Goal: Task Accomplishment & Management: Complete application form

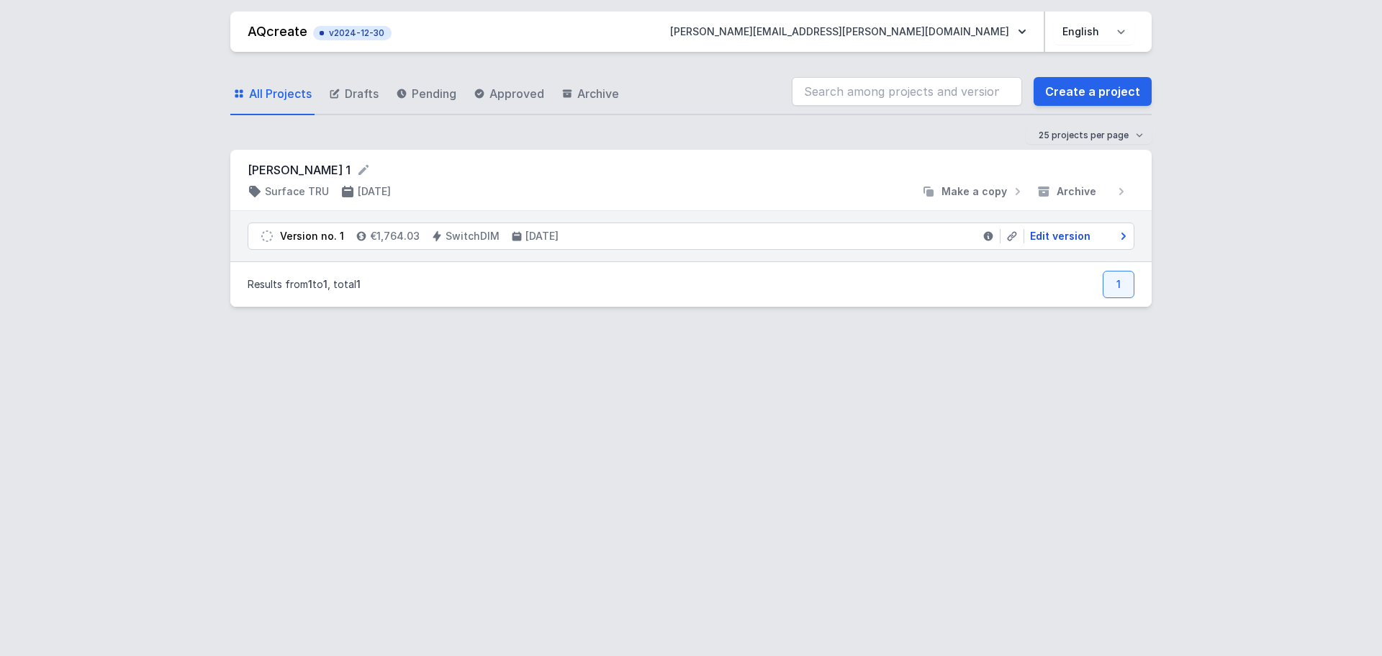
click at [1064, 238] on span "Edit version" at bounding box center [1060, 236] width 60 height 14
select select "M"
select select "3000"
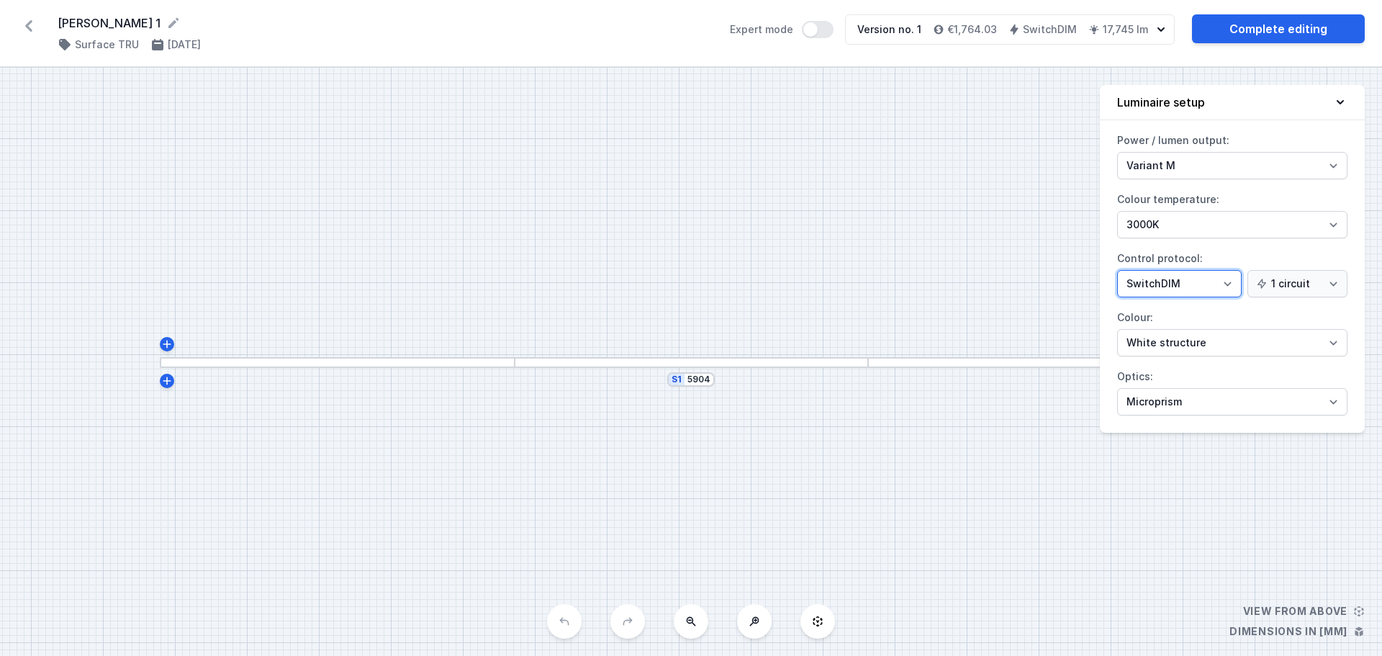
click at [1229, 283] on select "On/Off SwitchDIM DALI AQsmart" at bounding box center [1179, 283] width 125 height 27
select select "4"
click at [1117, 270] on select "On/Off SwitchDIM DALI AQsmart" at bounding box center [1179, 283] width 125 height 27
click at [831, 270] on div "S1 5904" at bounding box center [691, 362] width 1382 height 588
click at [926, 502] on div "S1 5904" at bounding box center [691, 362] width 1382 height 588
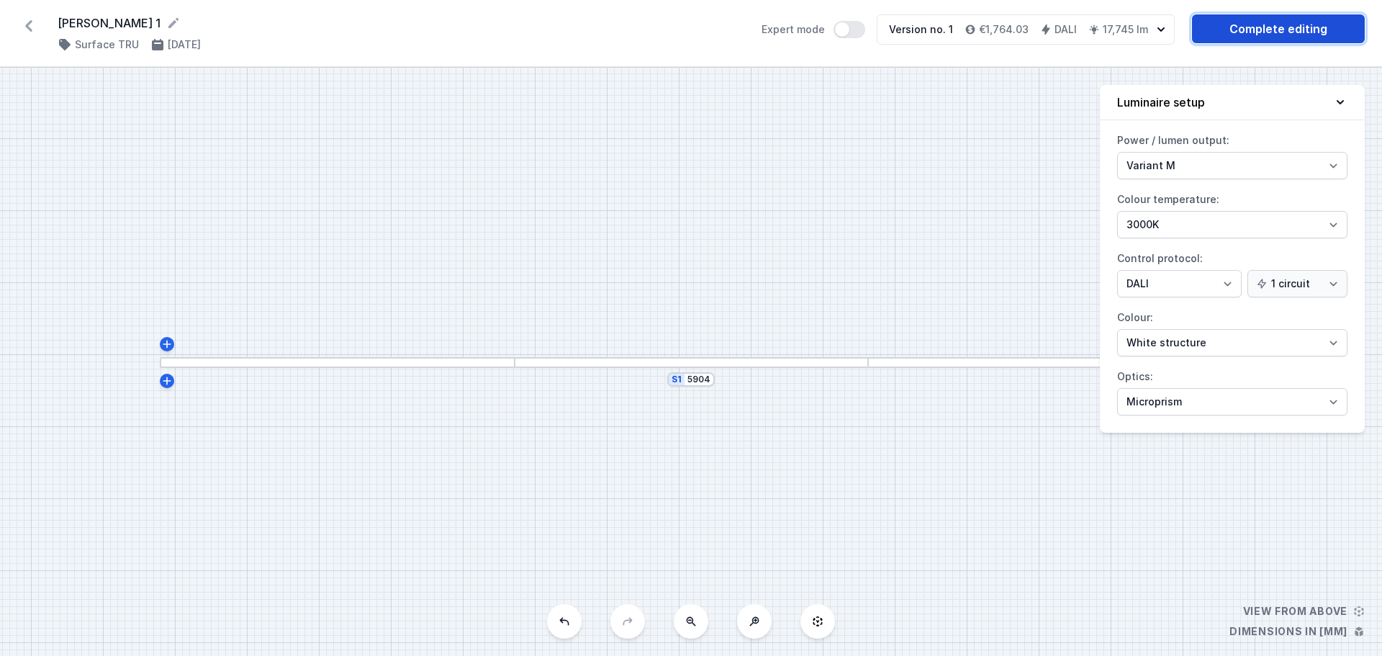
click at [1263, 30] on link "Complete editing" at bounding box center [1278, 28] width 173 height 29
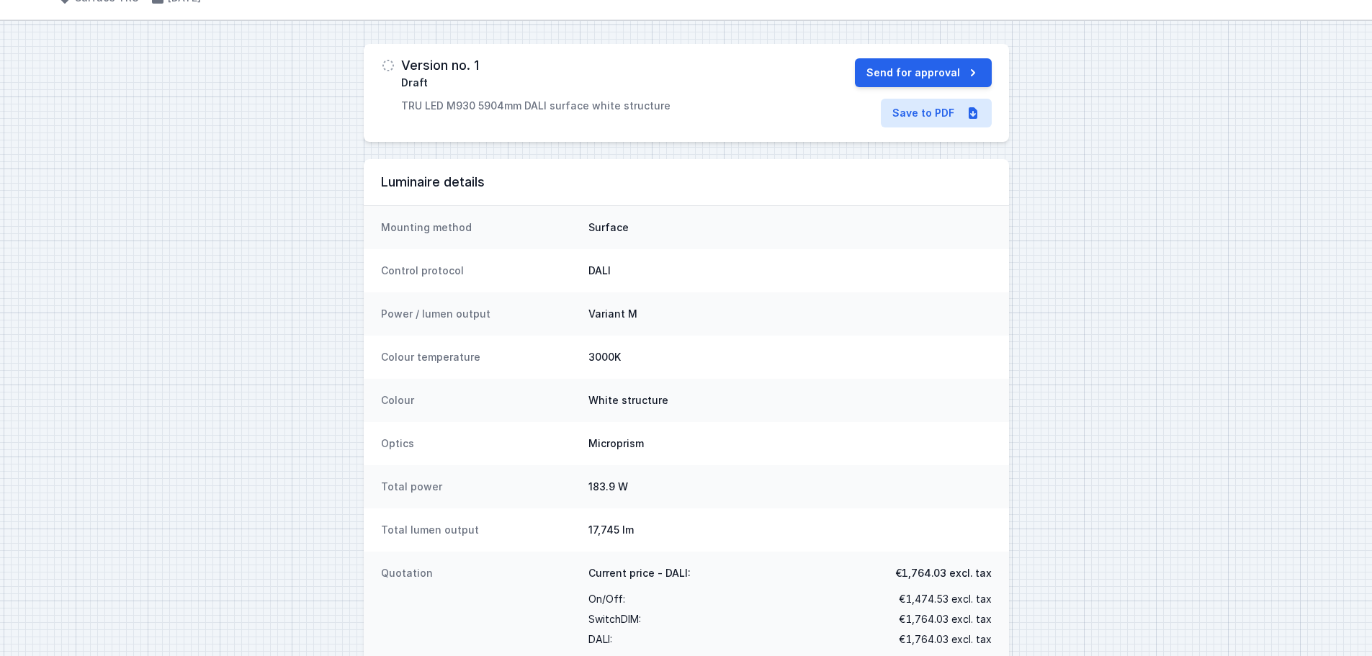
scroll to position [72, 0]
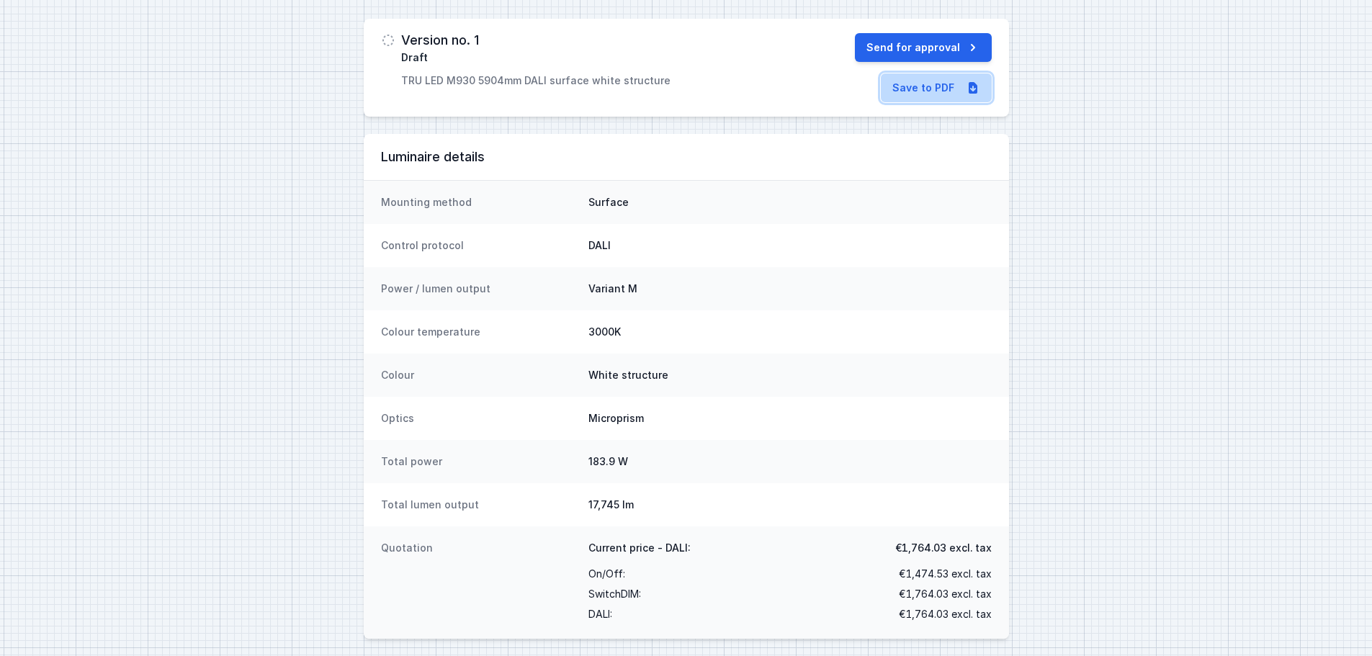
click at [941, 86] on link "Save to PDF" at bounding box center [936, 87] width 111 height 29
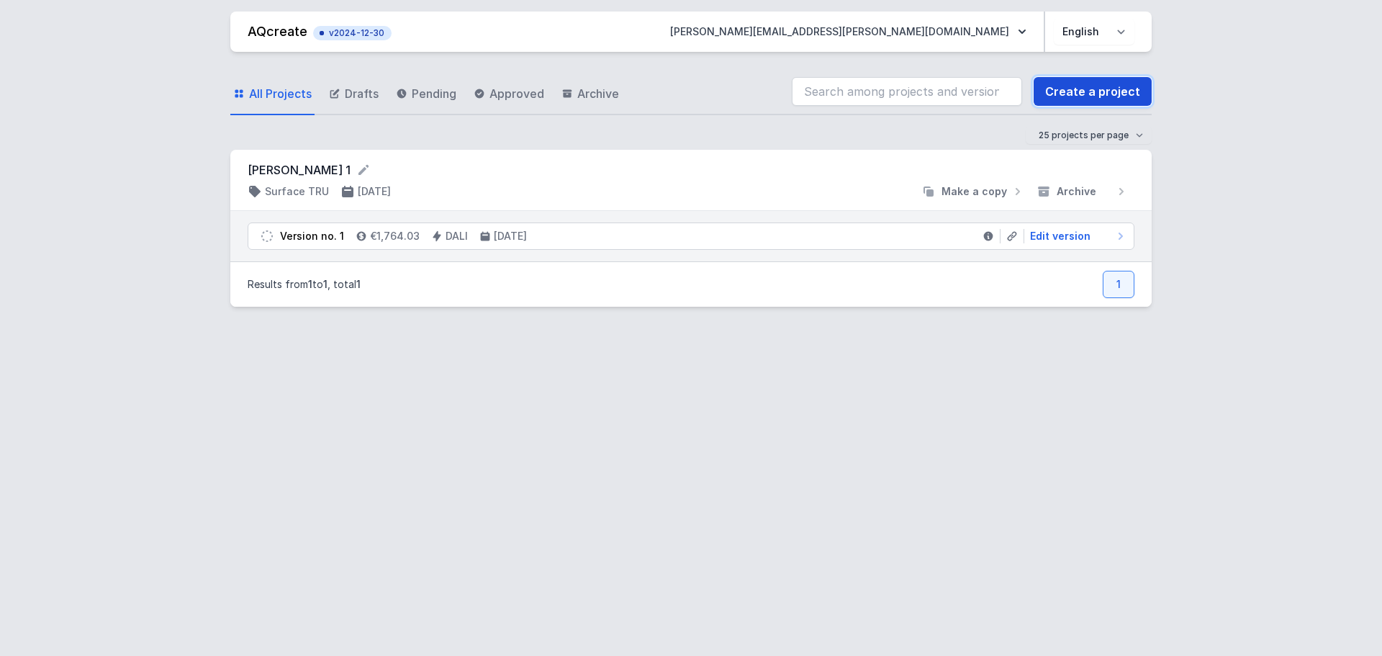
click at [1123, 90] on link "Create a project" at bounding box center [1093, 91] width 118 height 29
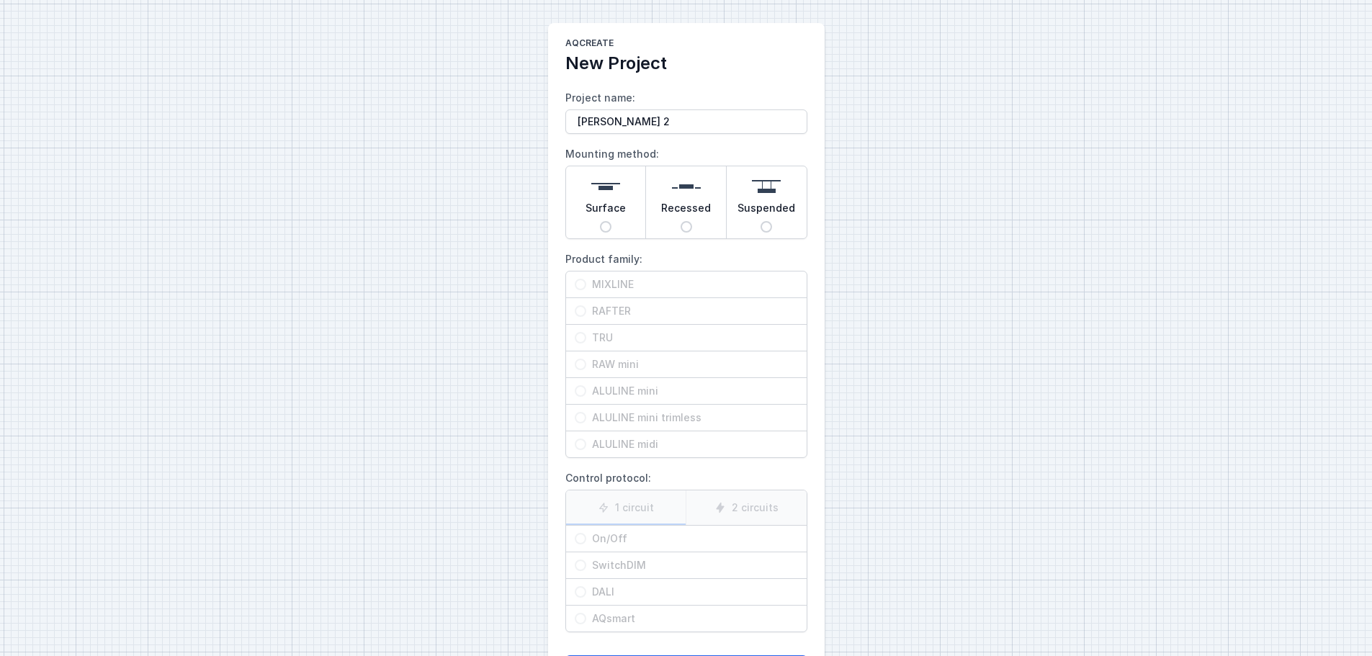
type input "[PERSON_NAME] 2"
click at [606, 228] on input "Surface" at bounding box center [606, 227] width 12 height 12
radio input "true"
click at [603, 337] on span "TRU" at bounding box center [692, 337] width 212 height 14
click at [586, 337] on input "TRU" at bounding box center [581, 338] width 12 height 12
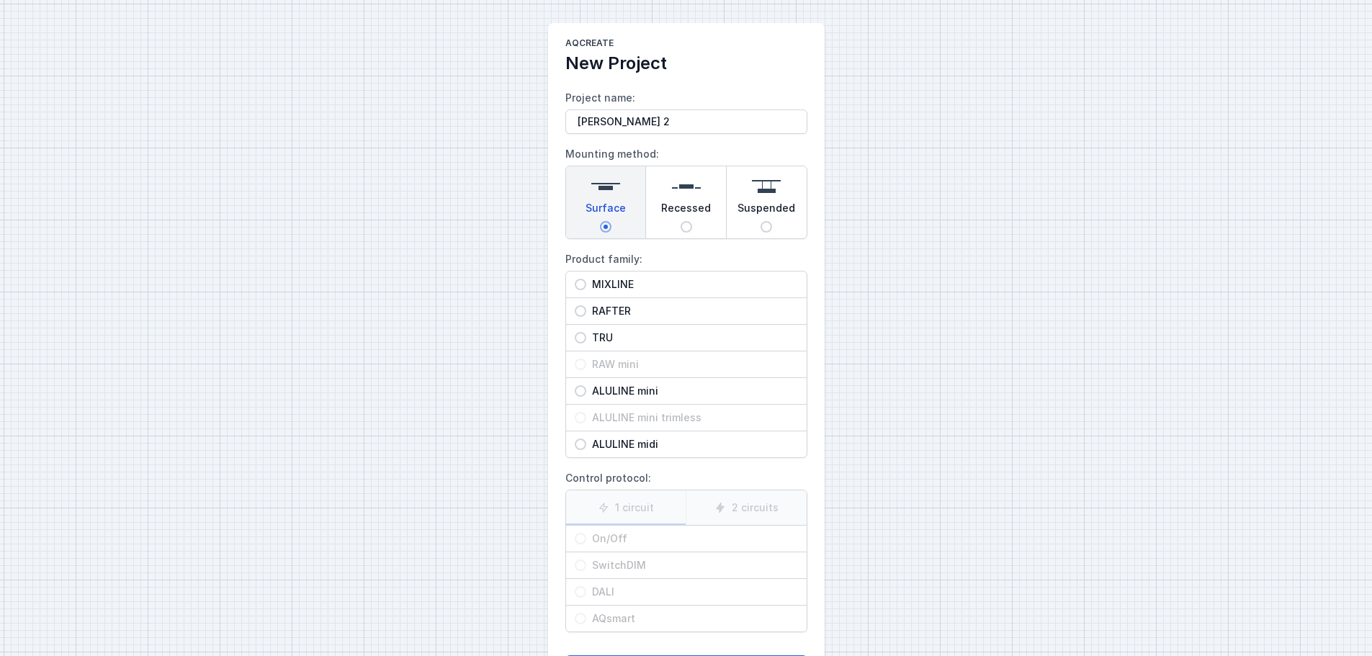
radio input "true"
click at [609, 592] on span "DALI" at bounding box center [692, 592] width 212 height 14
click at [586, 592] on input "DALI" at bounding box center [581, 592] width 12 height 12
radio input "true"
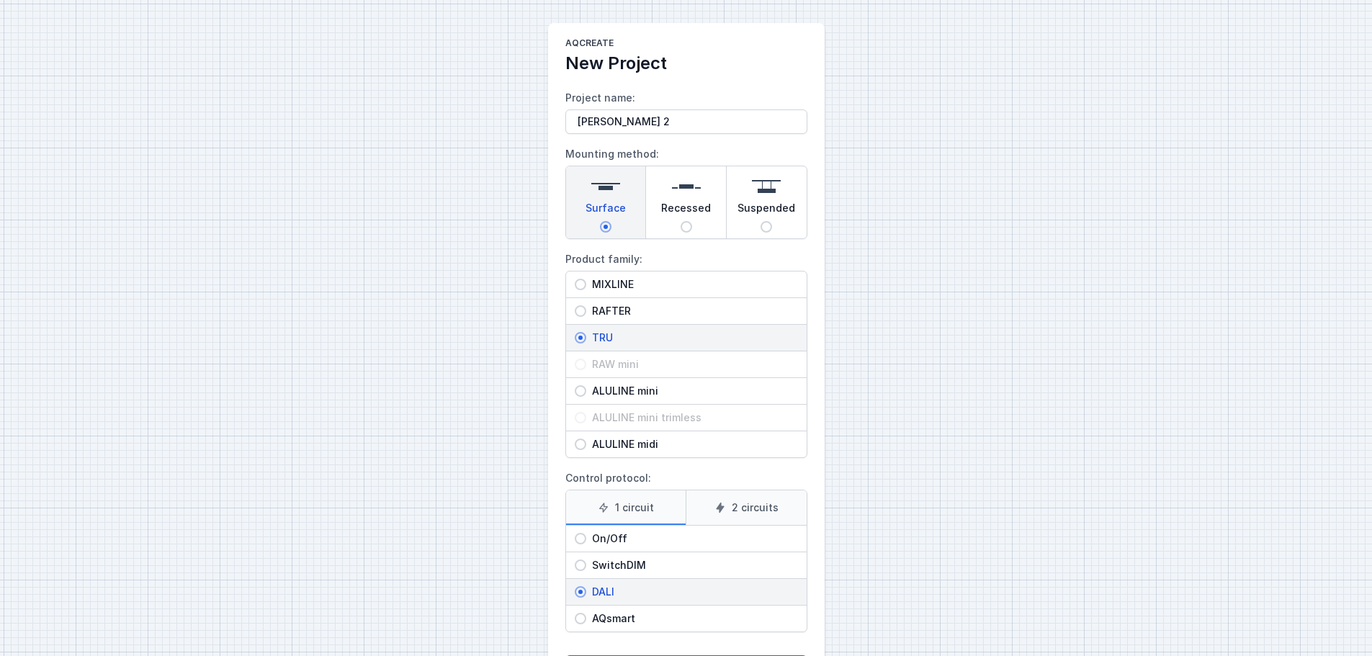
click at [767, 508] on label "2 circuits" at bounding box center [745, 507] width 121 height 35
click at [0, 0] on input "2 circuits" at bounding box center [0, 0] width 0 height 0
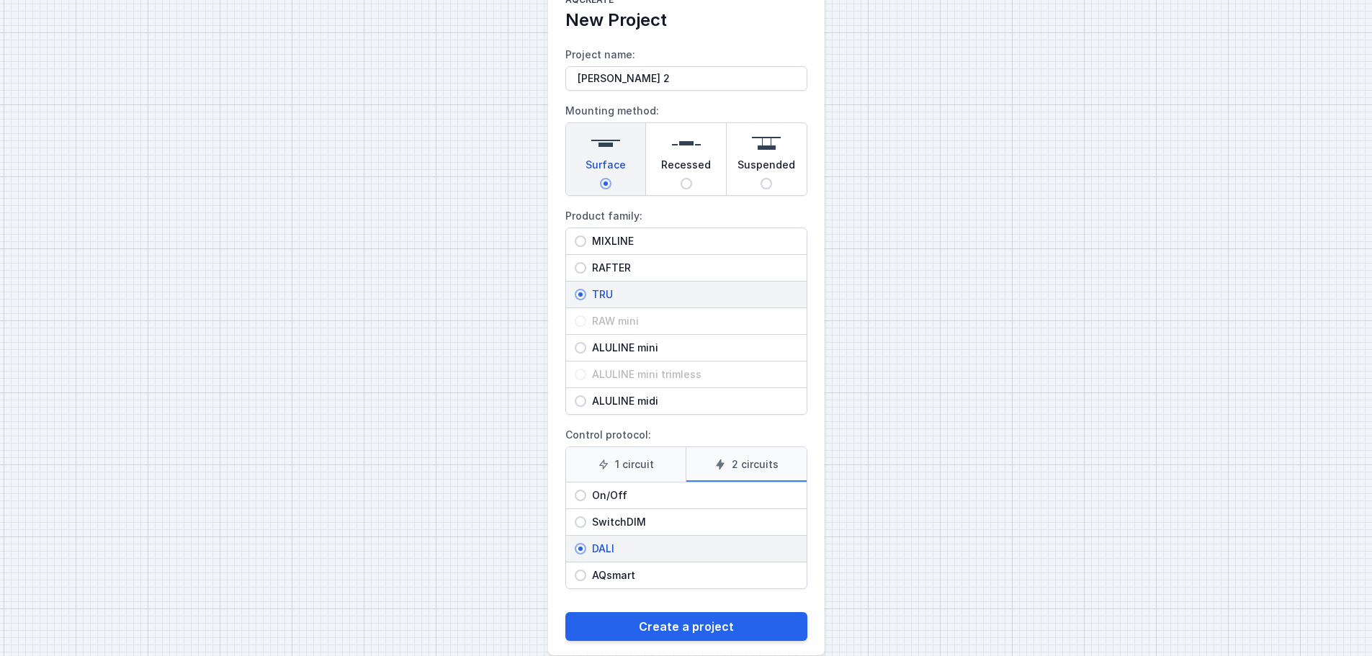
scroll to position [66, 0]
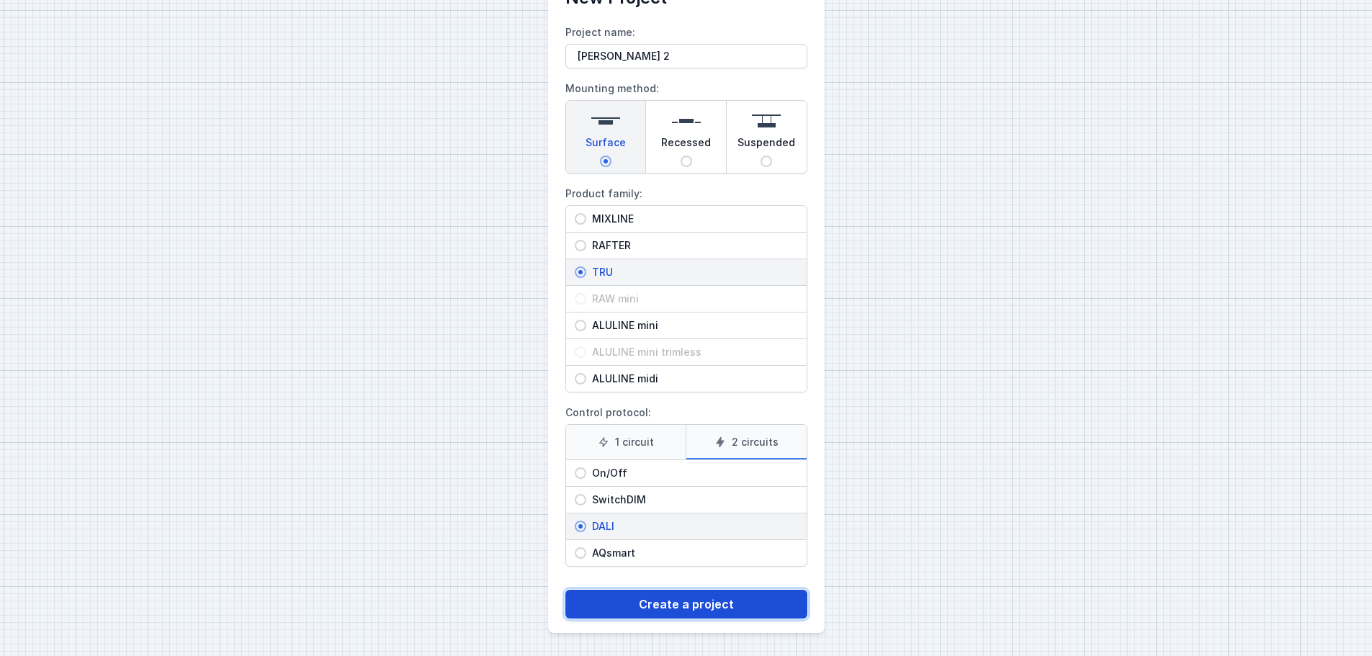
click at [671, 605] on button "Create a project" at bounding box center [686, 604] width 242 height 29
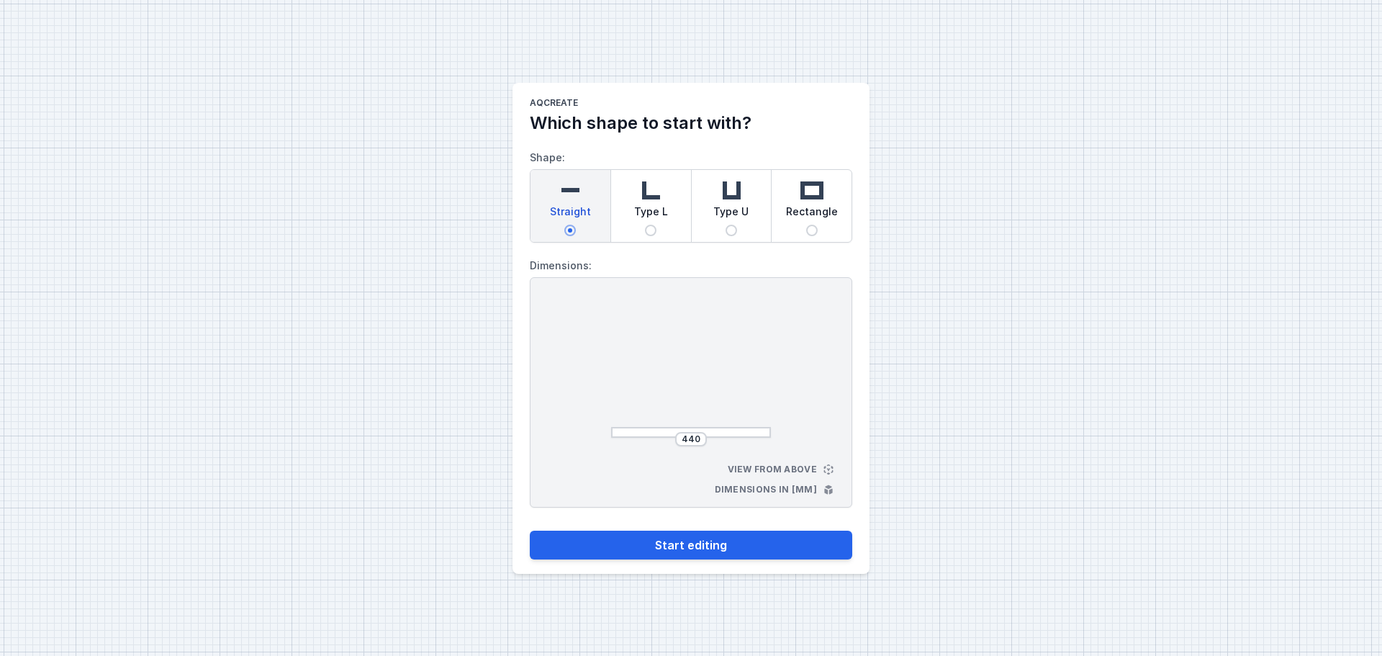
click at [649, 199] on img at bounding box center [650, 190] width 29 height 29
click at [649, 225] on input "Type L" at bounding box center [651, 231] width 12 height 12
radio input "true"
click at [639, 371] on input "475" at bounding box center [632, 370] width 23 height 12
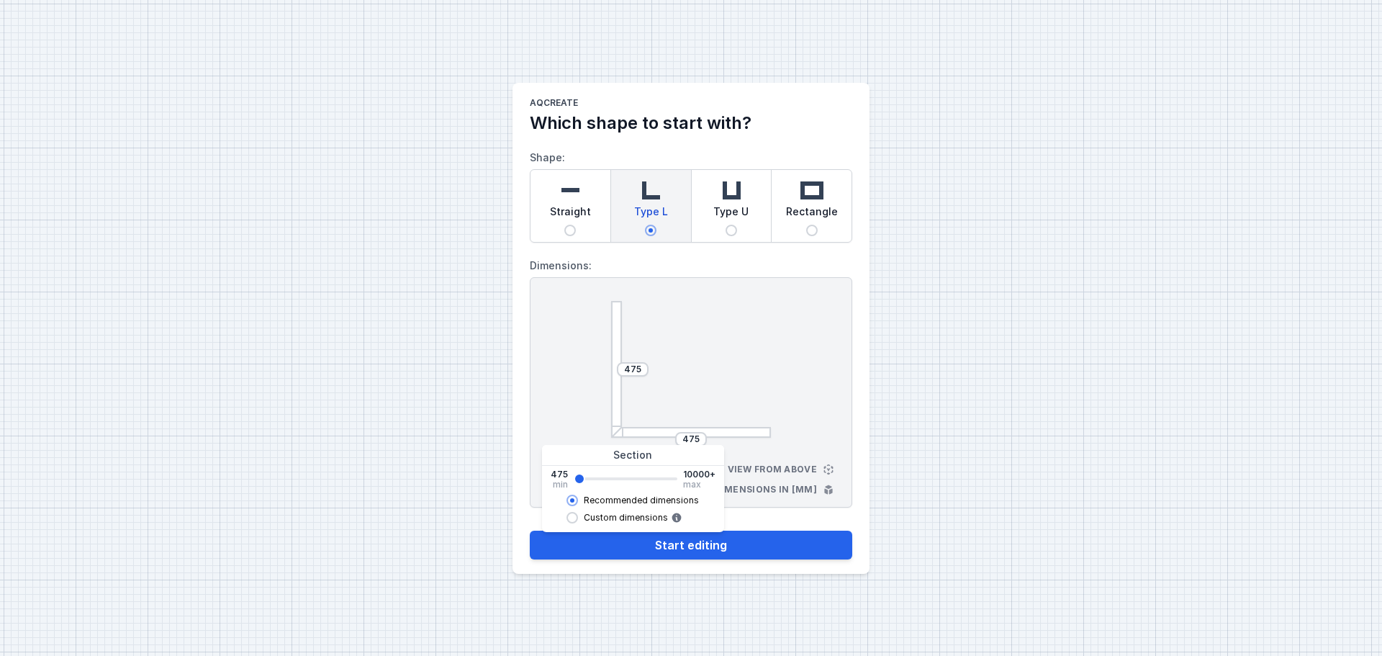
type input "755"
type input "895"
type input "1035"
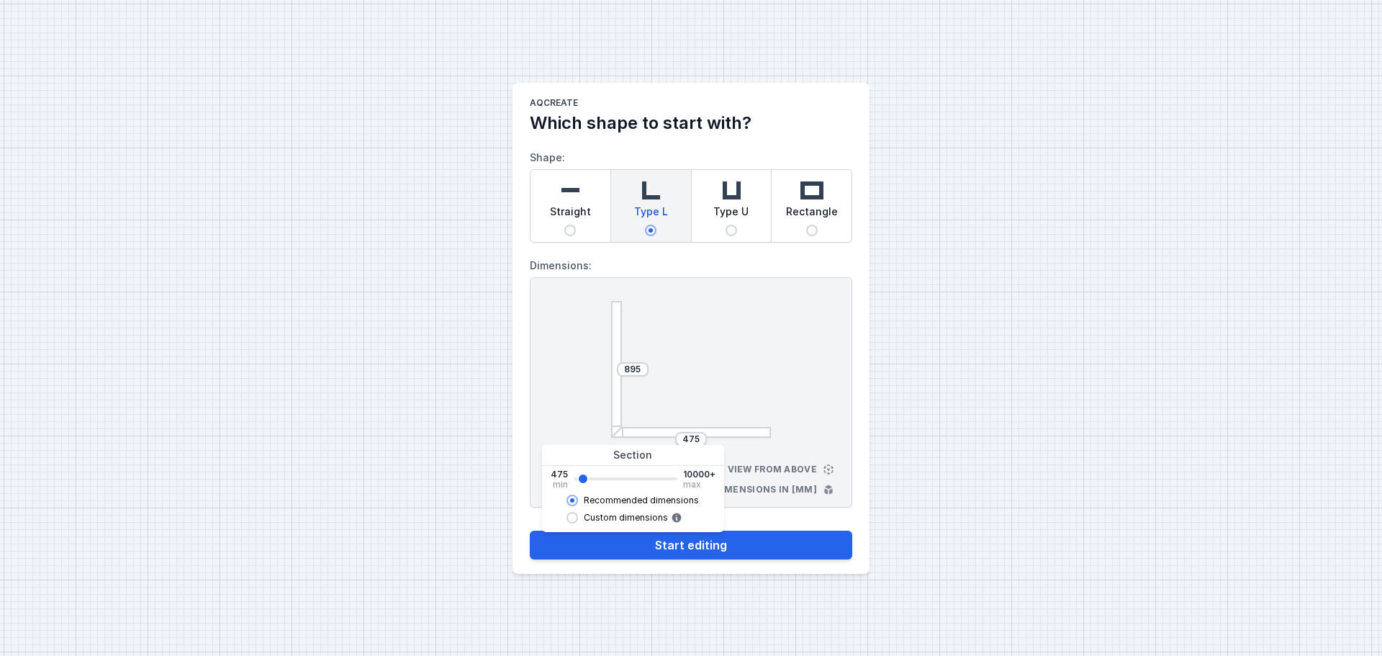
type input "1035"
type input "1175"
type input "1315"
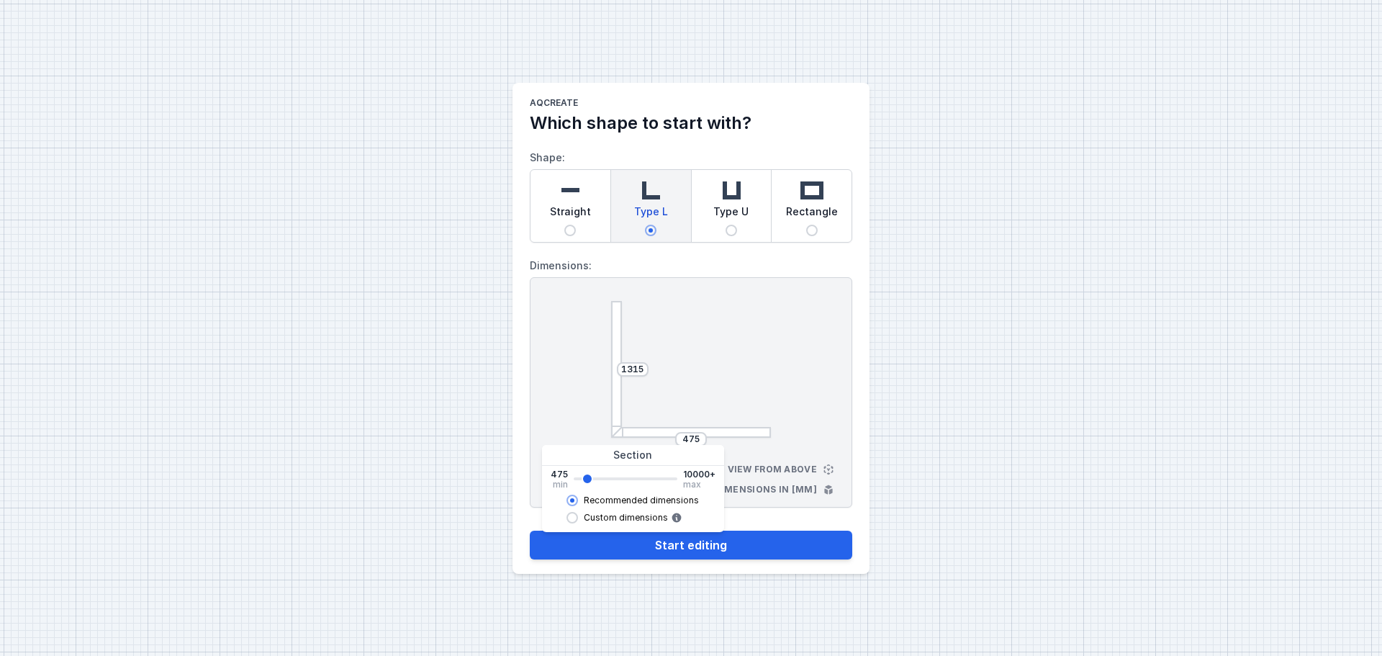
type input "1455"
type input "1595"
type input "1735"
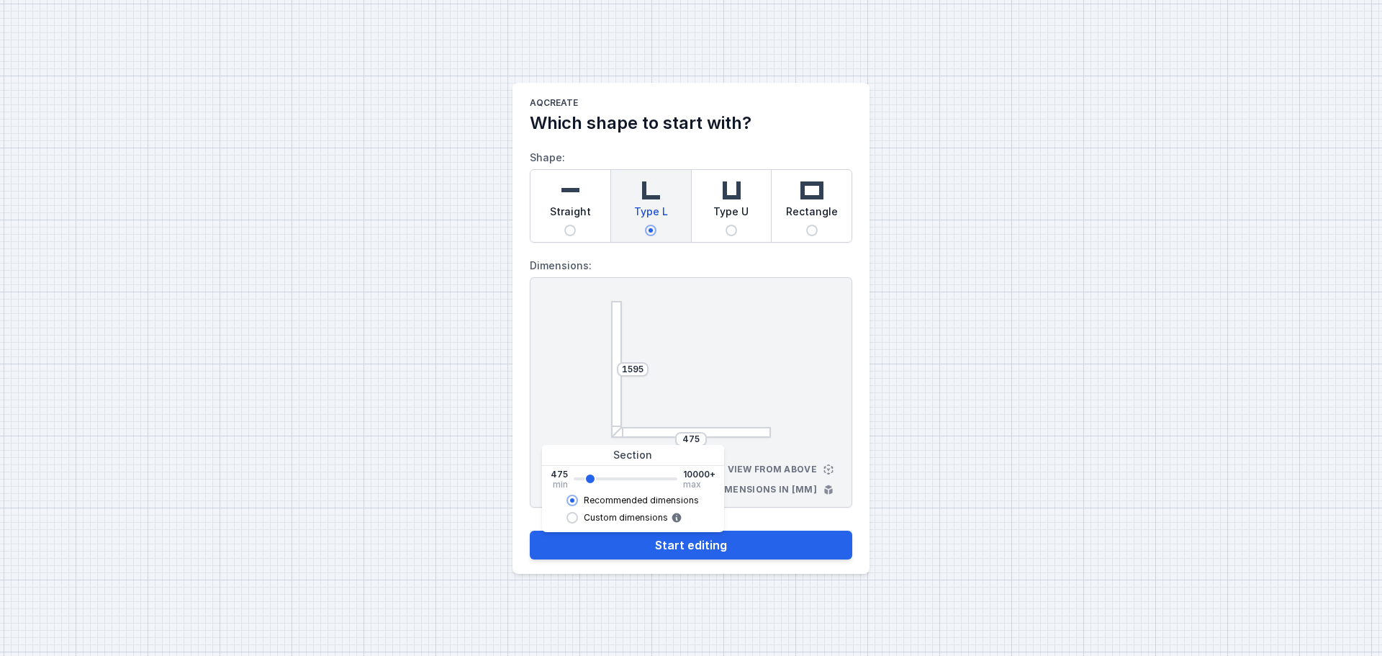
type input "1735"
type input "1875"
type input "1735"
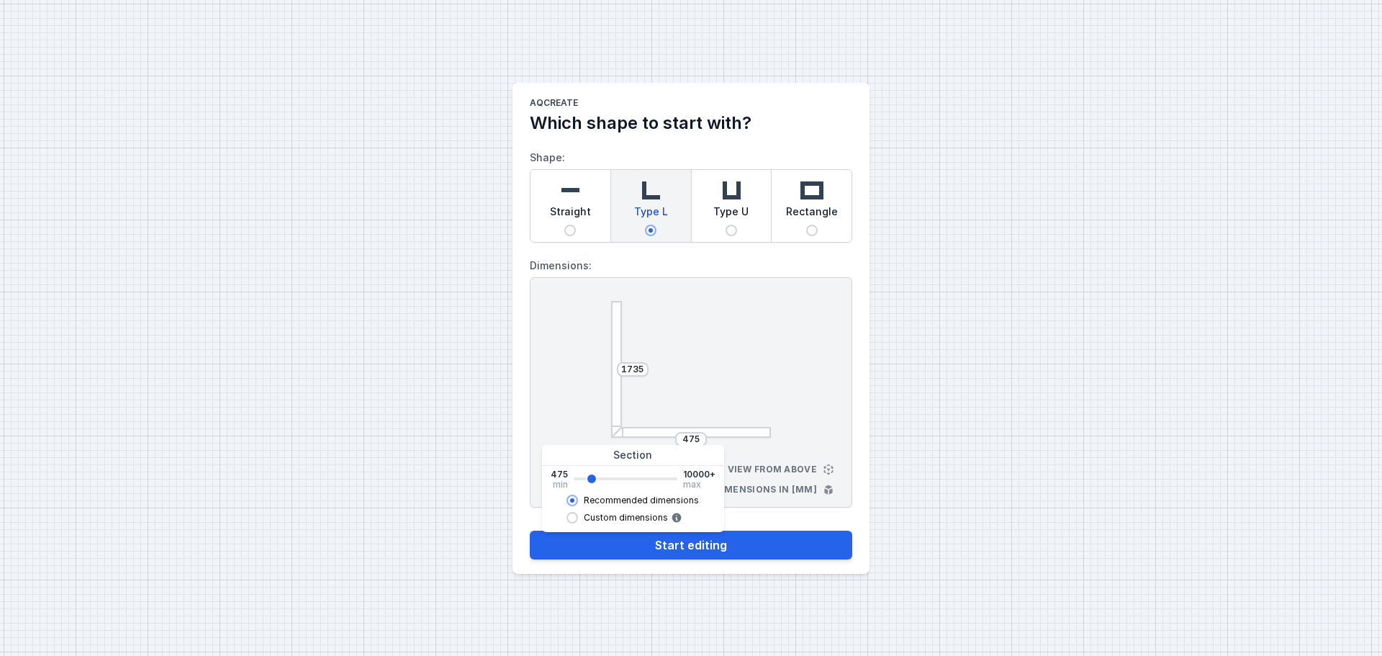
type input "1595"
type input "1455"
type input "1315"
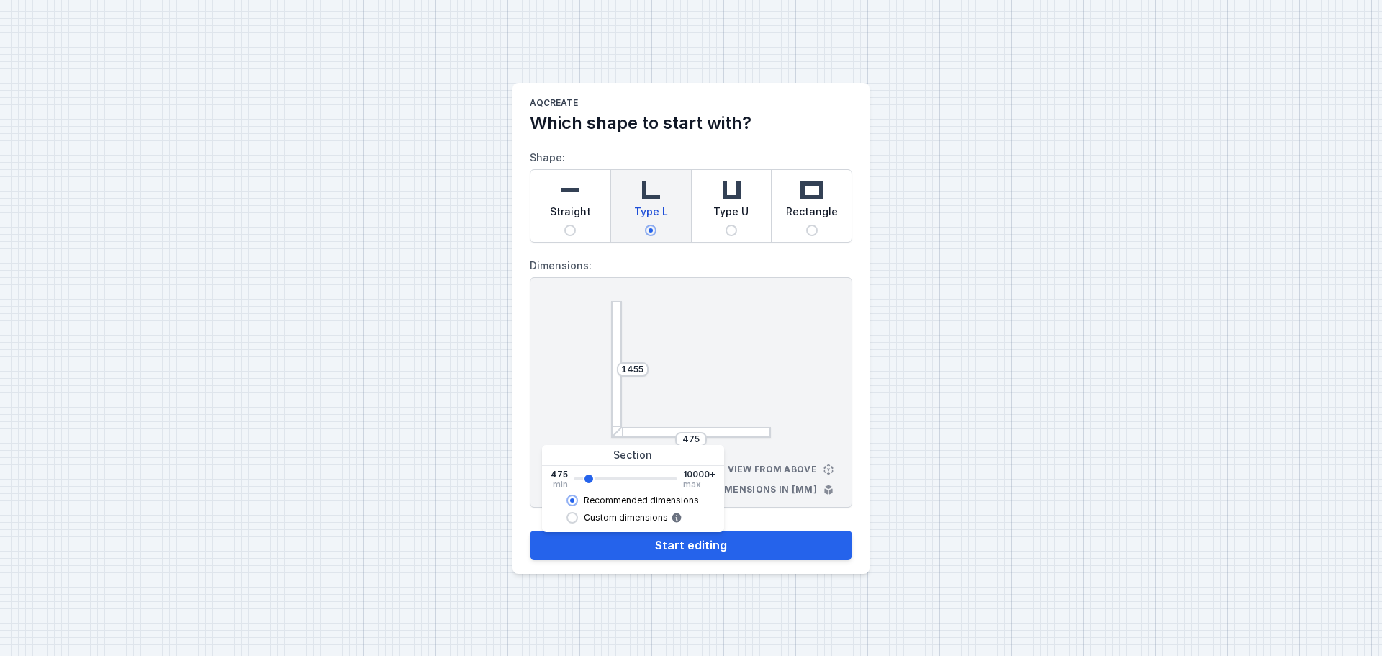
type input "1315"
type input "1175"
type input "1035"
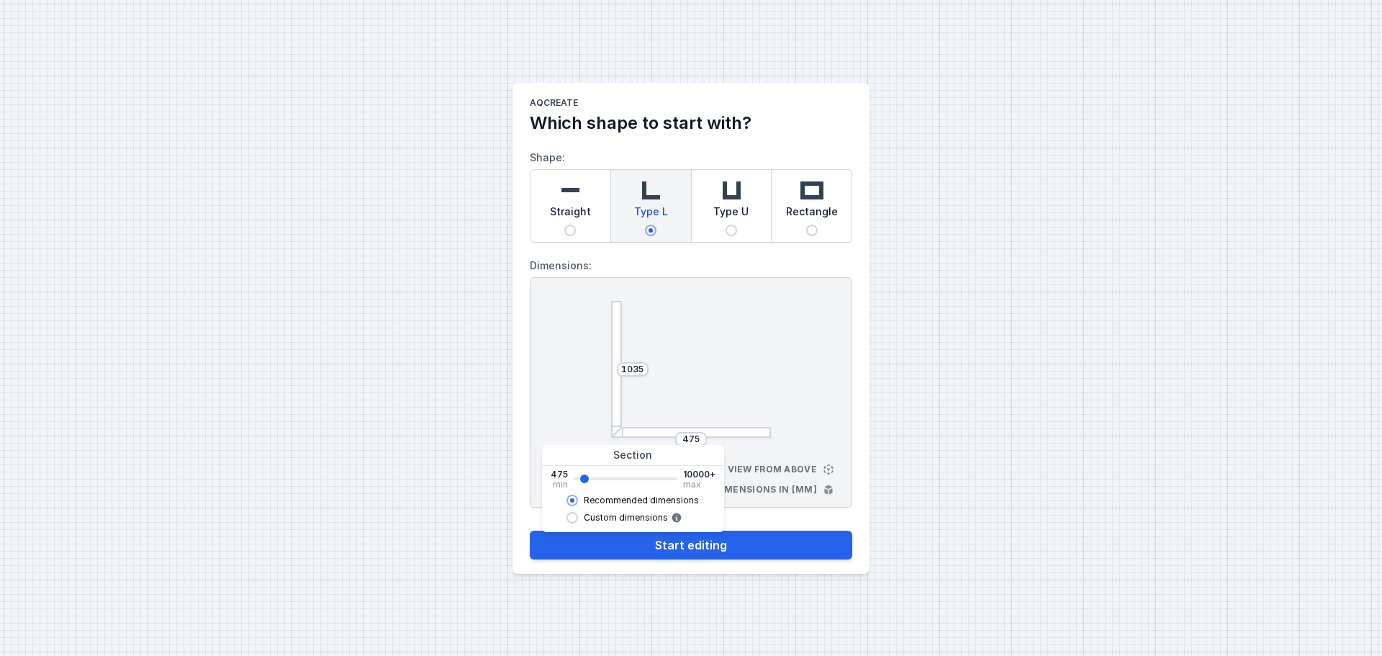
click at [583, 480] on input "range" at bounding box center [626, 478] width 104 height 3
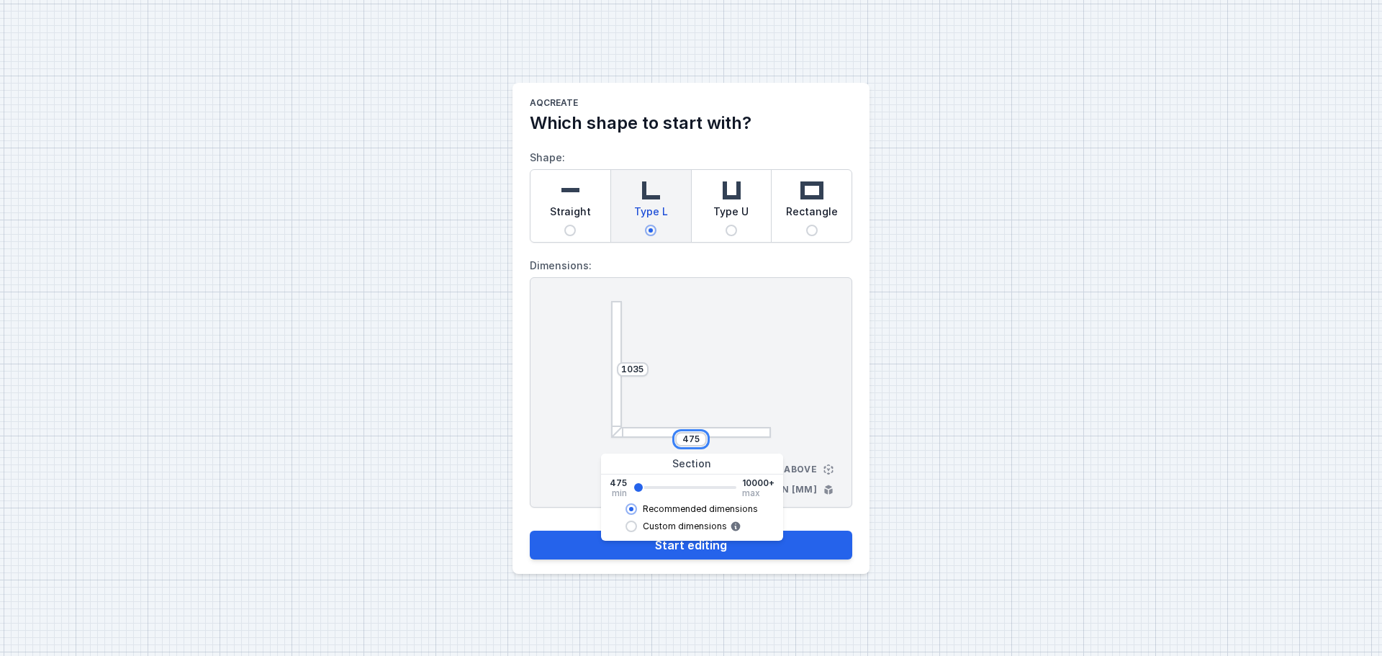
drag, startPoint x: 699, startPoint y: 441, endPoint x: 680, endPoint y: 442, distance: 19.5
click at [680, 442] on input "475" at bounding box center [691, 439] width 23 height 12
type input "895"
type input "1035"
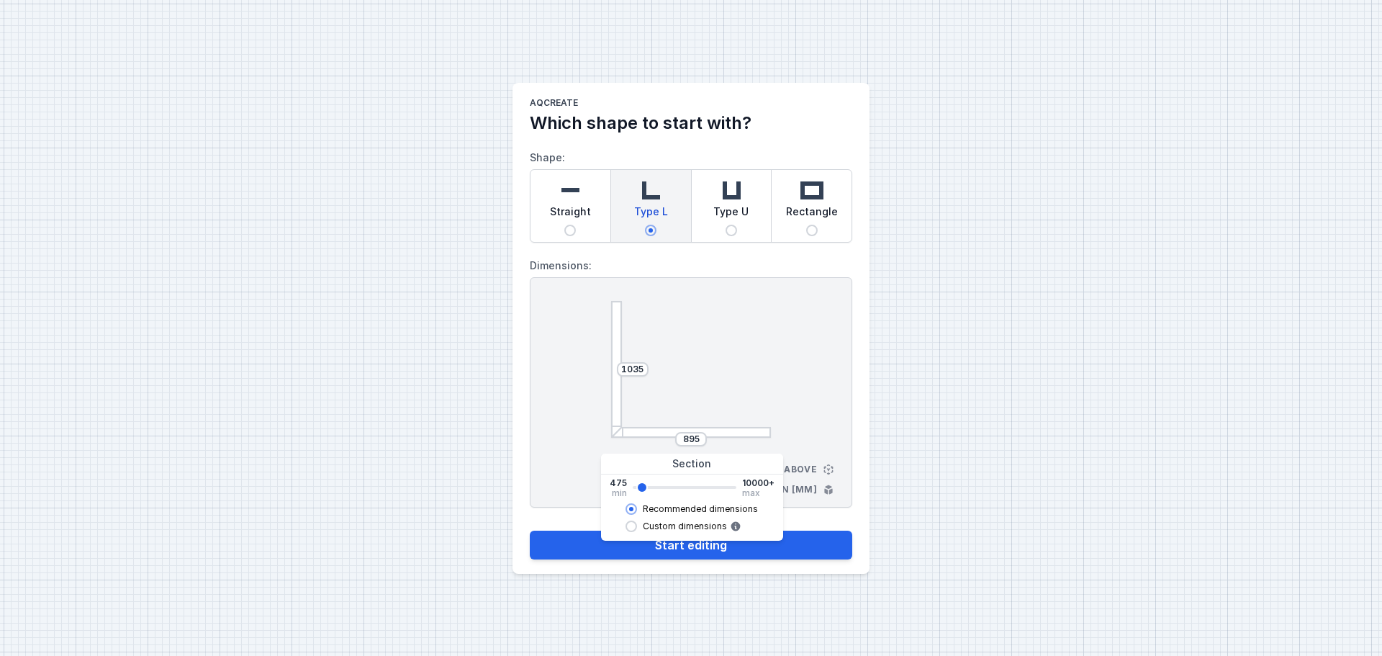
type input "1035"
type input "1175"
type input "1315"
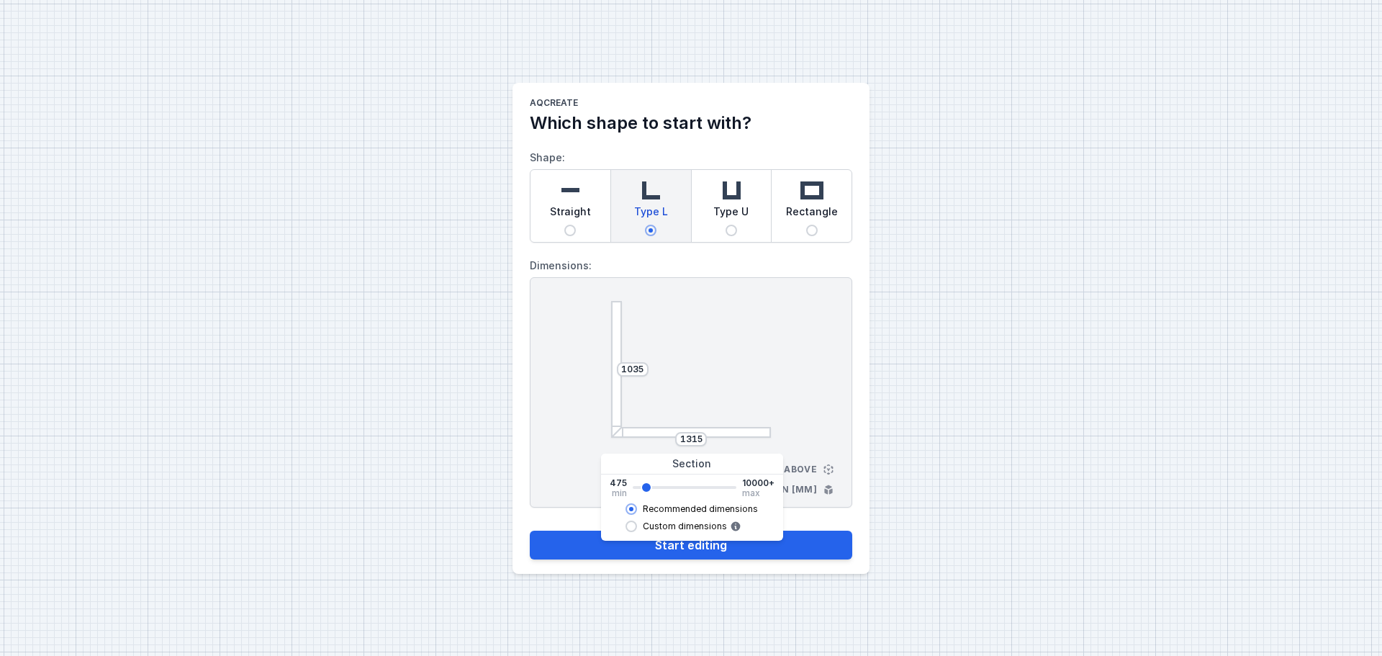
type input "1455"
type input "1595"
type input "1875"
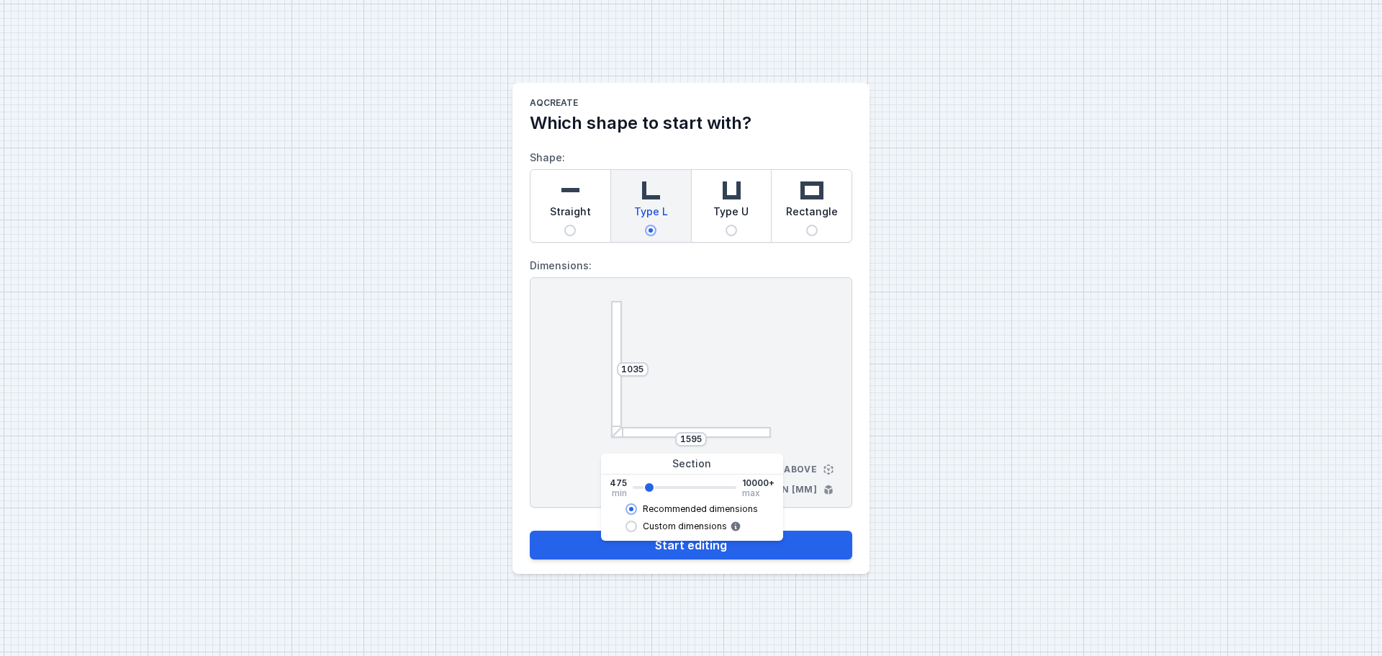
type input "1875"
type input "2015"
type input "2155"
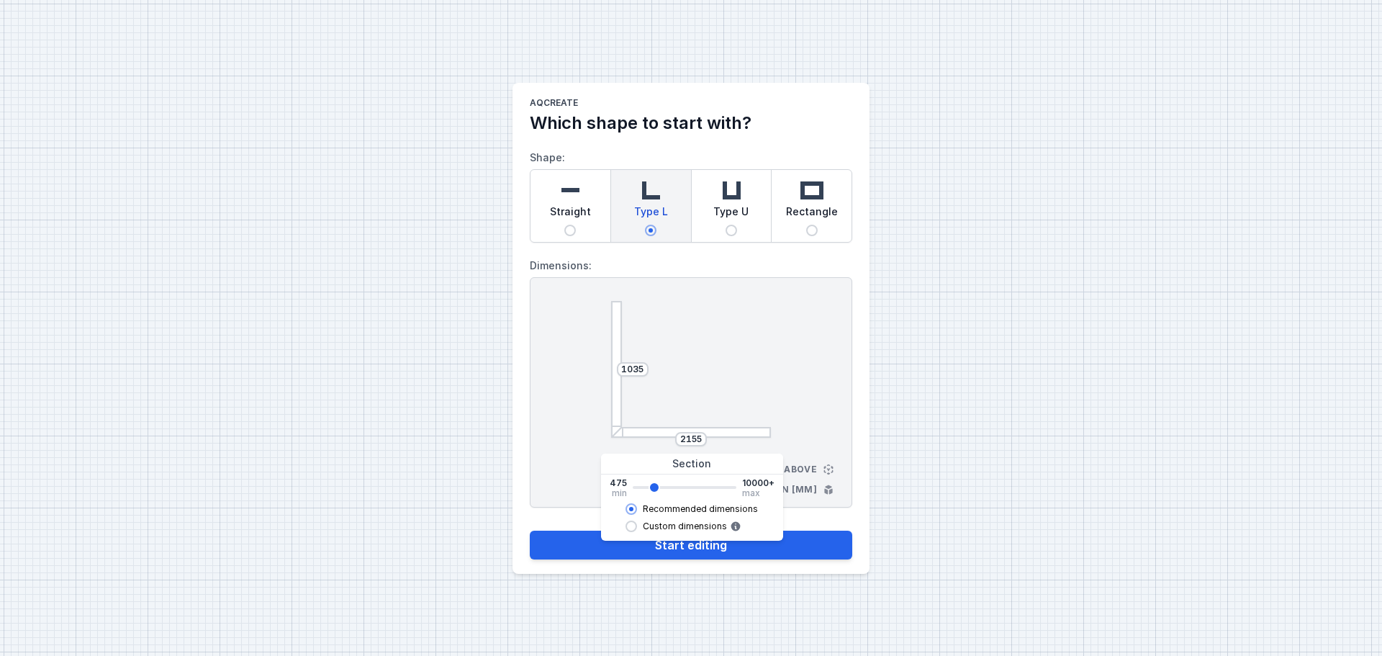
type input "2297"
type input "2295"
type input "2577"
type input "2575"
type input "2717"
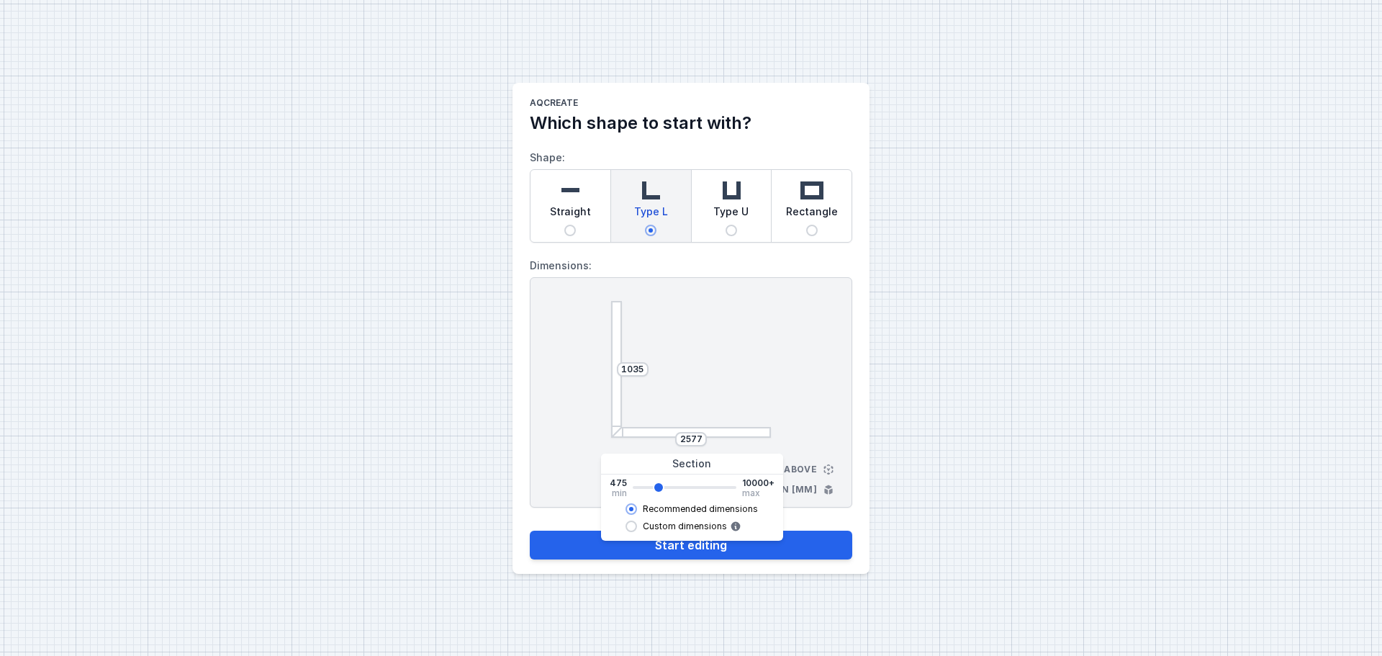
type input "2715"
type input "2857"
type input "2855"
type input "2997"
type input "2995"
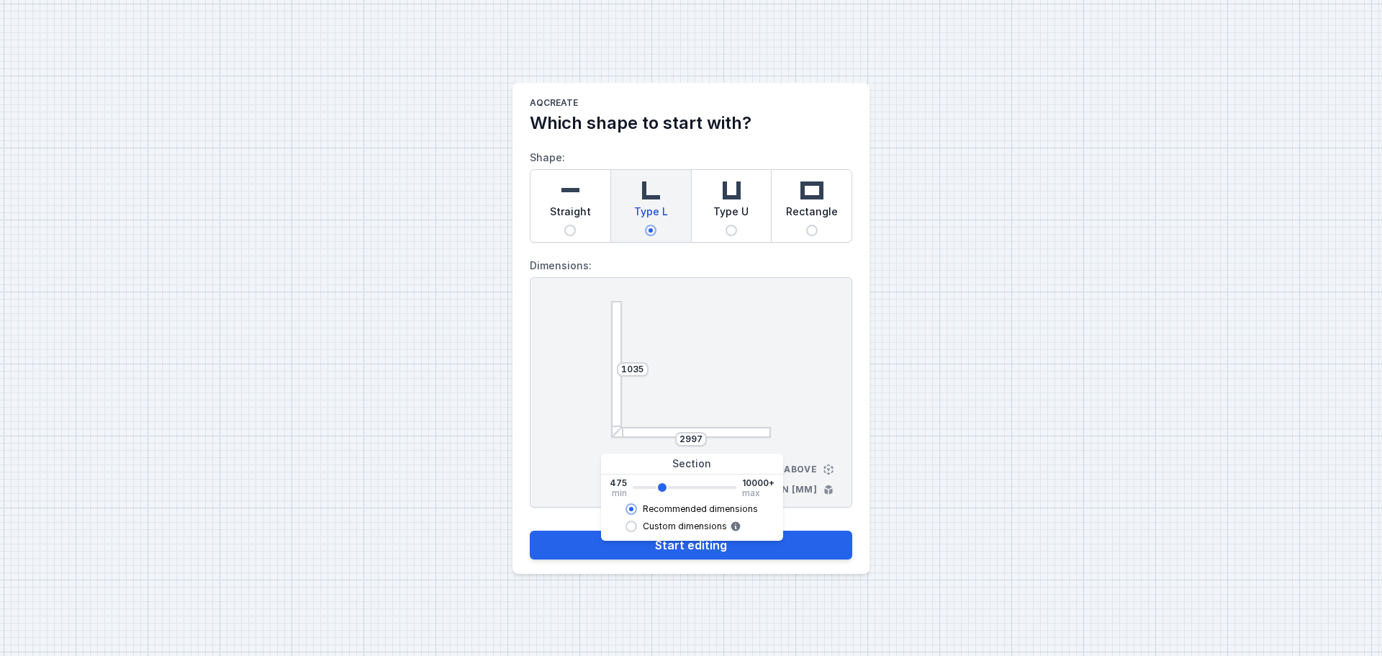
type input "3137"
type input "3135"
type input "3277"
type input "3275"
type input "3417"
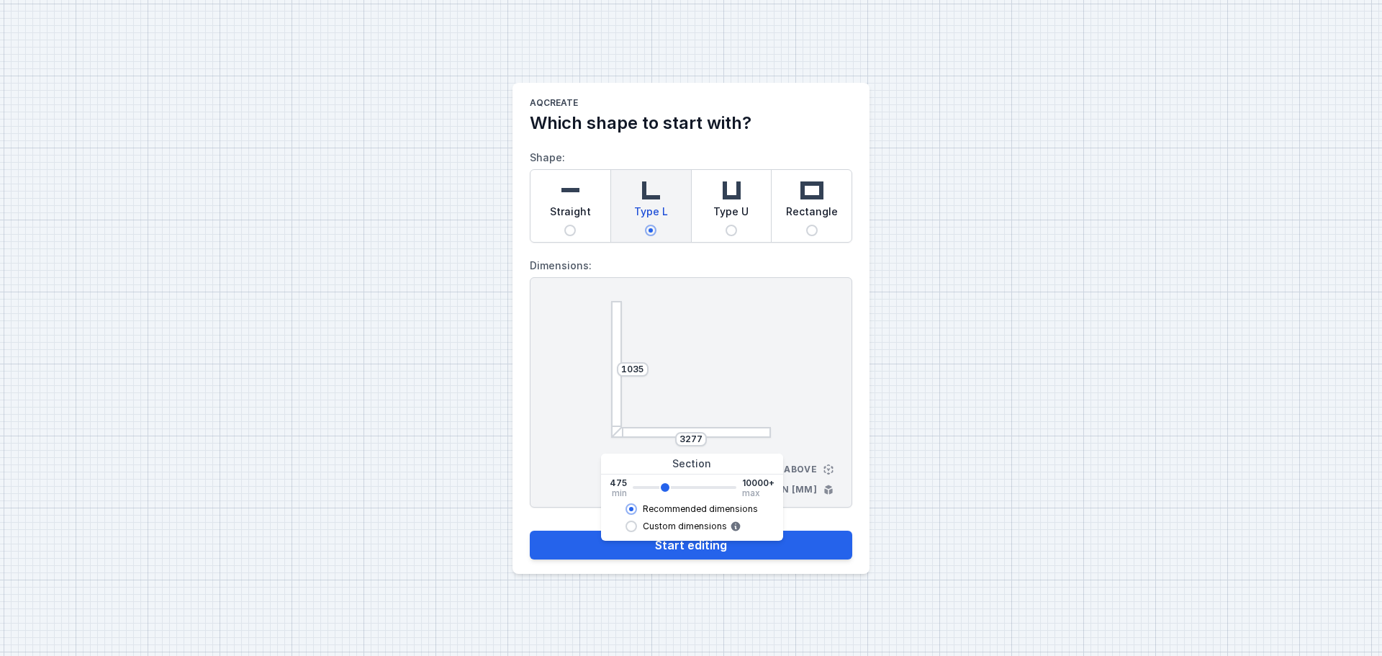
type input "3415"
type input "3557"
type input "3555"
type input "3697"
type input "3695"
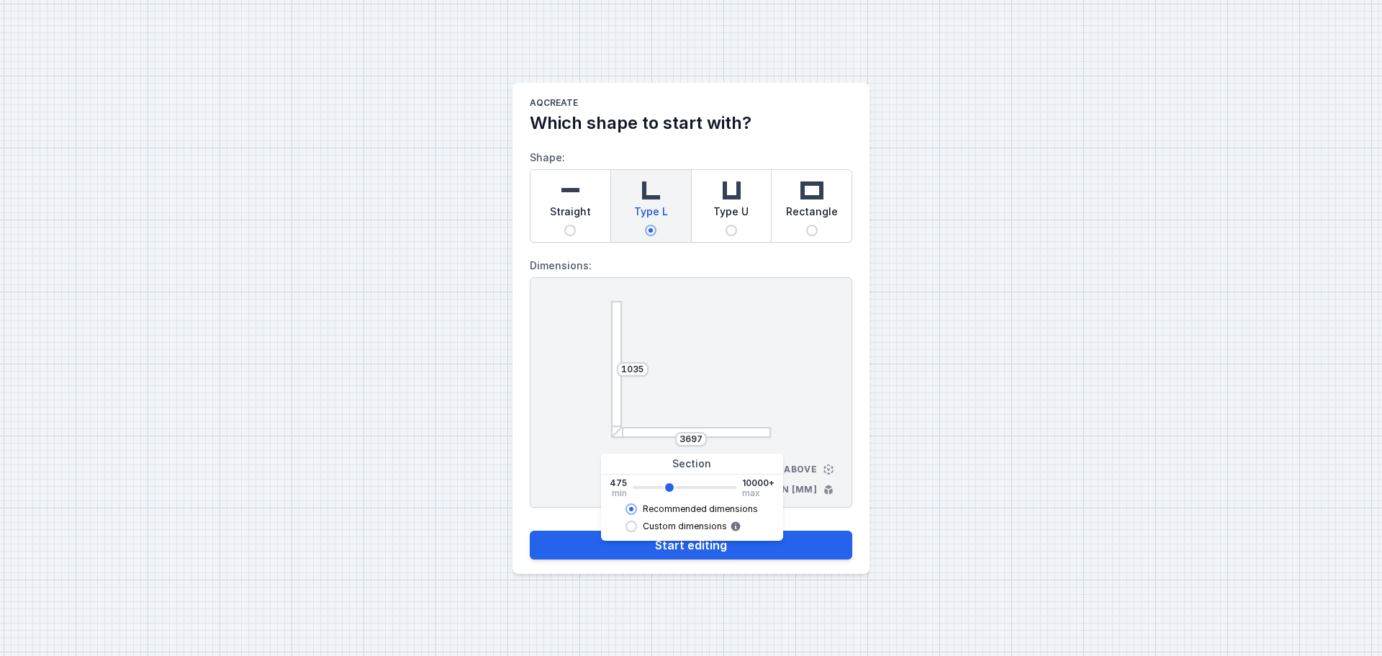
type input "3837"
type input "3835"
type input "3977"
type input "3975"
type input "4117"
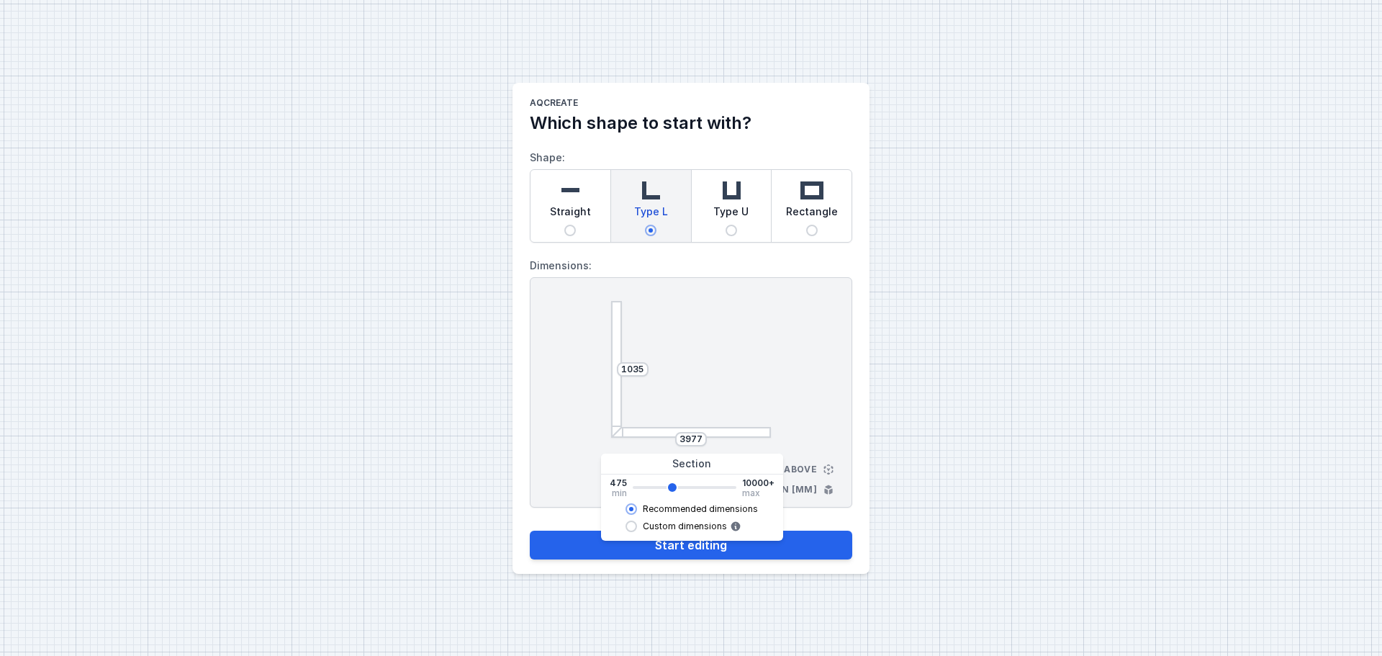
type input "4115"
type input "4259"
type input "4255"
type input "4399"
type input "4395"
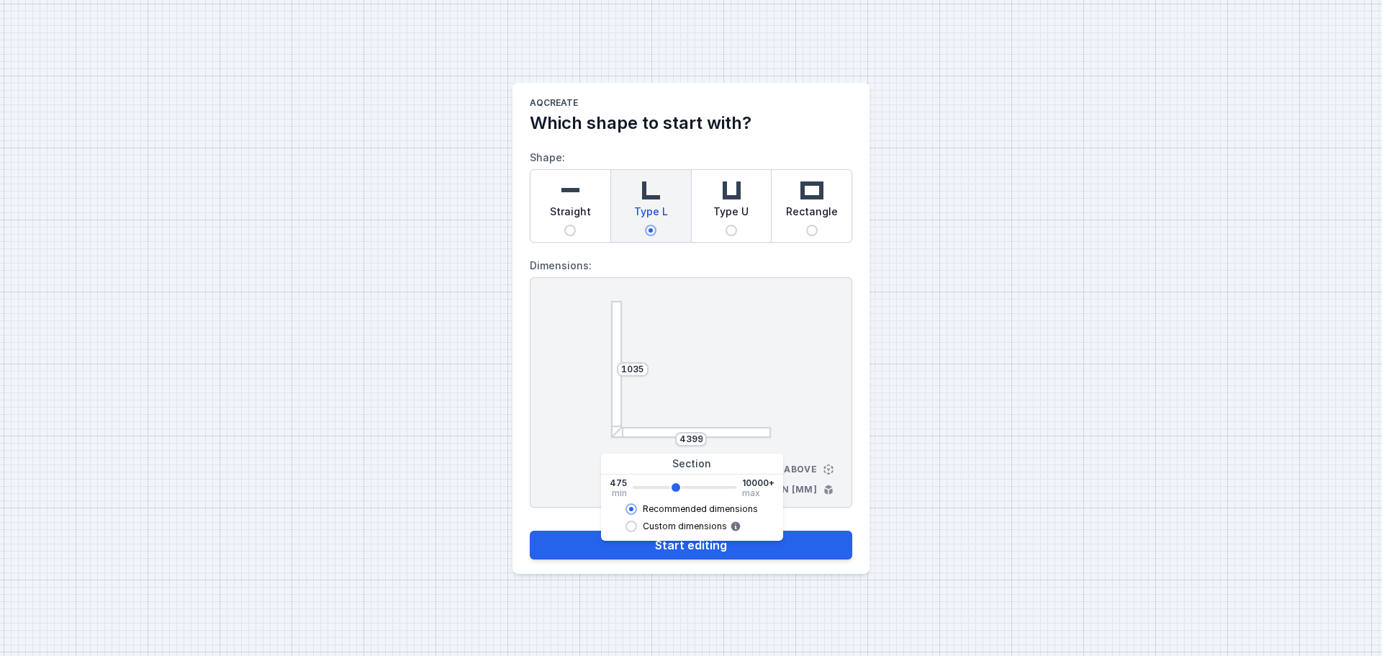
type input "4539"
type input "4535"
type input "4679"
type input "4675"
type input "4819"
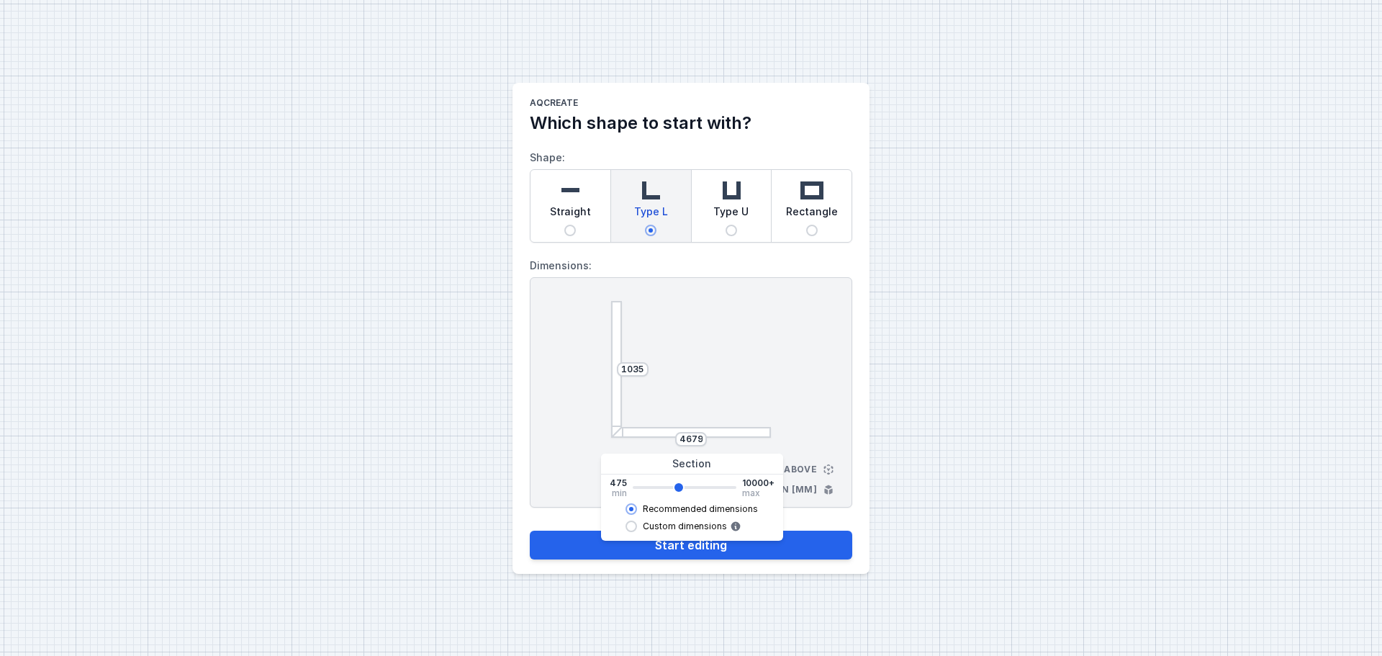
type input "4815"
type input "4959"
type input "4955"
type input "5099"
type input "5095"
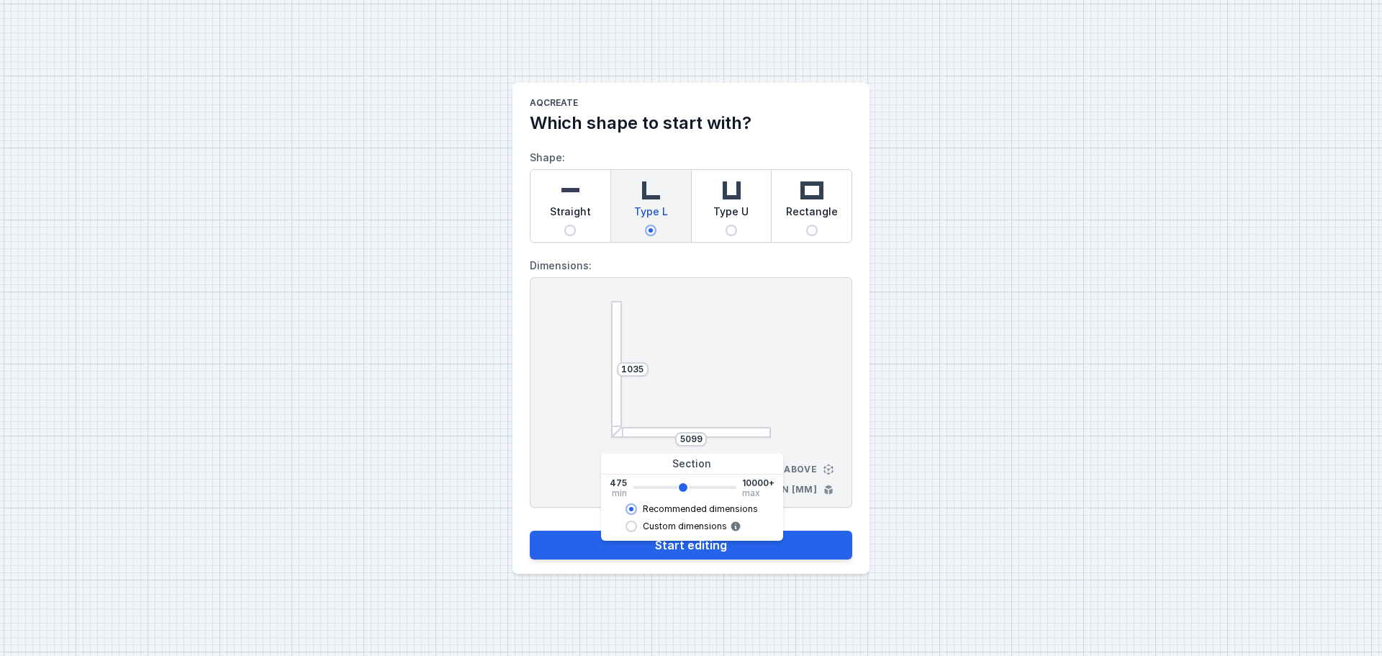
type input "5239"
type input "5235"
type input "5379"
type input "5375"
type input "5519"
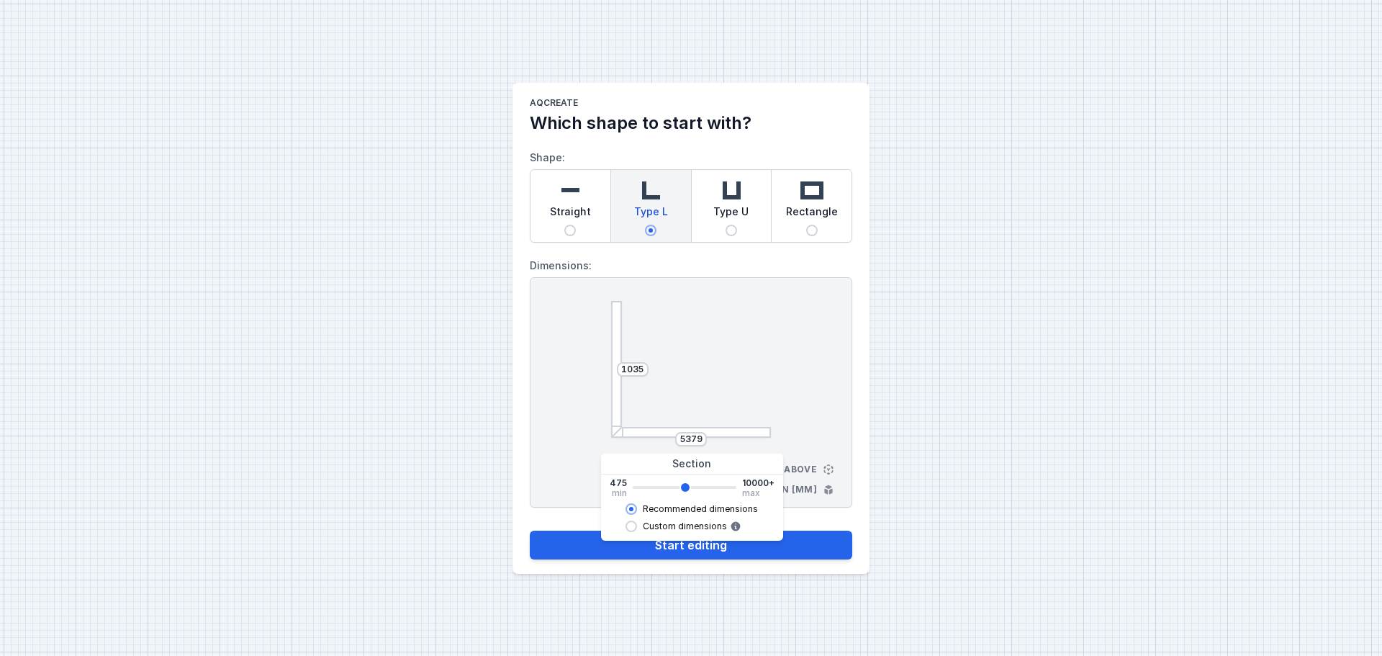
type input "5515"
type input "5659"
type input "5655"
type input "5799"
type input "5795"
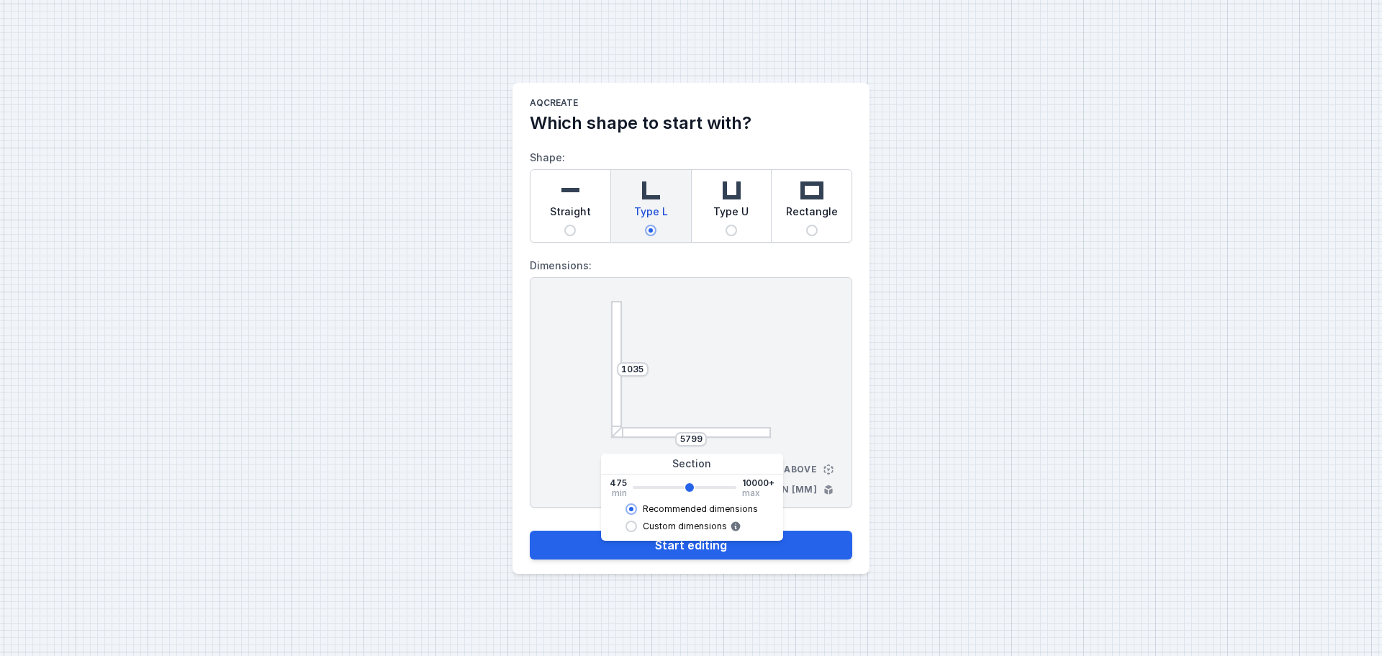
type input "5939"
type input "5935"
type input "6079"
type input "6075"
type input "6219"
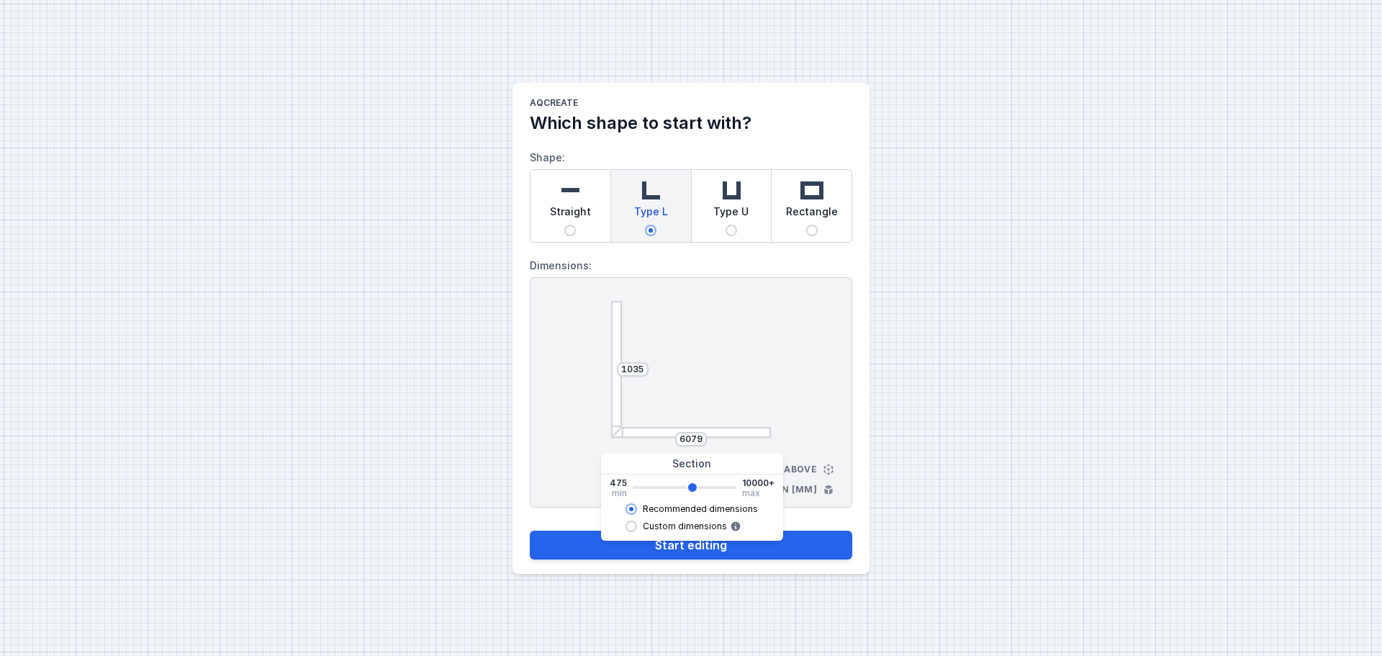
type input "6215"
type input "6361"
type input "6355"
type input "6501"
type input "6495"
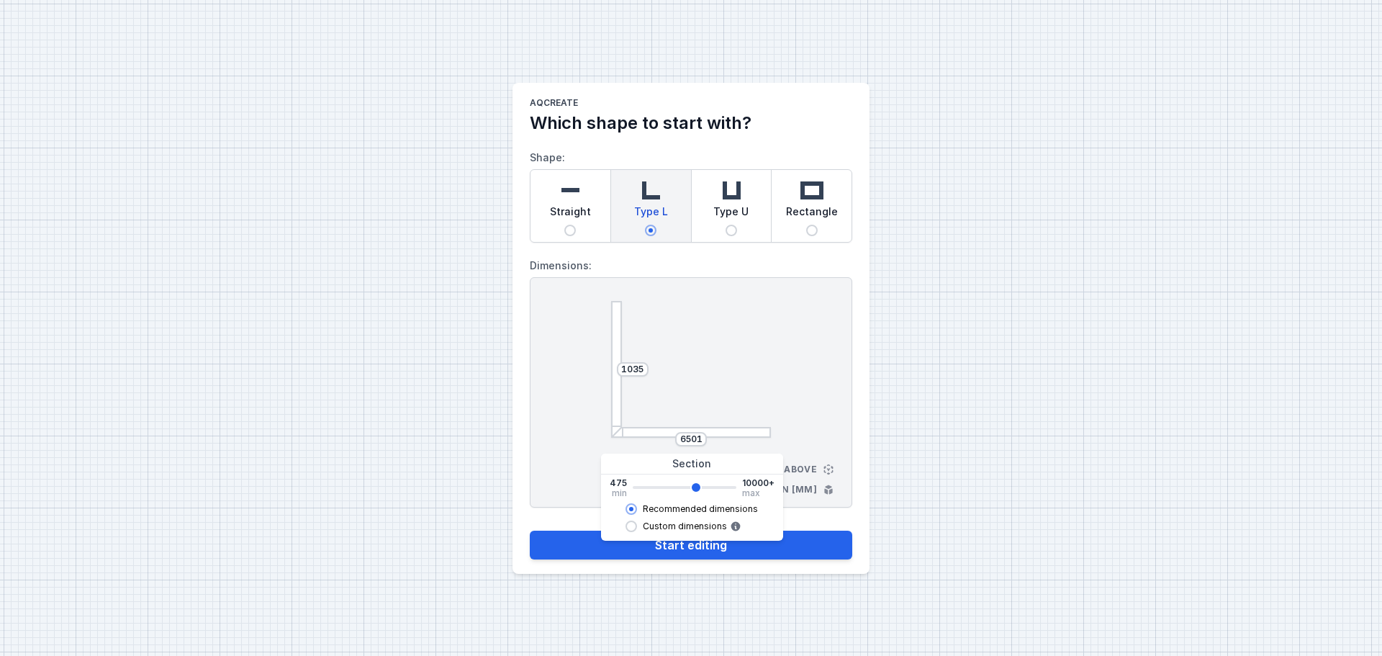
type input "6641"
type input "6635"
type input "6781"
type input "6775"
type input "7061"
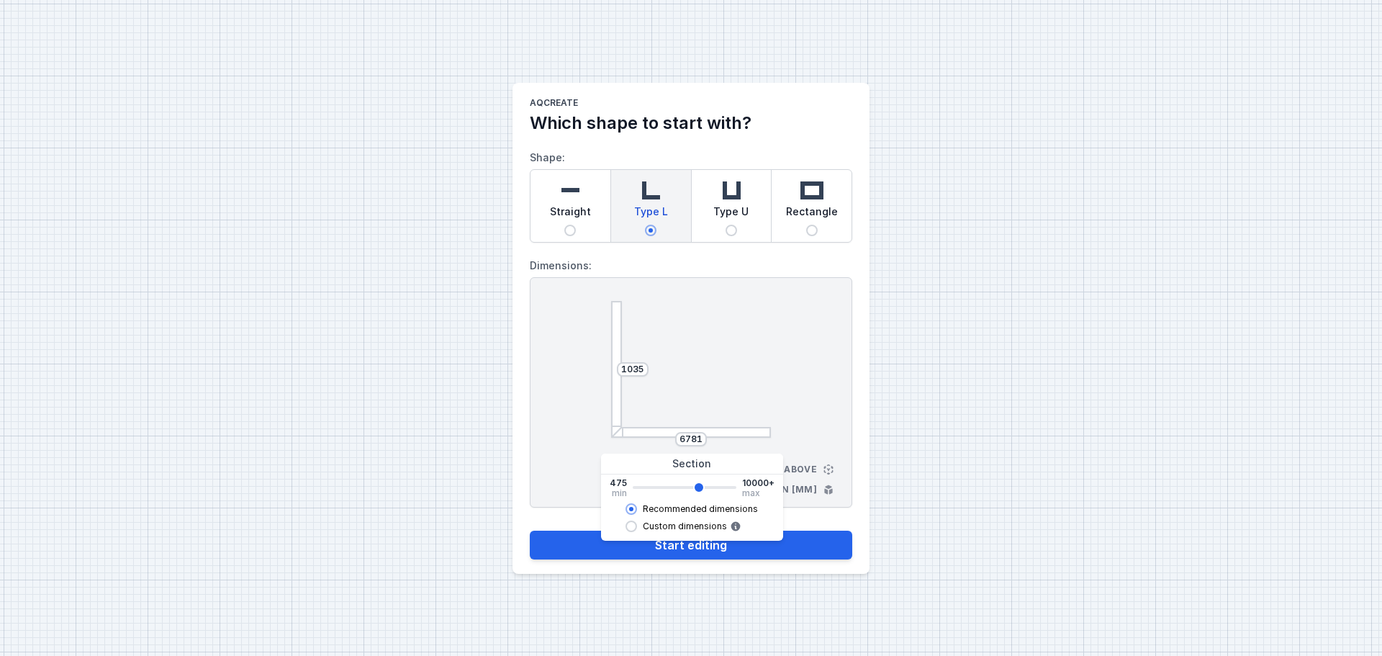
type input "7055"
type input "7341"
type input "7335"
type input "7481"
type input "7475"
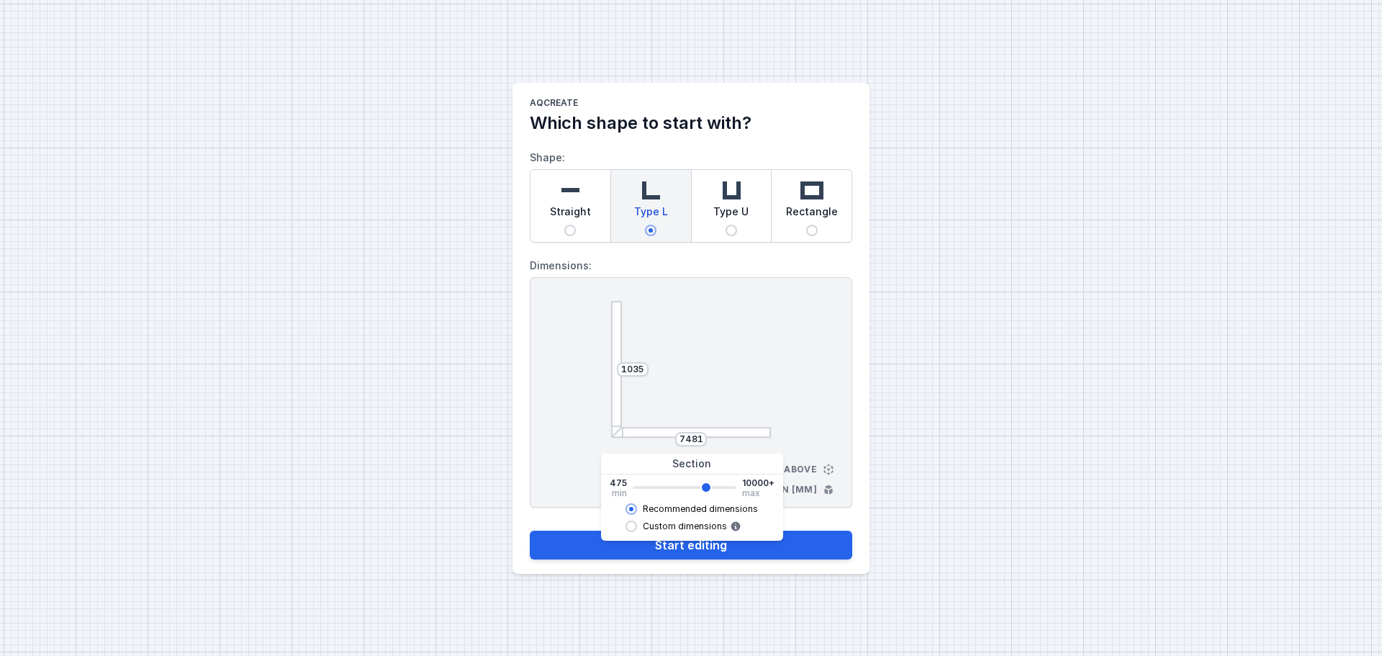
type input "7621"
type input "7615"
type input "7761"
type input "7755"
type input "7621"
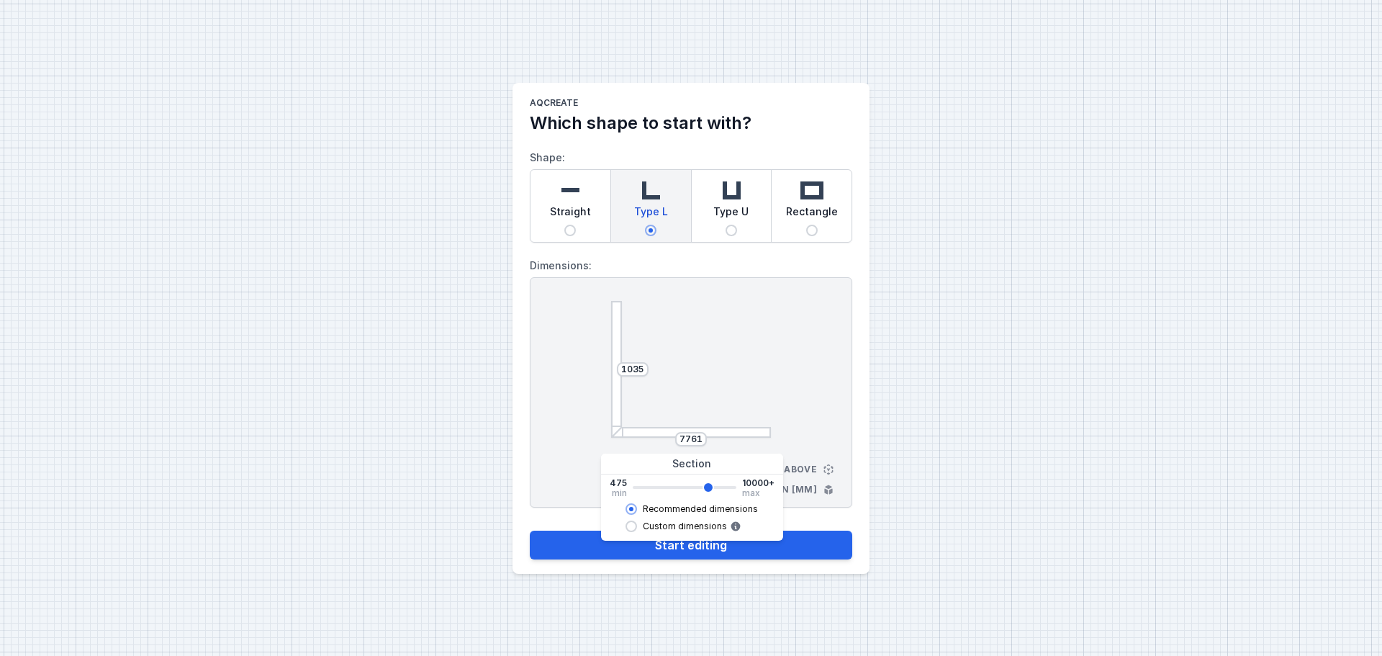
type input "7615"
type input "7481"
type input "7475"
type input "7341"
type input "7335"
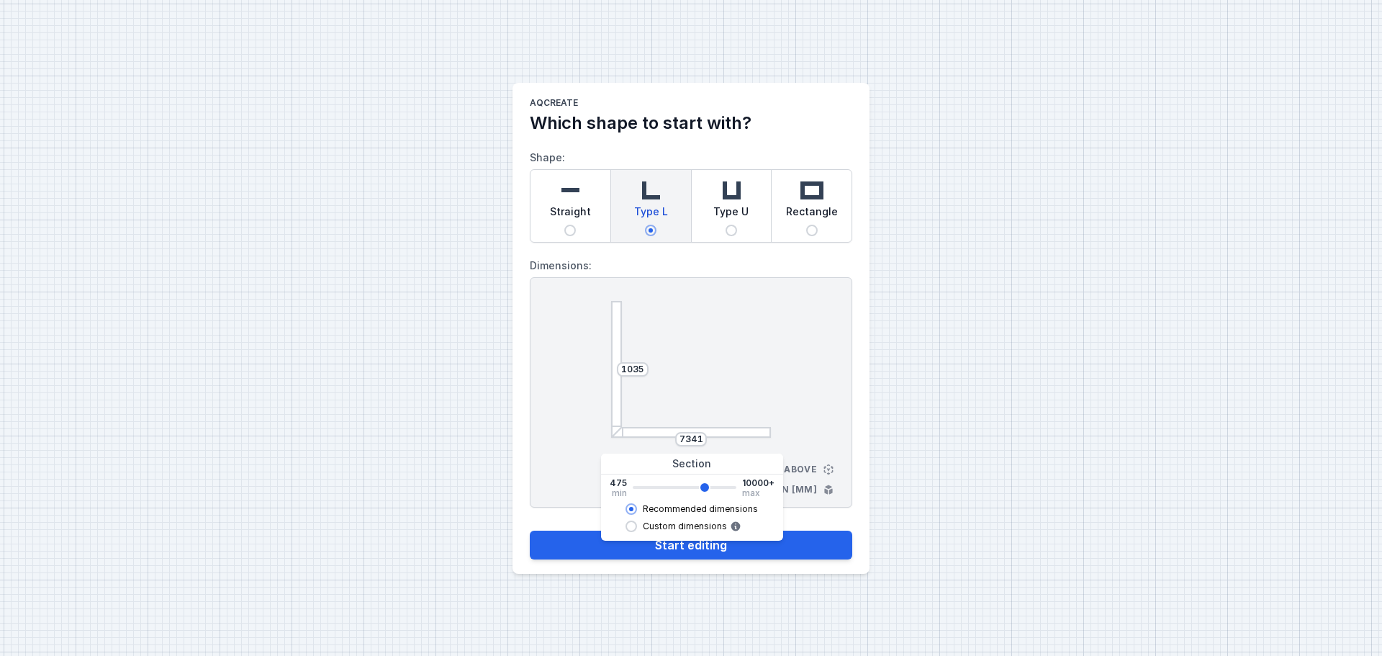
type input "7201"
type input "7195"
type input "7061"
type input "7055"
type input "6921"
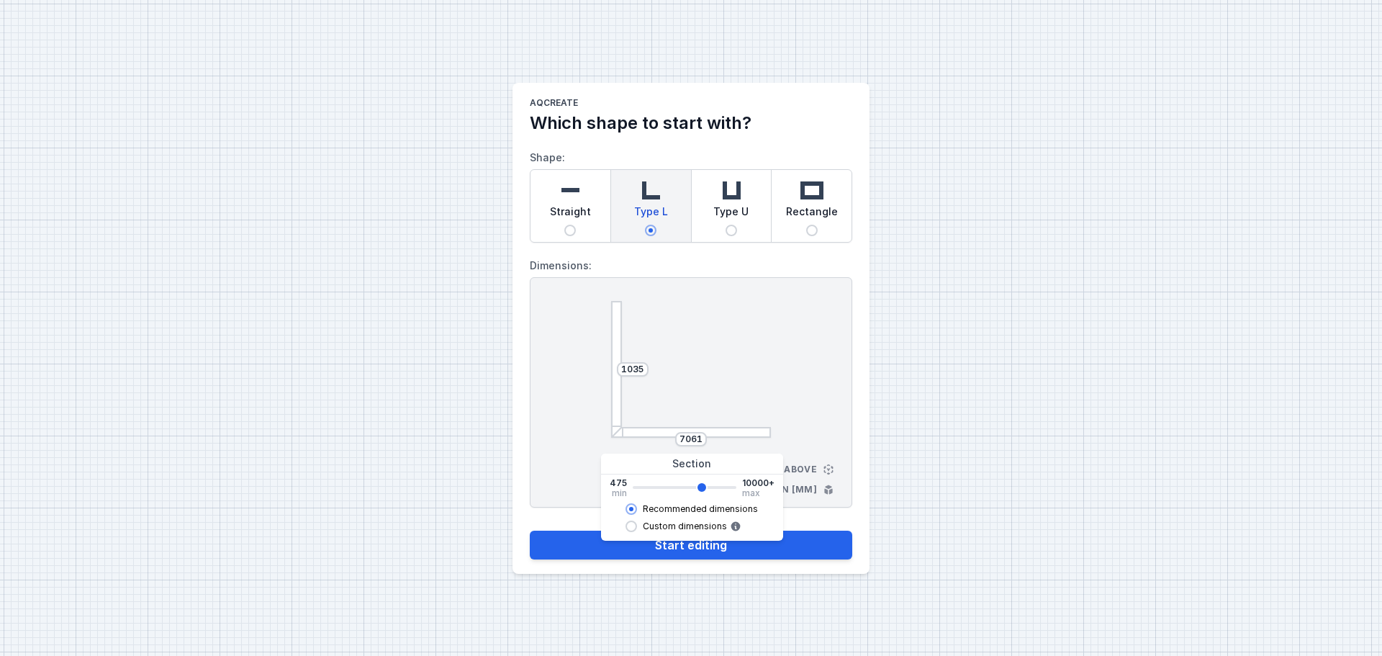
type input "6915"
type input "6781"
type input "6775"
type input "6921"
drag, startPoint x: 640, startPoint y: 486, endPoint x: 699, endPoint y: 490, distance: 59.1
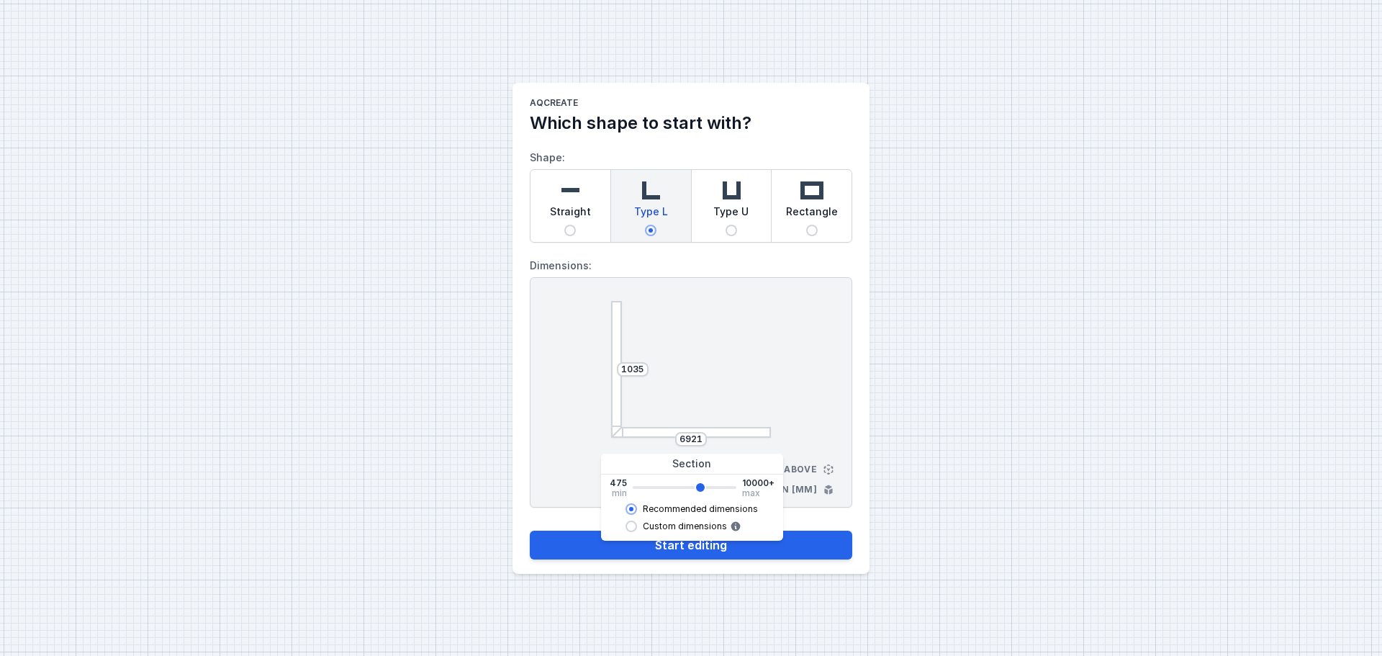
click at [699, 489] on input "range" at bounding box center [685, 487] width 104 height 3
type input "6915"
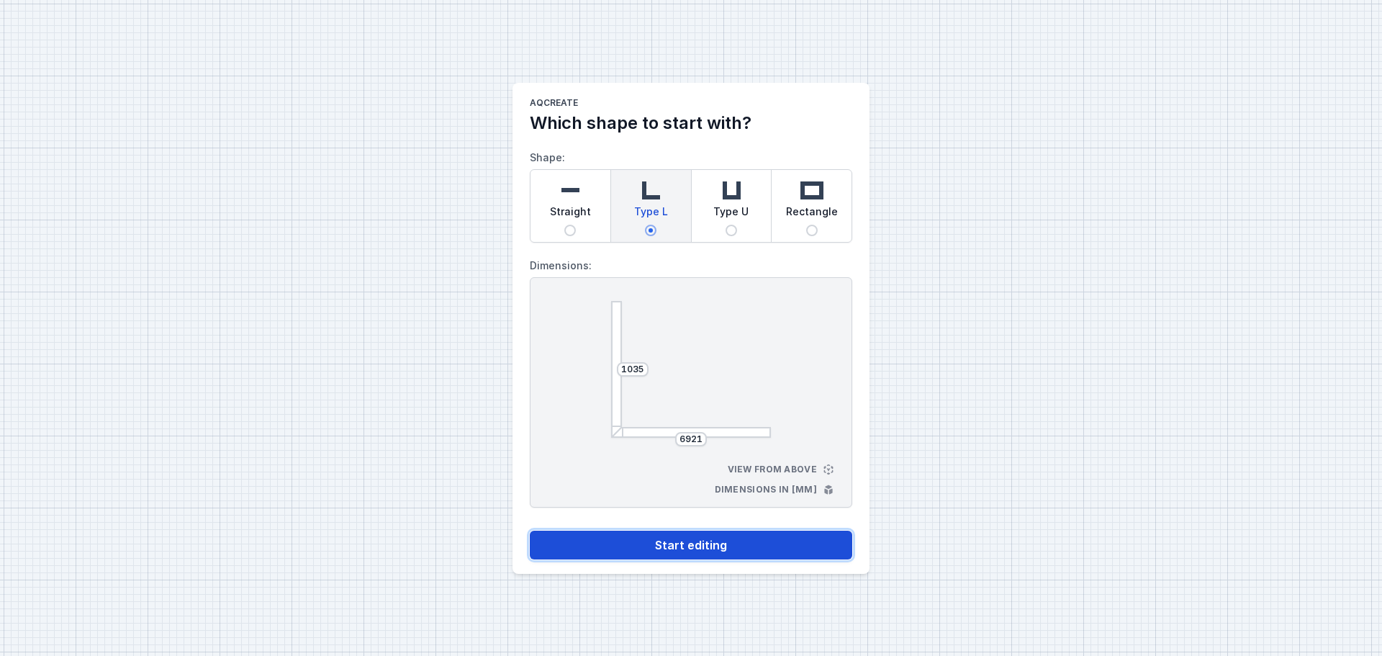
click at [695, 548] on button "Start editing" at bounding box center [691, 545] width 323 height 29
select select "M"
select select "3000"
select select "4"
select select "true"
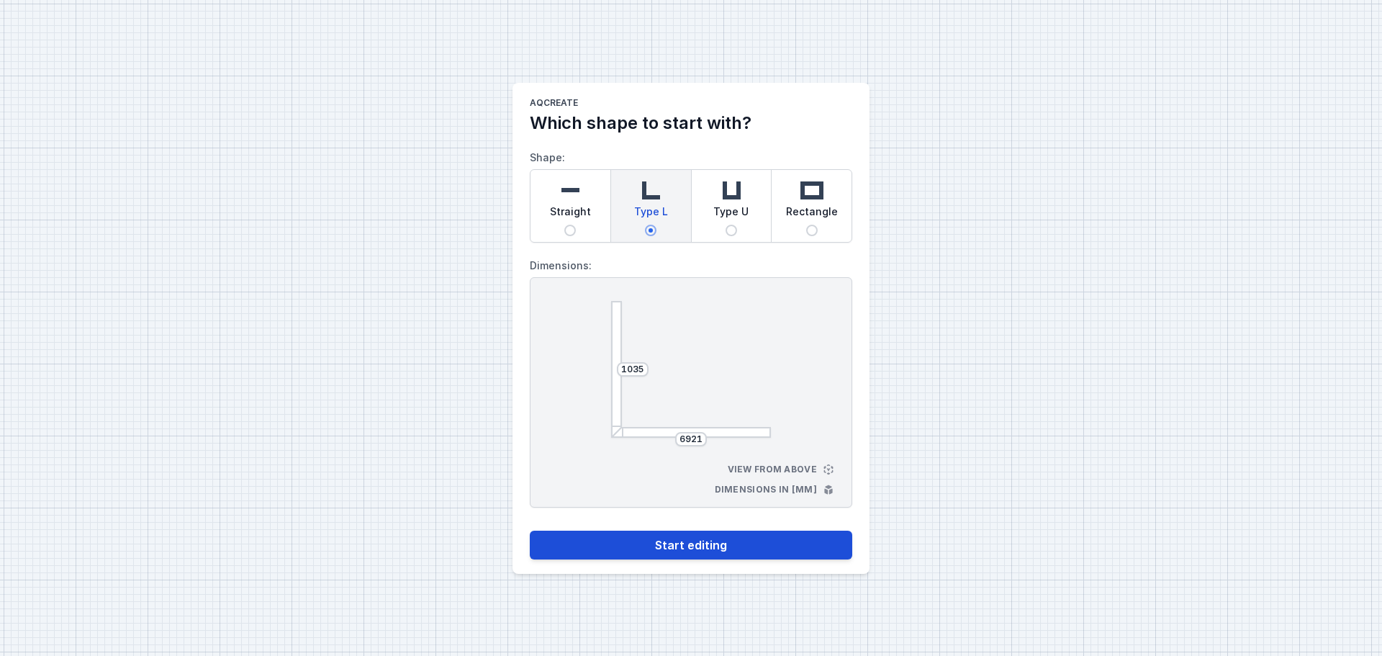
select select "opal"
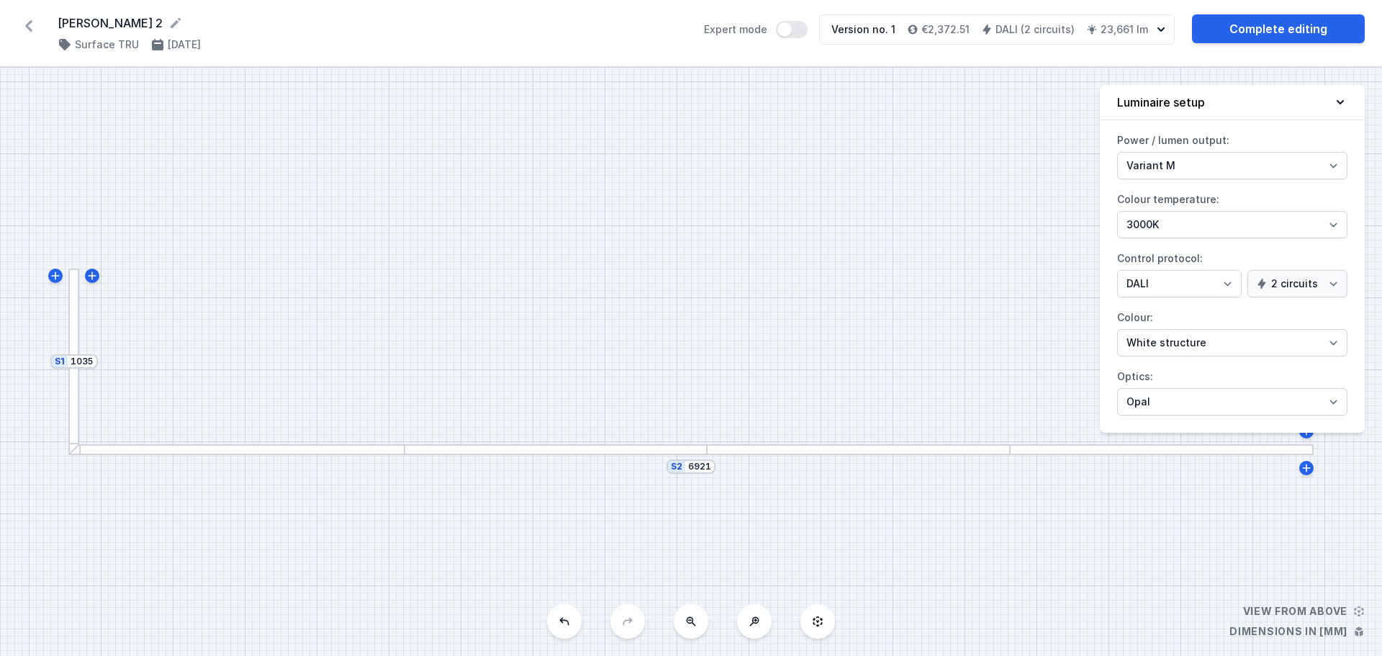
click at [89, 370] on div "S2 6921 S1 1035" at bounding box center [691, 362] width 1382 height 588
click at [63, 366] on div "S1 1035" at bounding box center [74, 361] width 48 height 14
click at [56, 276] on icon at bounding box center [56, 275] width 12 height 12
type input "1070"
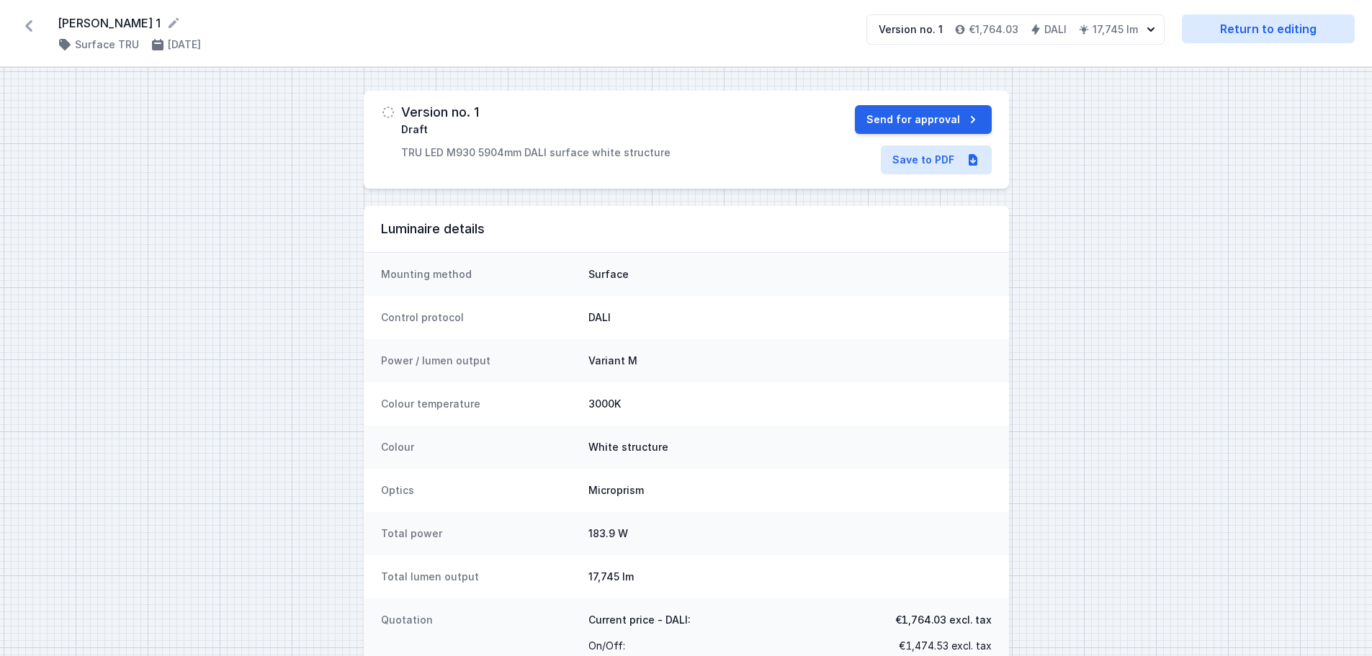
click at [30, 24] on icon at bounding box center [28, 26] width 7 height 12
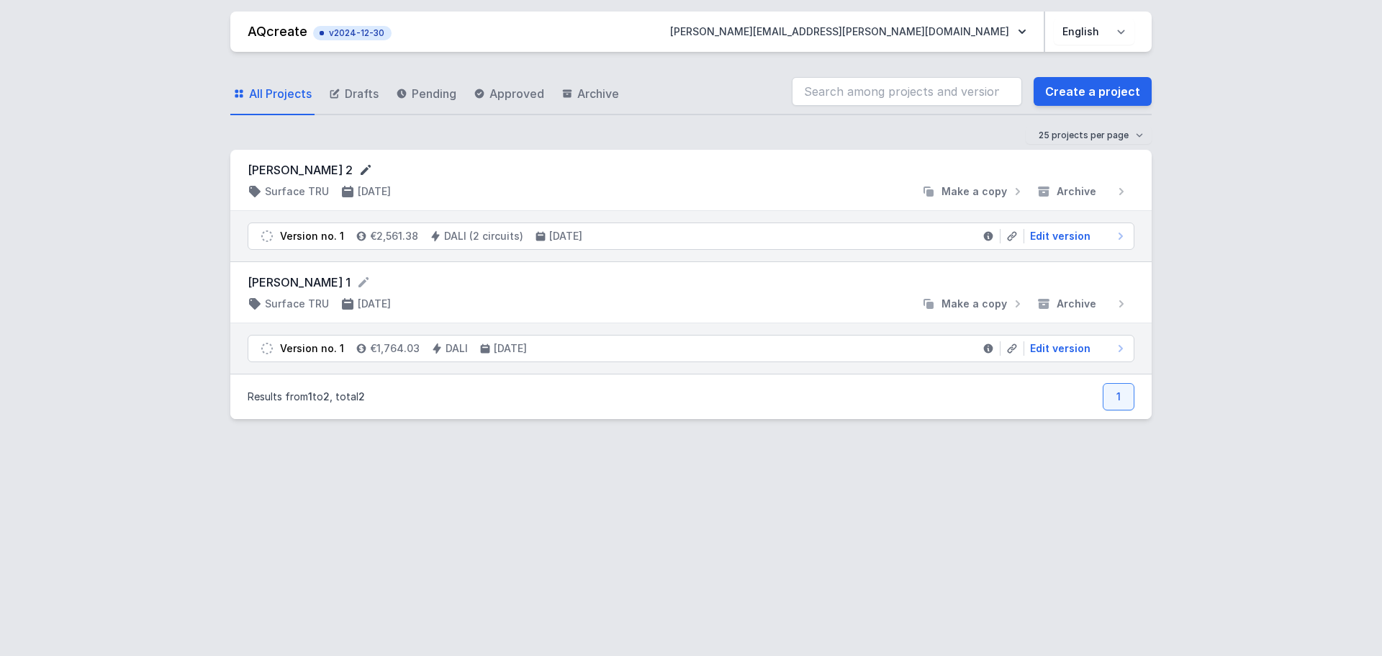
click at [361, 168] on icon at bounding box center [366, 170] width 10 height 10
click at [1069, 238] on span "Edit version" at bounding box center [1060, 236] width 60 height 14
select select "M"
select select "3000"
select select "4"
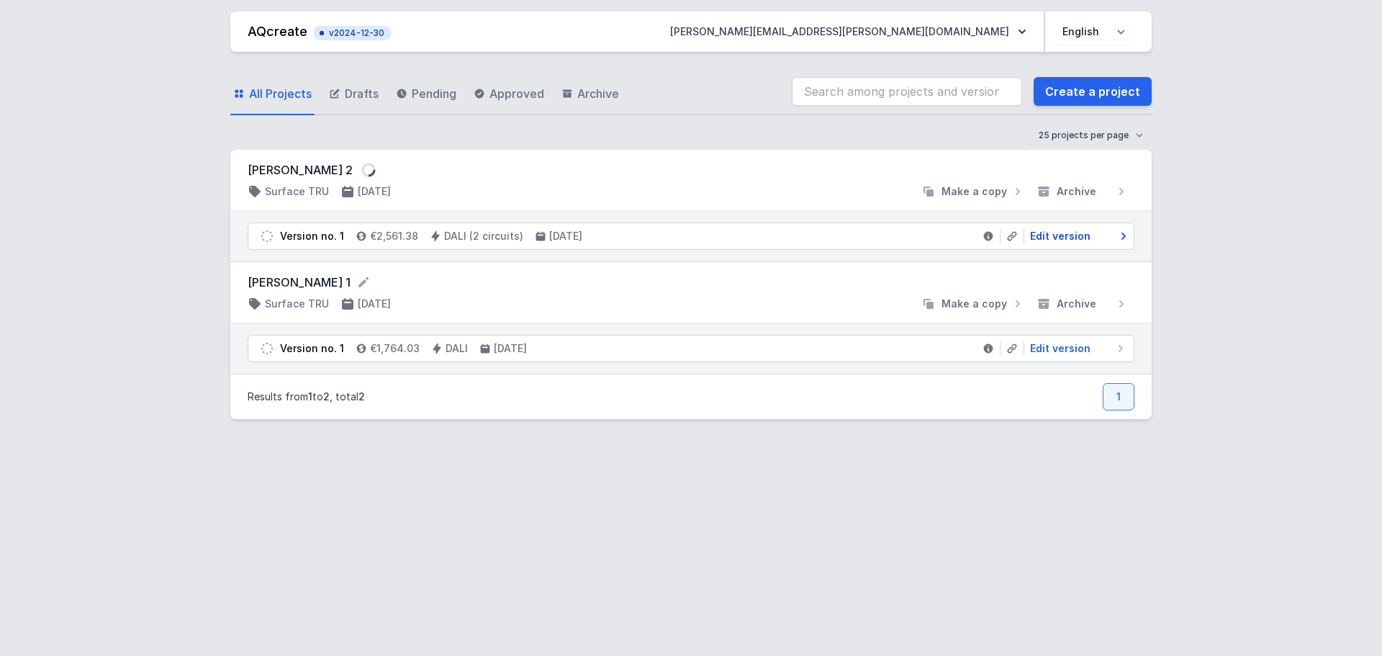
select select "true"
select select "opal"
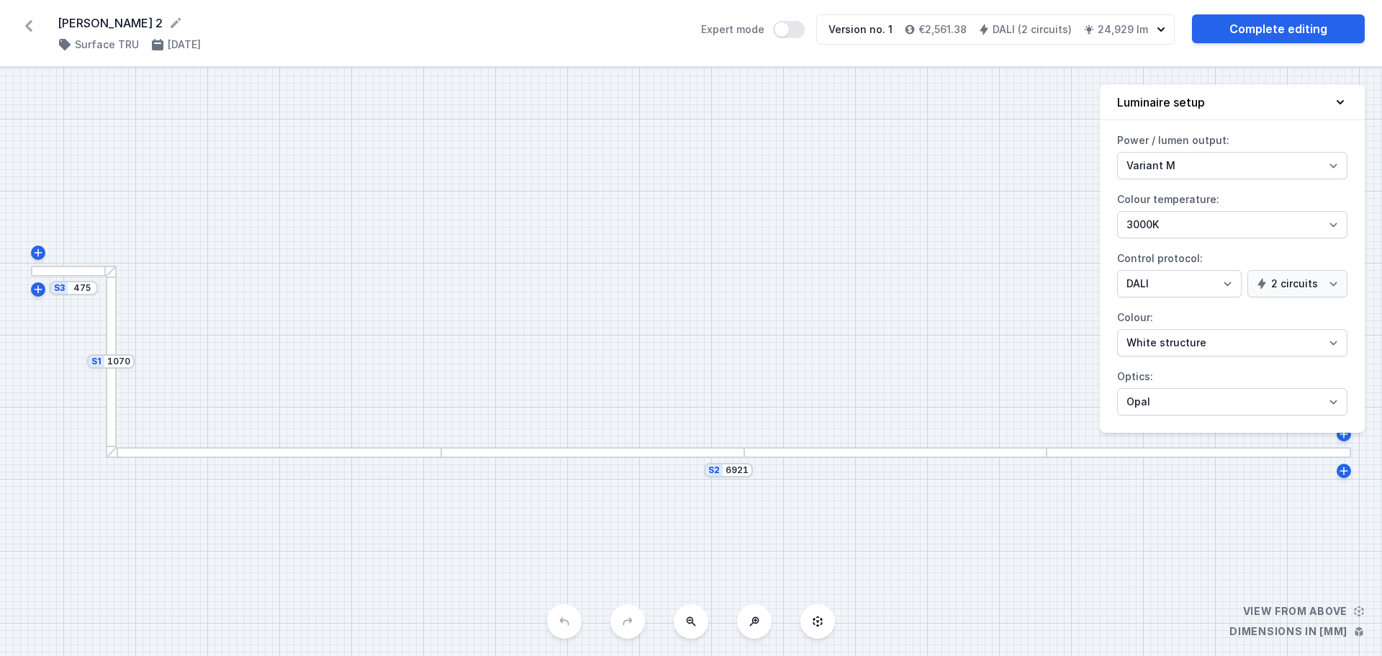
drag, startPoint x: 66, startPoint y: 296, endPoint x: 672, endPoint y: 187, distance: 616.6
click at [672, 187] on div "S3 475 S2 6921 S1 1070" at bounding box center [691, 362] width 1382 height 588
click at [562, 629] on div "S3 475 S2 6921 S1 1070" at bounding box center [691, 362] width 1382 height 588
click at [567, 627] on div "S3 475 S2 6921 S1 1070" at bounding box center [691, 362] width 1382 height 588
click at [171, 24] on icon at bounding box center [176, 23] width 10 height 10
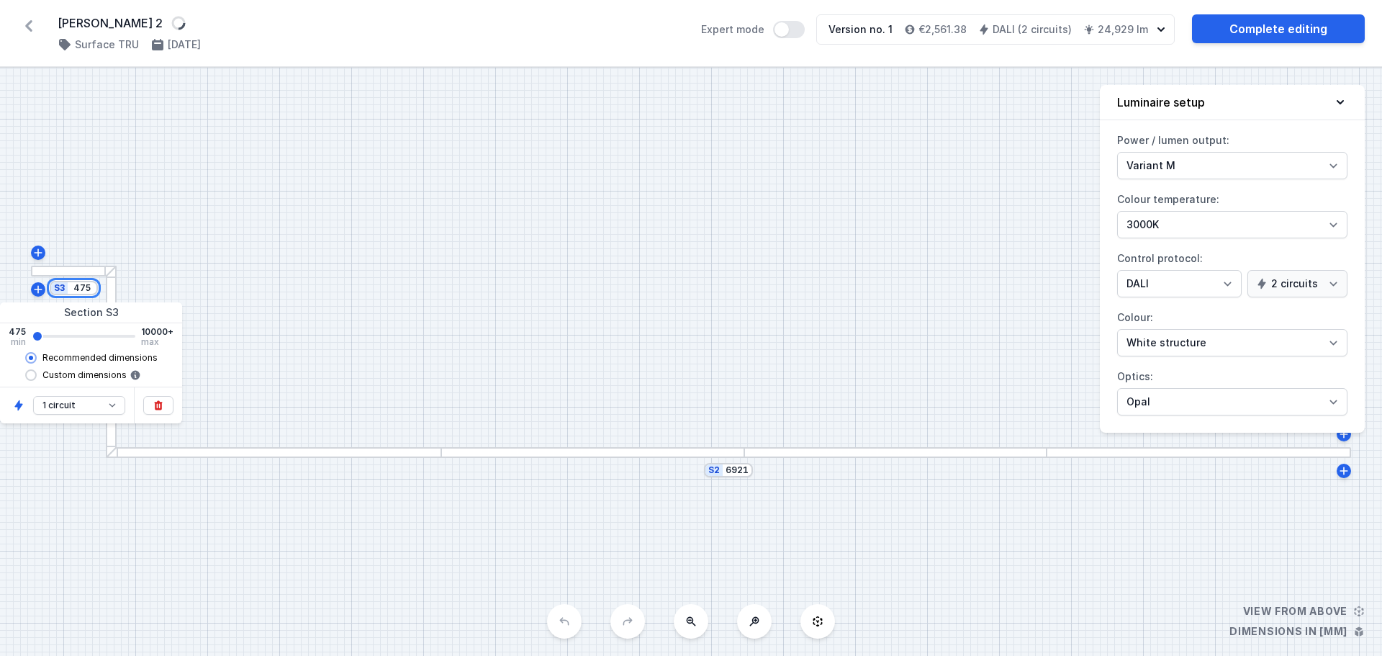
click at [91, 292] on input "475" at bounding box center [82, 288] width 23 height 12
click at [156, 406] on icon at bounding box center [159, 406] width 12 height 12
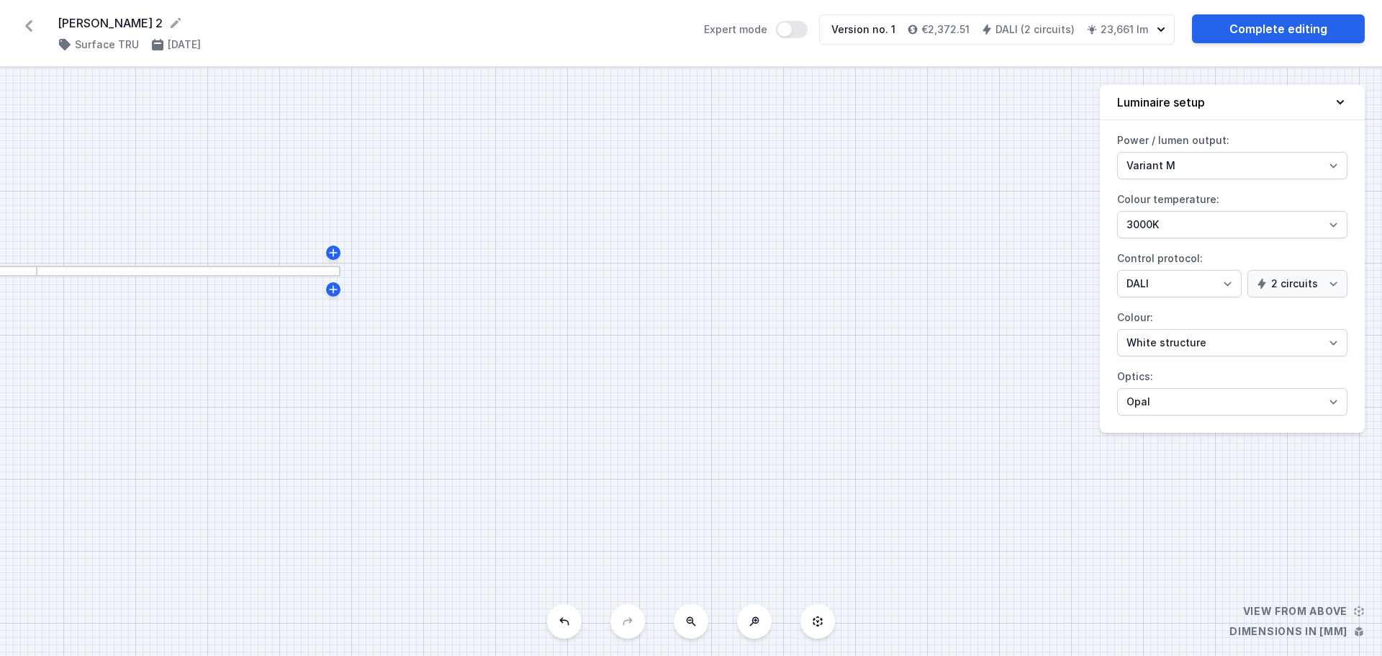
click at [414, 439] on div "S2 6921 S1 1035" at bounding box center [691, 362] width 1382 height 588
drag, startPoint x: 192, startPoint y: 278, endPoint x: 906, endPoint y: 367, distance: 720.5
click at [963, 351] on div "S2 6921 S1 1035" at bounding box center [691, 362] width 1382 height 588
click at [697, 629] on button at bounding box center [691, 621] width 35 height 35
click at [74, 279] on div "S1 1035" at bounding box center [58, 272] width 48 height 14
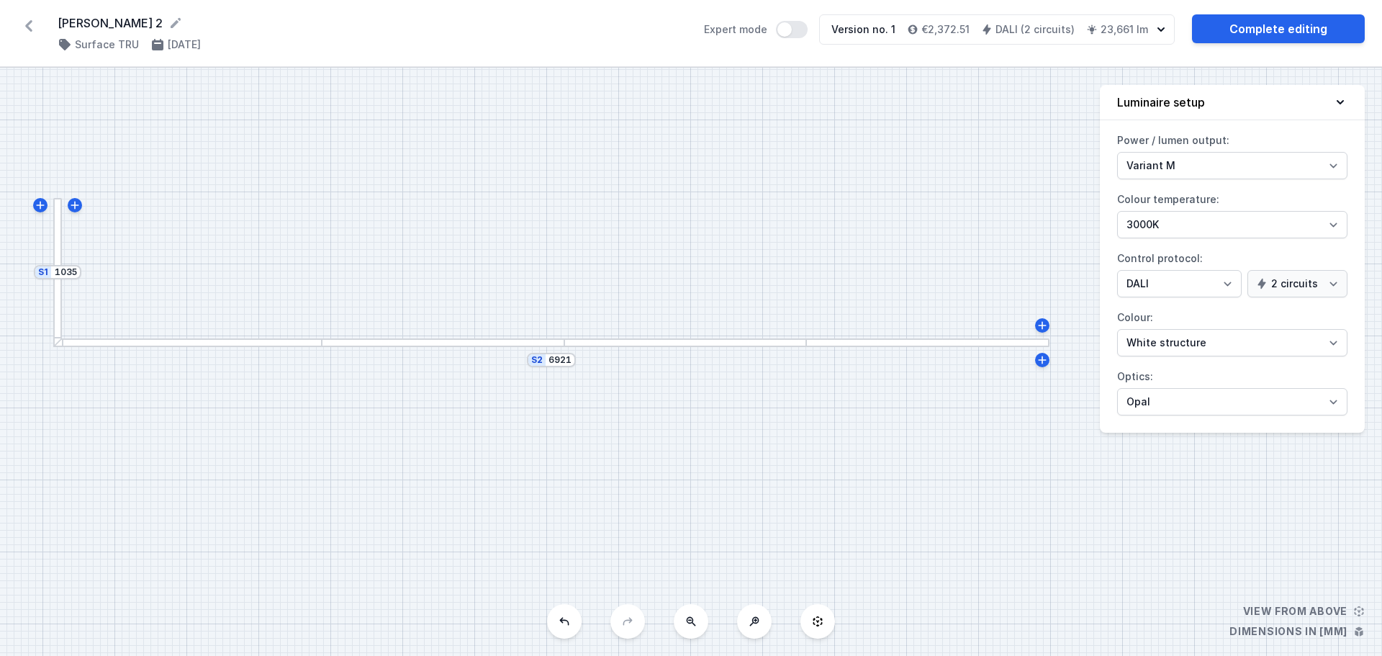
click at [74, 279] on div "S1 1035" at bounding box center [58, 272] width 48 height 14
click at [171, 19] on icon at bounding box center [176, 23] width 10 height 10
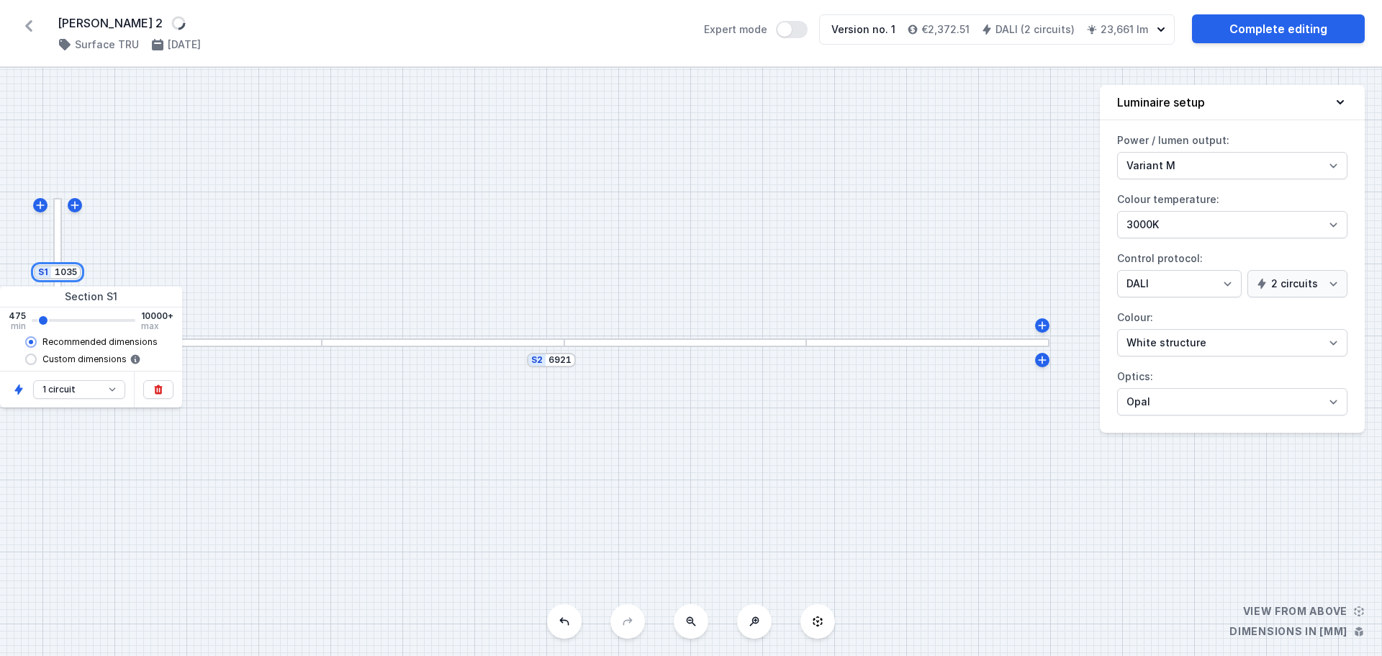
click at [68, 275] on input "1035" at bounding box center [65, 272] width 23 height 12
type input "1175"
type input "1315"
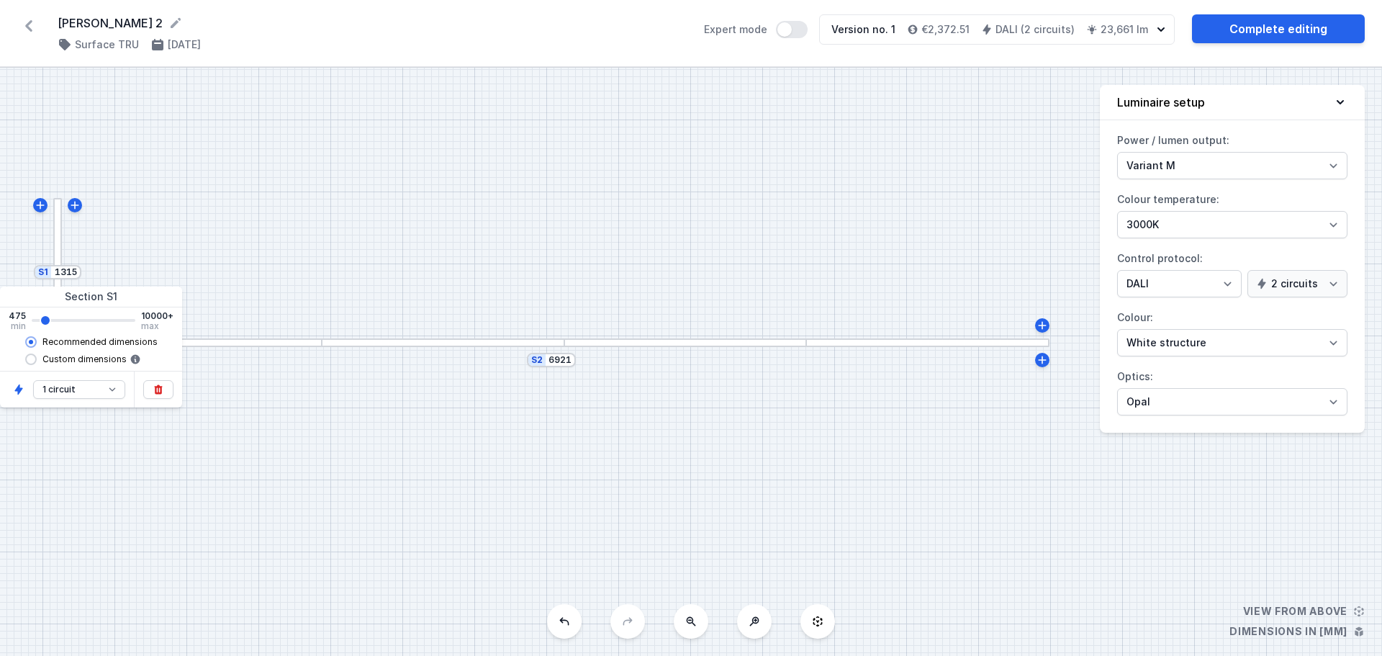
type input "1455"
type input "1595"
type input "1735"
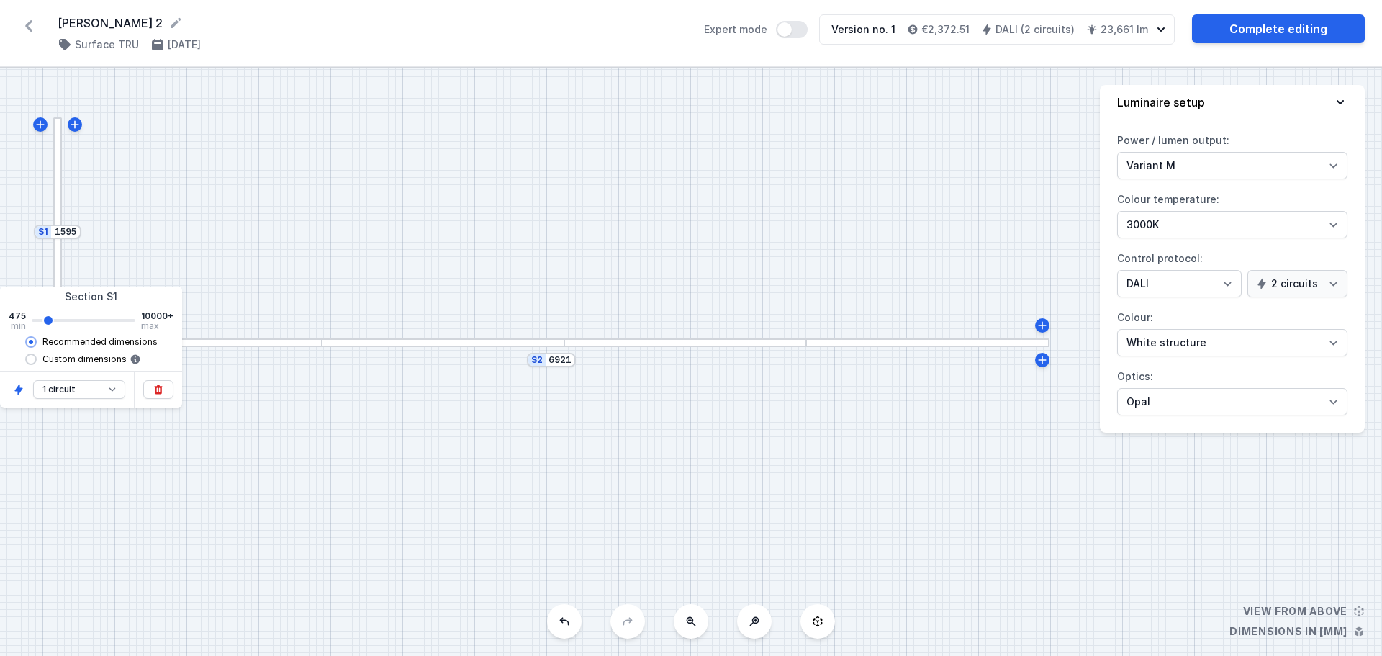
type input "1735"
type input "1875"
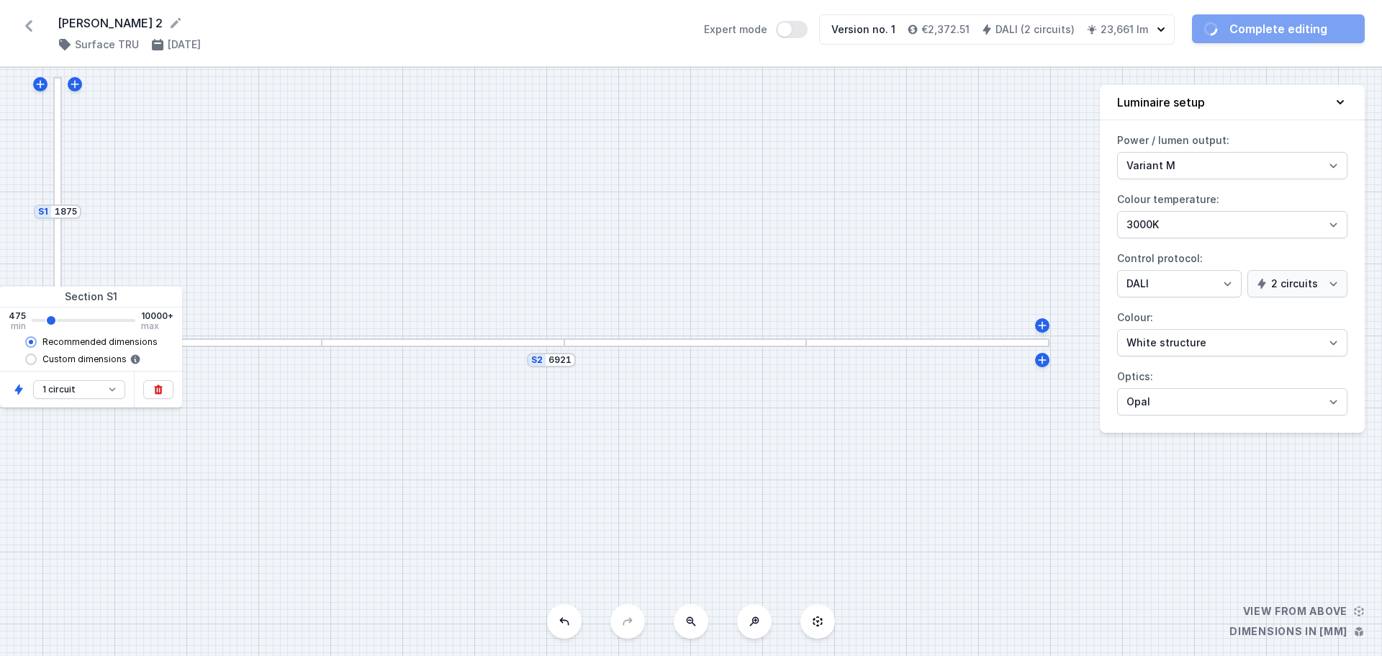
type input "2015"
type input "2155"
type input "2297"
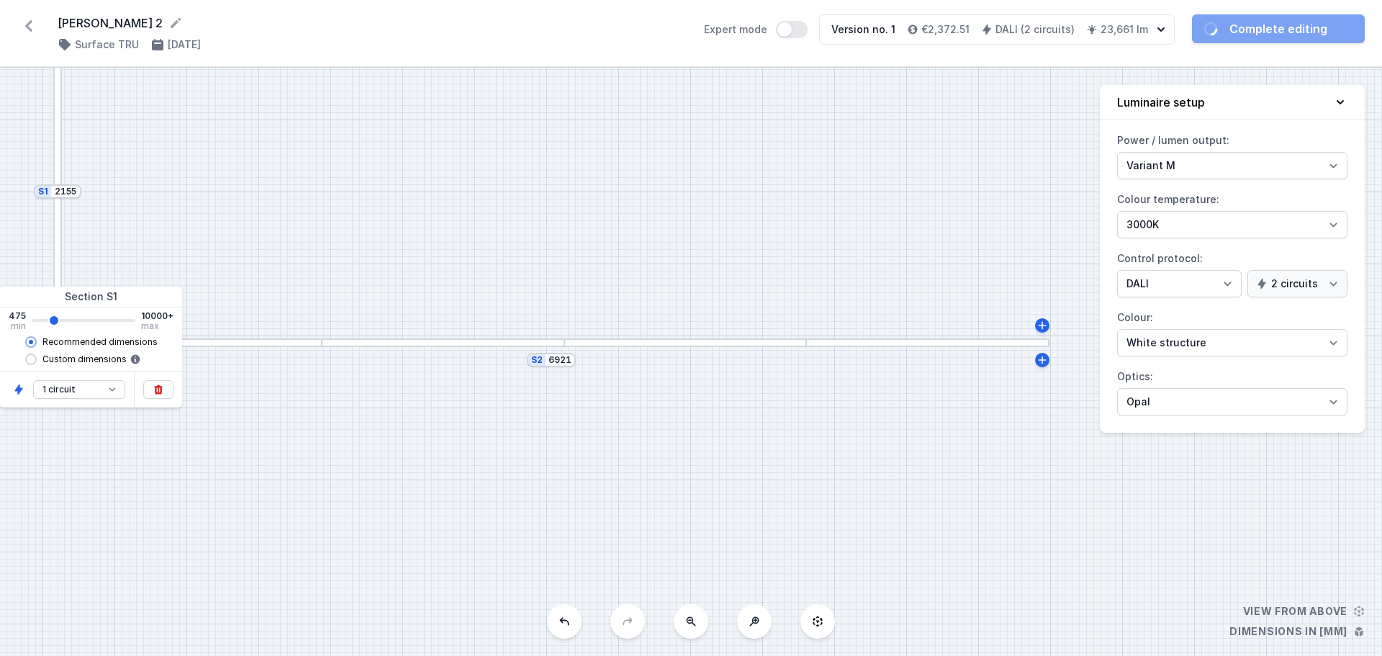
type input "2295"
type input "2437"
type input "2435"
type input "2577"
type input "2575"
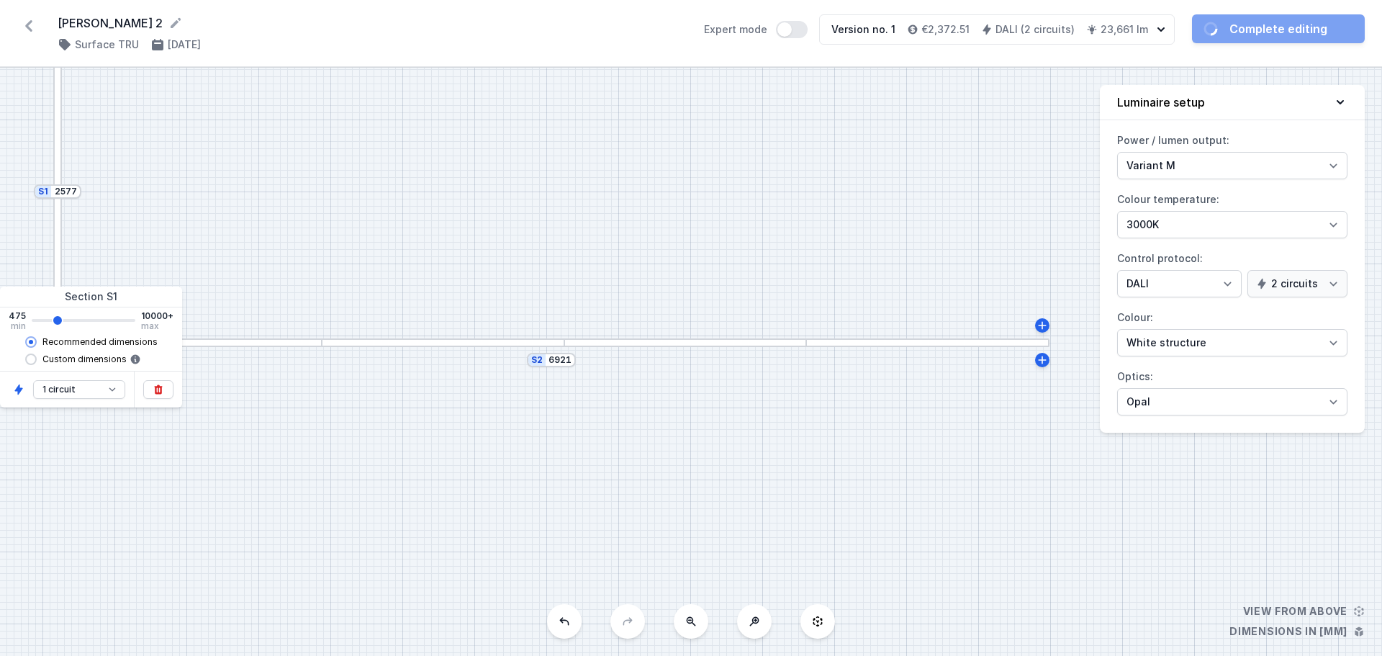
type input "2717"
type input "2715"
type input "2857"
type input "2855"
type input "2997"
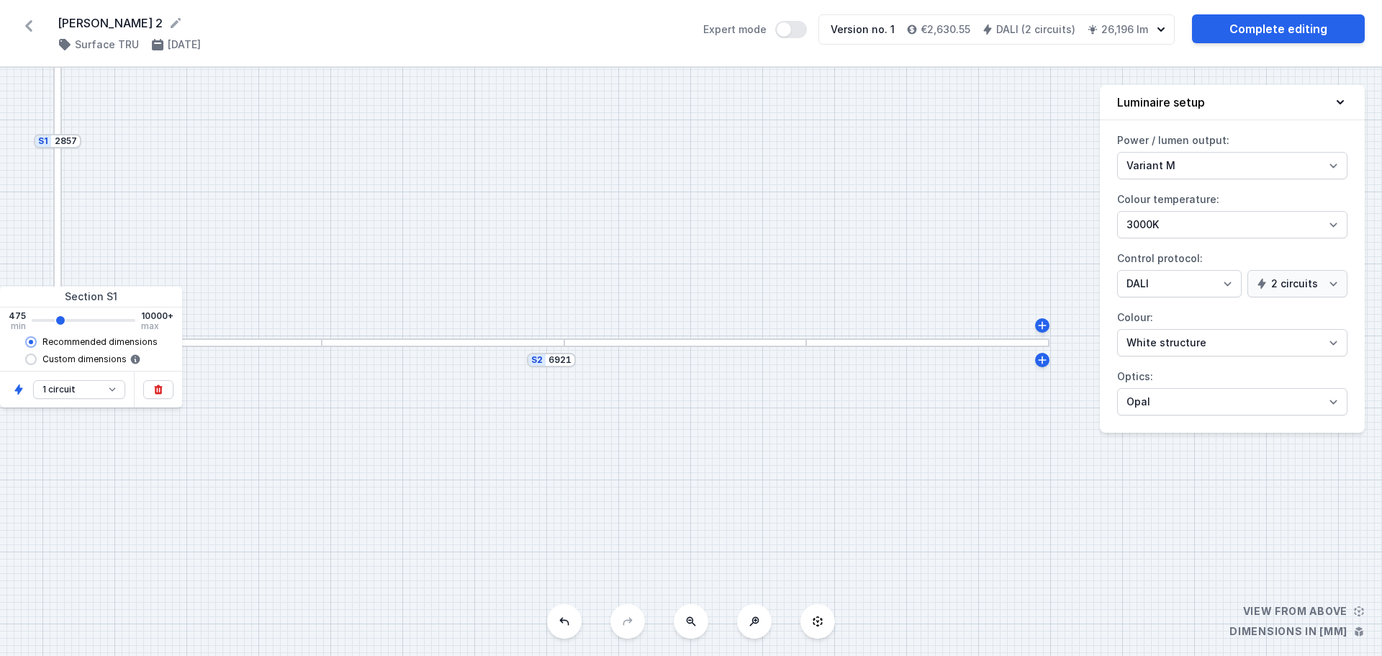
type input "2995"
type input "3137"
type input "3135"
type input "2857"
type input "2855"
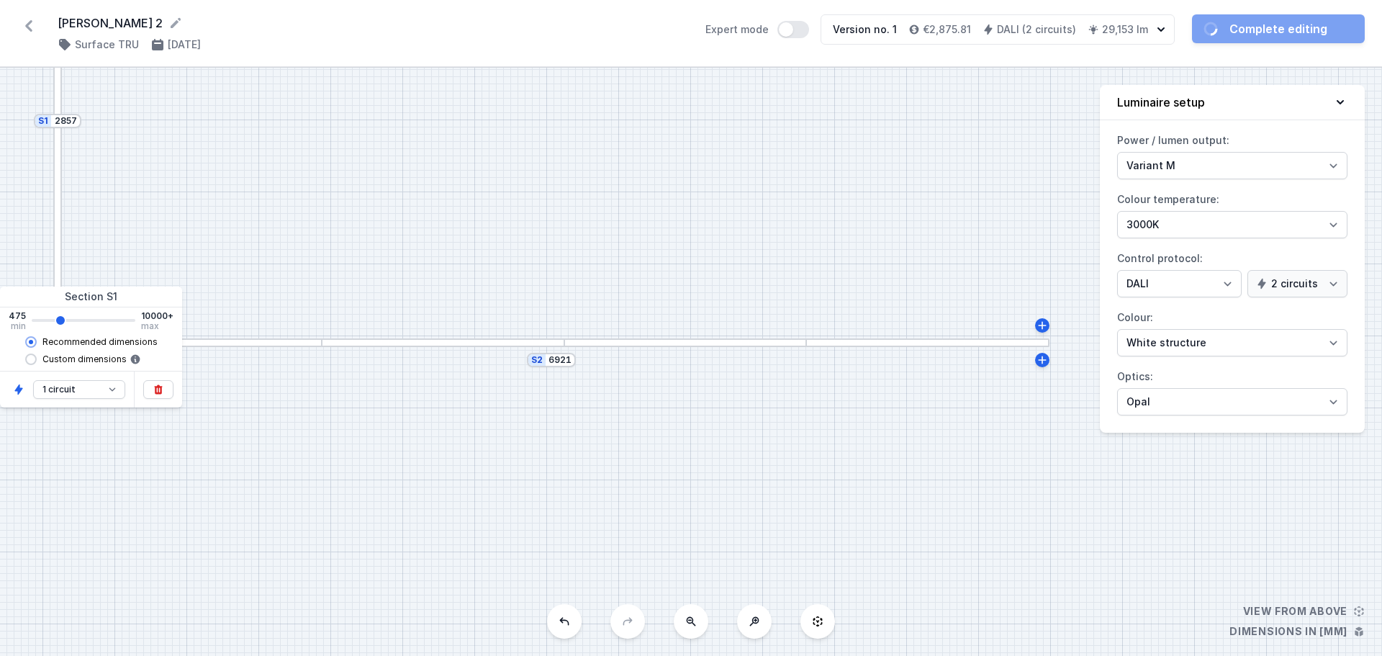
type input "2717"
type input "2715"
type input "2857"
type input "2855"
type input "2997"
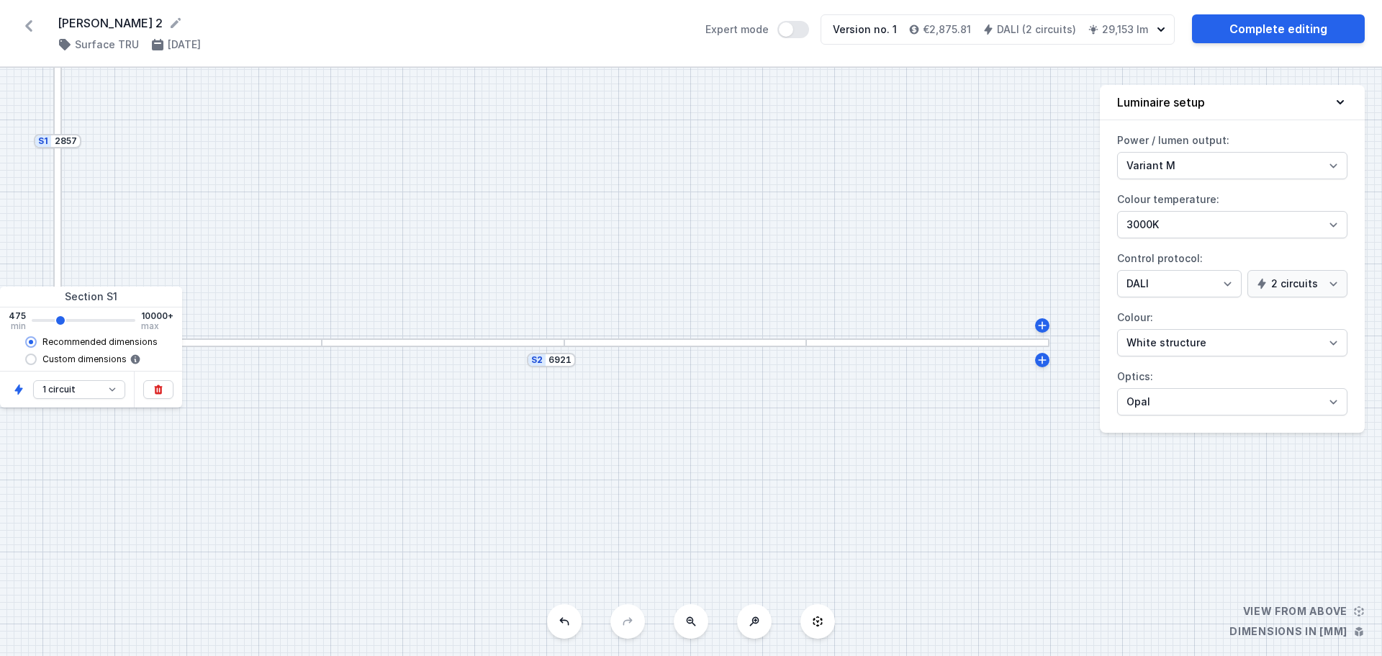
type input "2995"
type input "3137"
type input "3135"
type input "2997"
type input "2995"
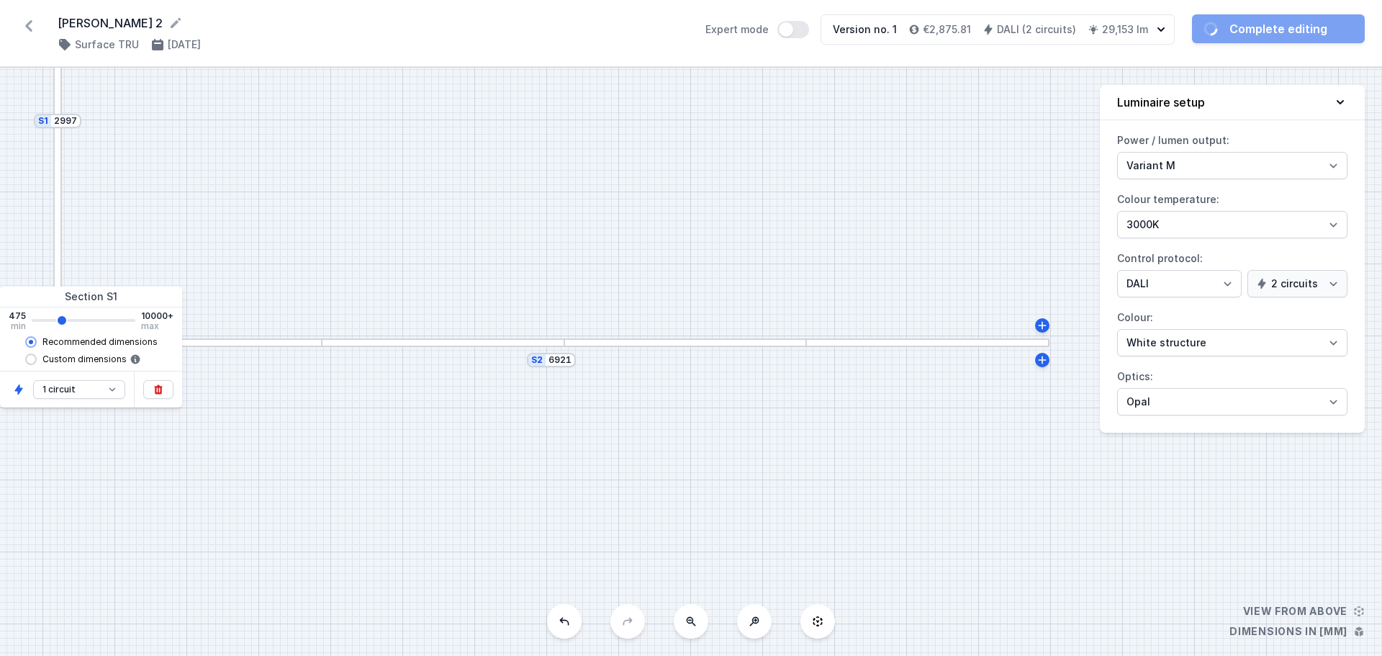
type input "2857"
type input "2855"
type input "2997"
drag, startPoint x: 40, startPoint y: 321, endPoint x: 60, endPoint y: 322, distance: 20.2
click at [60, 322] on input "range" at bounding box center [84, 320] width 104 height 3
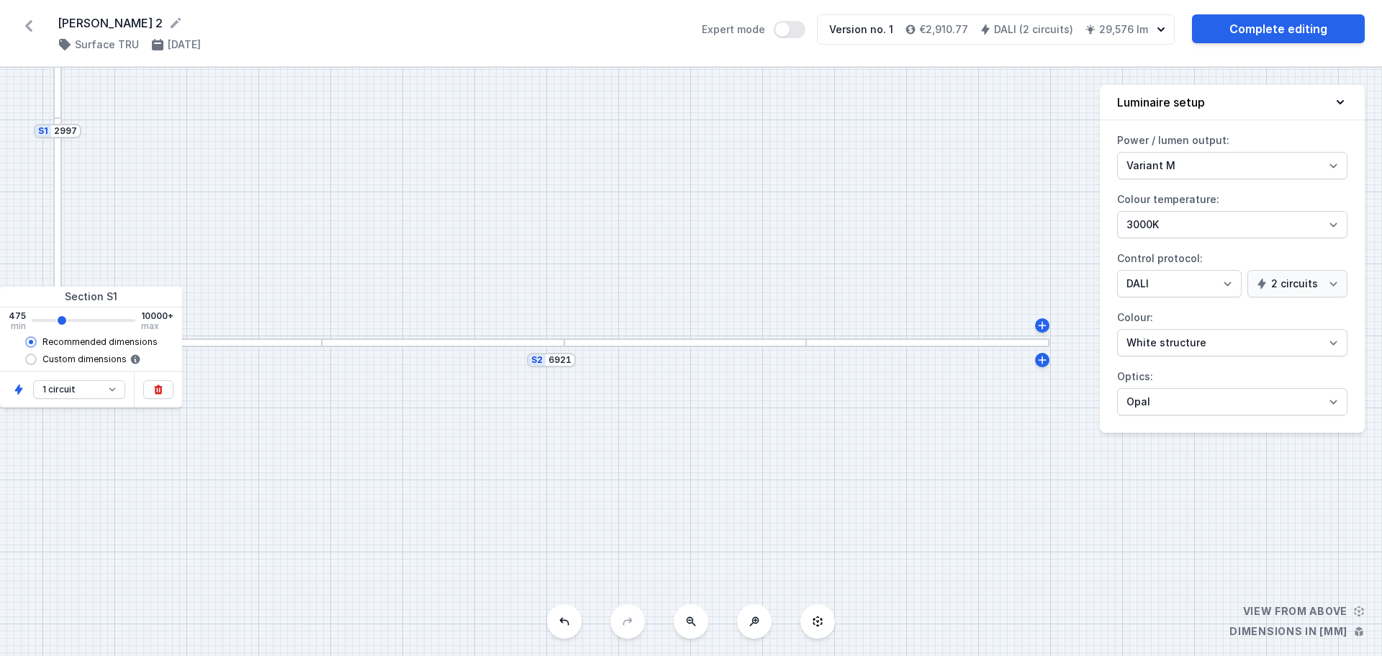
type input "2995"
click at [112, 386] on select "1 circuit 2 circuit" at bounding box center [79, 389] width 92 height 19
select select "2"
click at [33, 380] on select "1 circuit 2 circuit" at bounding box center [79, 389] width 92 height 19
type input "2995"
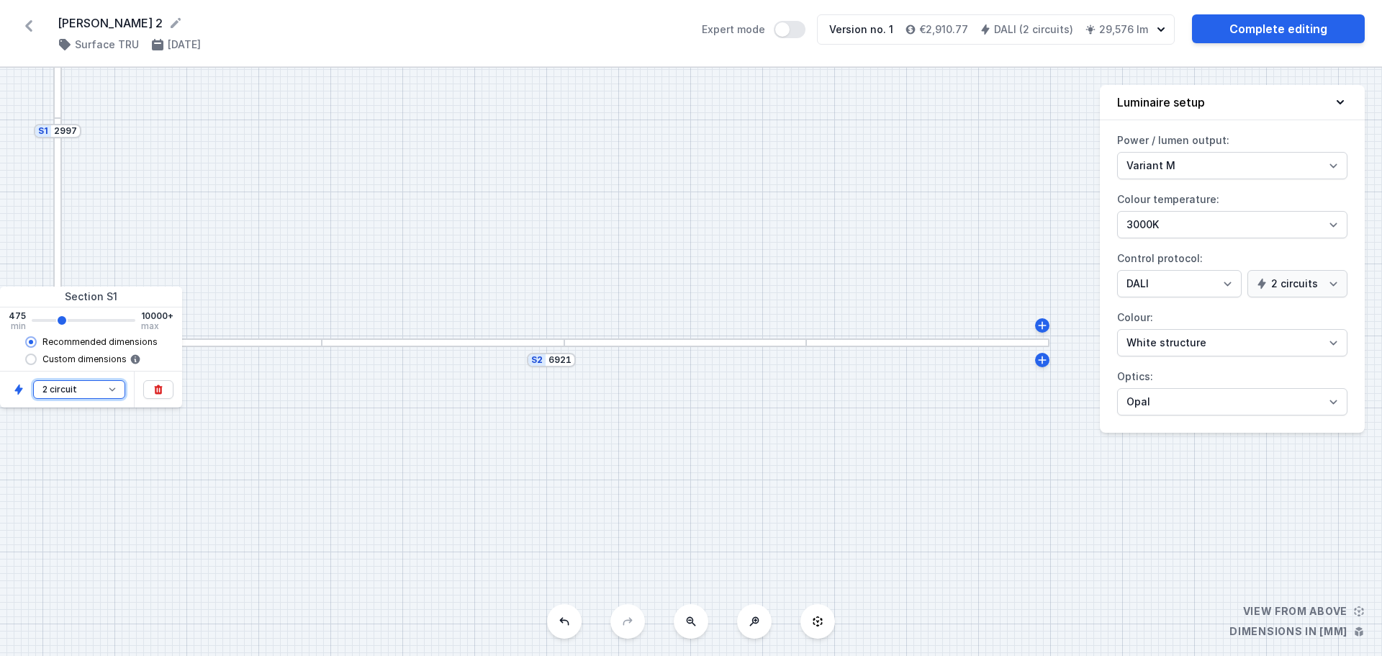
click at [111, 390] on select "1 circuit 2 circuit" at bounding box center [79, 389] width 92 height 19
select select "1"
click at [33, 380] on select "1 circuit 2 circuit" at bounding box center [79, 389] width 92 height 19
type input "2995"
click at [336, 436] on div "S2 6921 S1 2997" at bounding box center [691, 362] width 1382 height 588
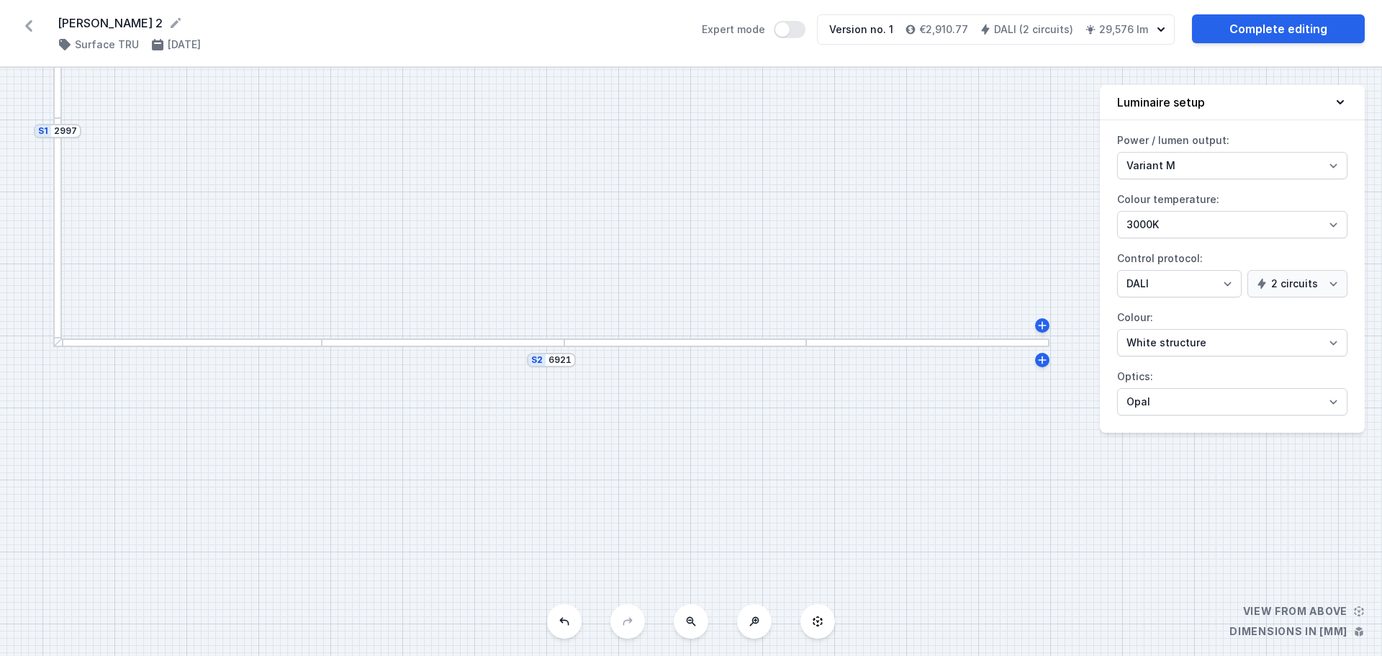
click at [559, 366] on div "S2 6921" at bounding box center [551, 360] width 49 height 14
click at [168, 18] on icon at bounding box center [175, 23] width 14 height 14
click at [572, 366] on div "S2 6921" at bounding box center [551, 360] width 49 height 14
click at [559, 366] on div "S2 6921" at bounding box center [551, 360] width 49 height 14
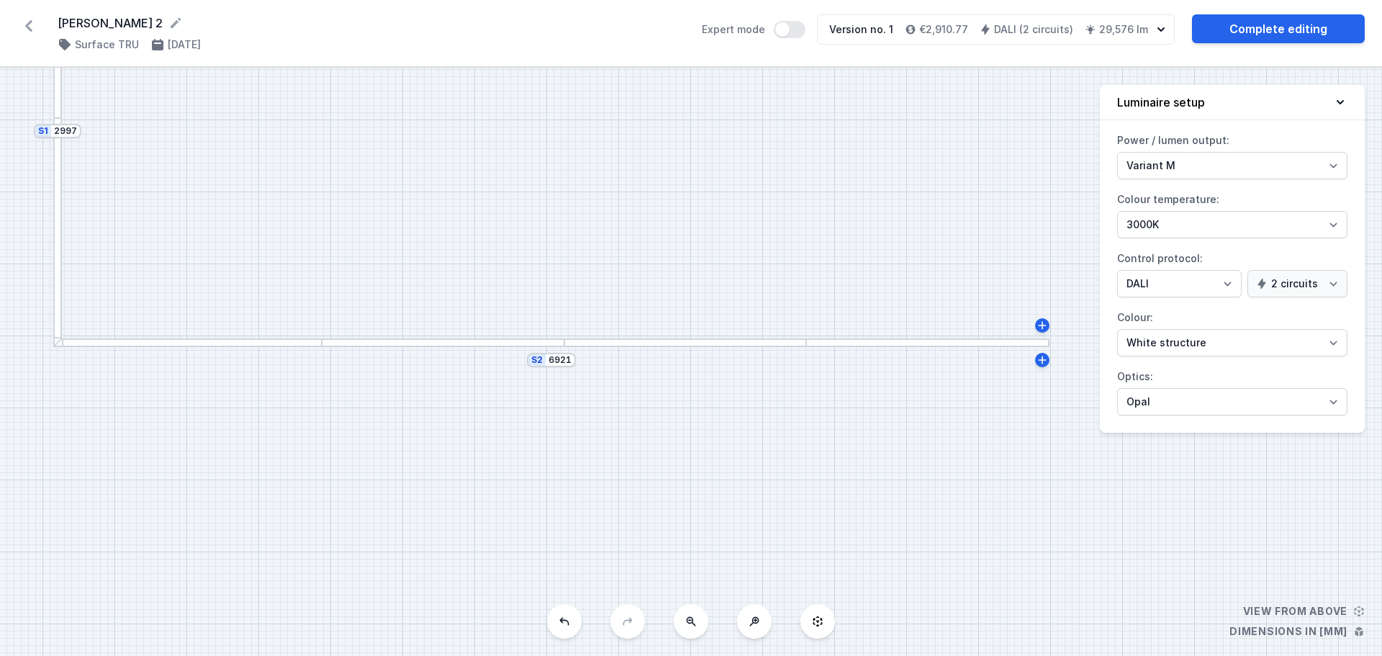
click at [174, 19] on form "VAN LAETHEM 2" at bounding box center [371, 22] width 627 height 17
click at [168, 20] on icon at bounding box center [175, 23] width 14 height 14
click at [105, 345] on div at bounding box center [187, 342] width 269 height 9
click at [1042, 323] on icon at bounding box center [1043, 326] width 12 height 12
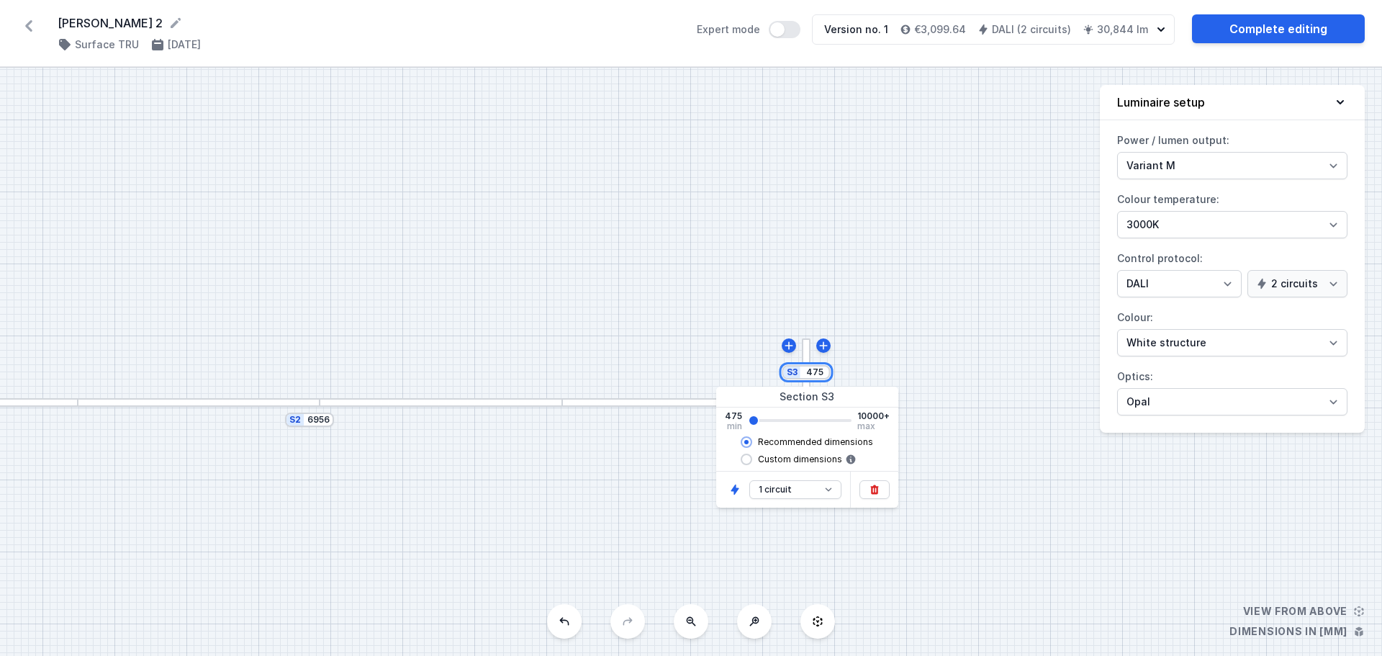
click at [819, 376] on input "475" at bounding box center [814, 372] width 23 height 12
click at [873, 492] on icon at bounding box center [874, 489] width 8 height 9
type input "6921"
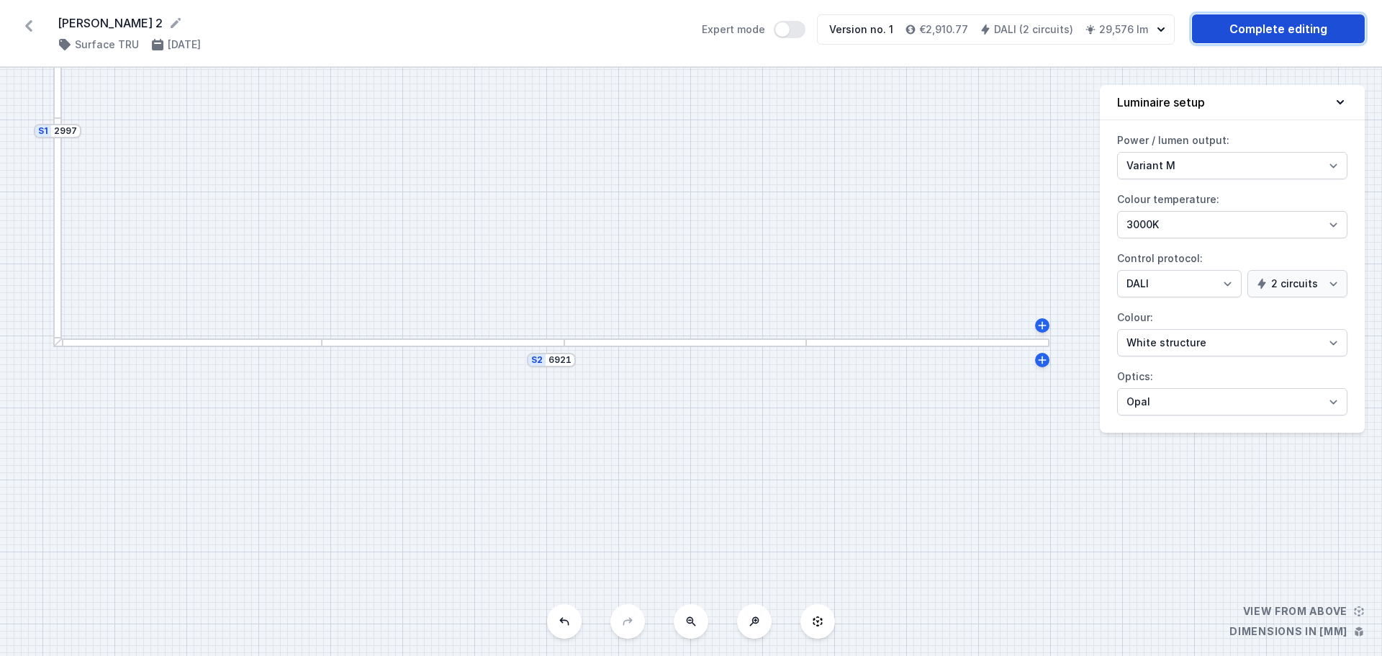
click at [1300, 32] on link "Complete editing" at bounding box center [1278, 28] width 173 height 29
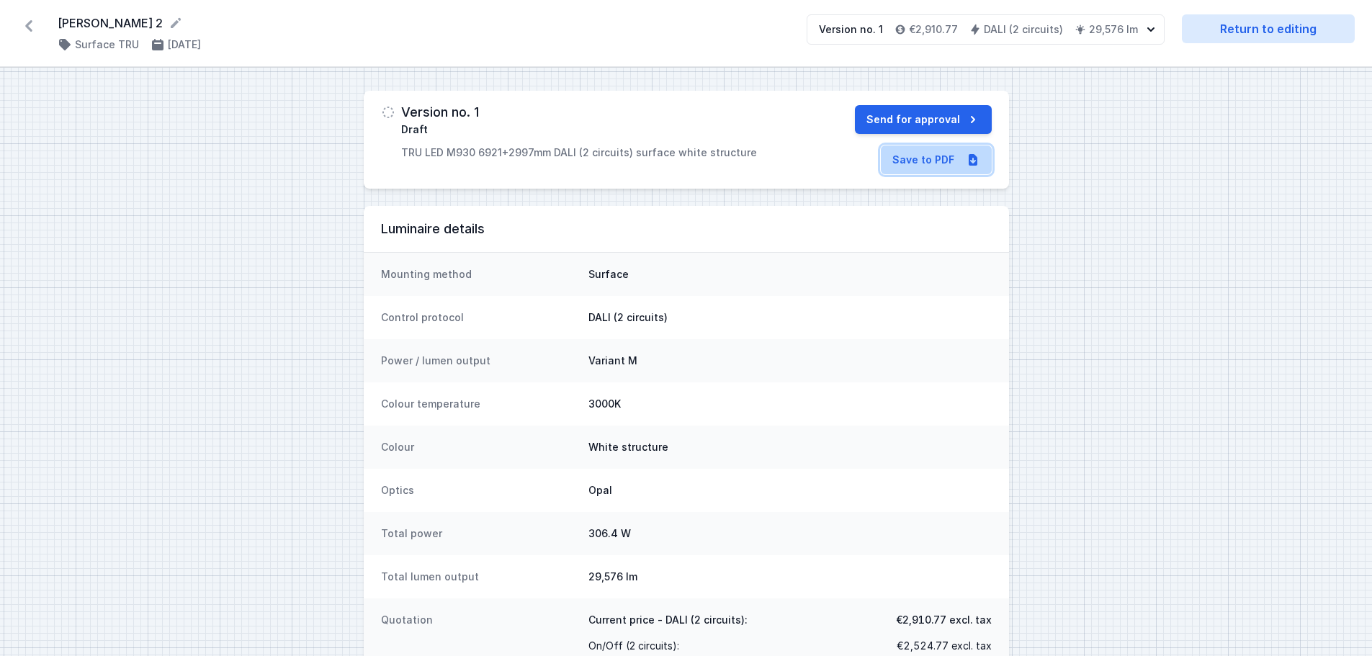
click at [922, 157] on link "Save to PDF" at bounding box center [936, 159] width 111 height 29
click at [31, 20] on icon at bounding box center [28, 25] width 23 height 23
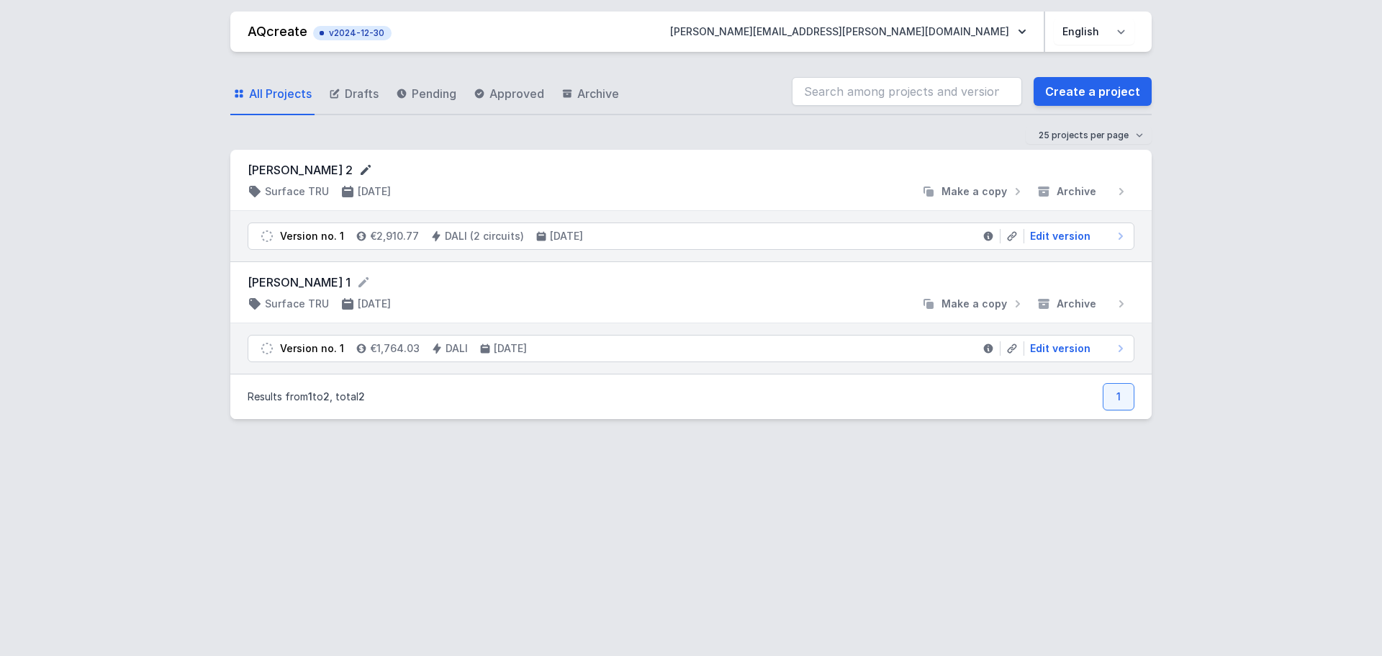
click at [361, 171] on icon at bounding box center [366, 170] width 10 height 10
click at [1059, 236] on span "Edit version" at bounding box center [1060, 236] width 60 height 14
select select "M"
select select "3000"
select select "4"
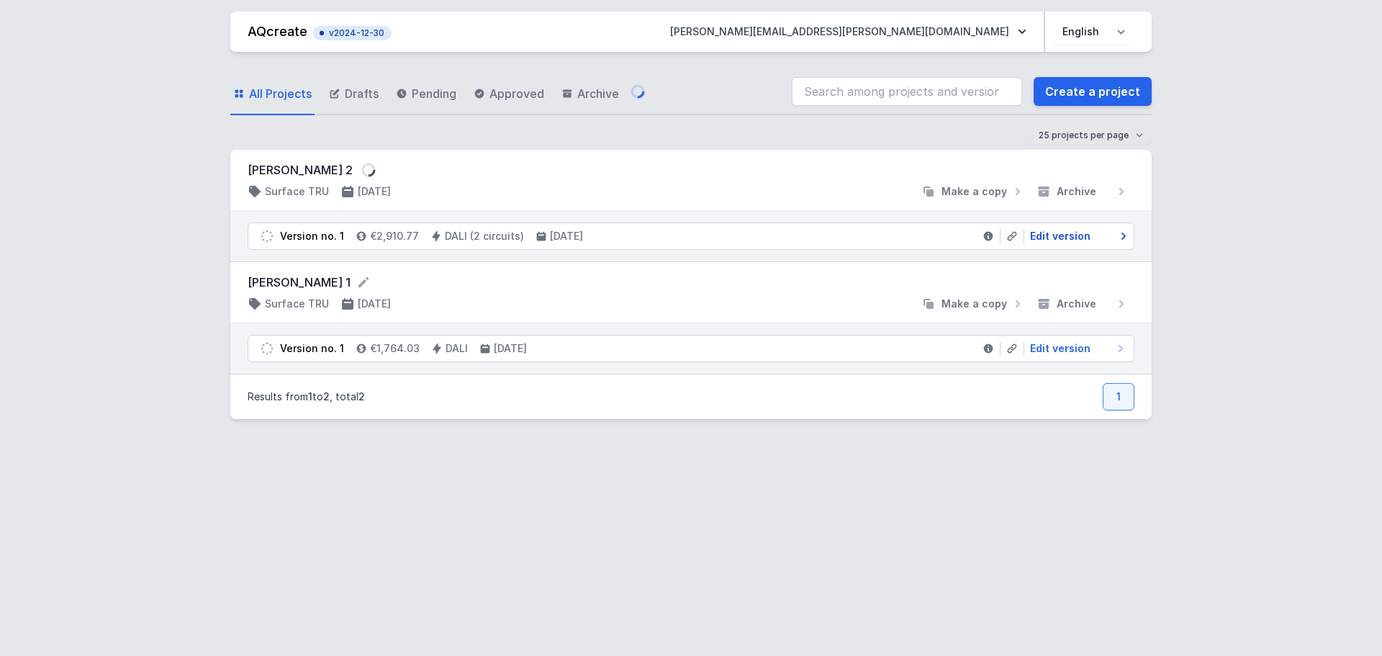
select select "true"
select select "opal"
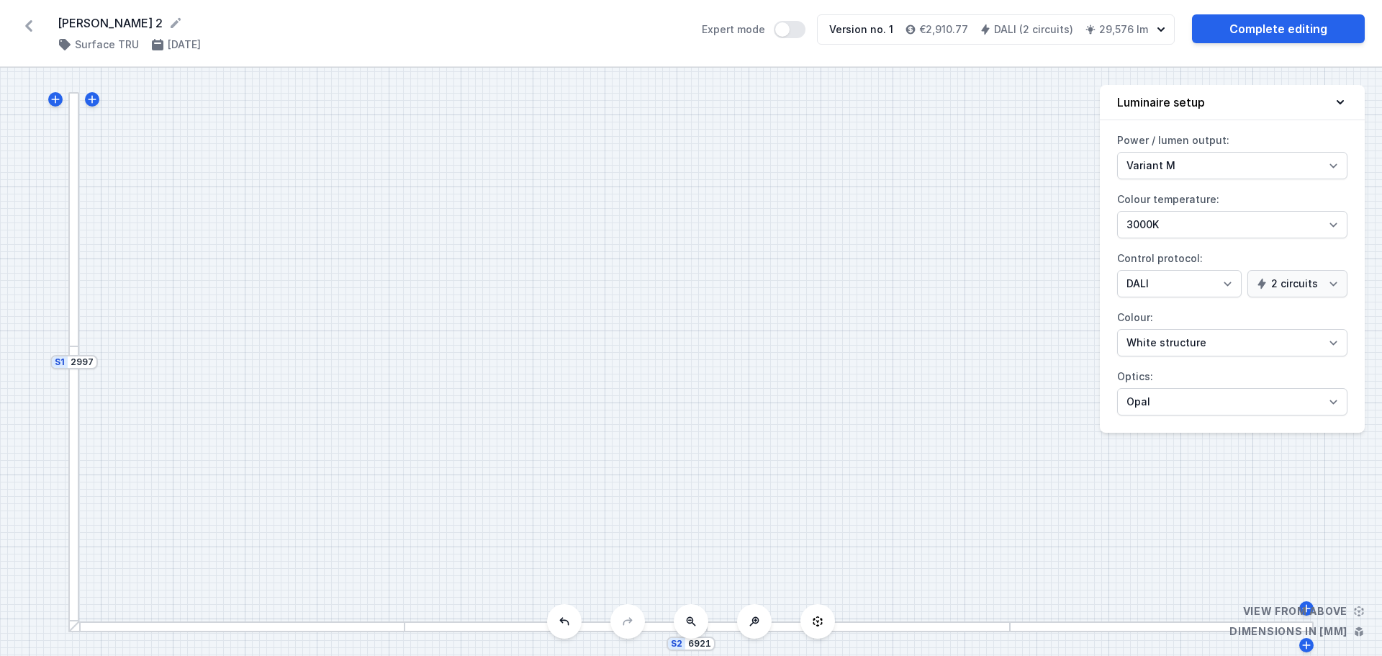
click at [706, 650] on div "S2 6921" at bounding box center [691, 643] width 49 height 14
click at [171, 24] on icon at bounding box center [176, 23] width 10 height 10
click at [703, 647] on input "6921" at bounding box center [699, 645] width 23 height 12
type input "6915"
type input "6501"
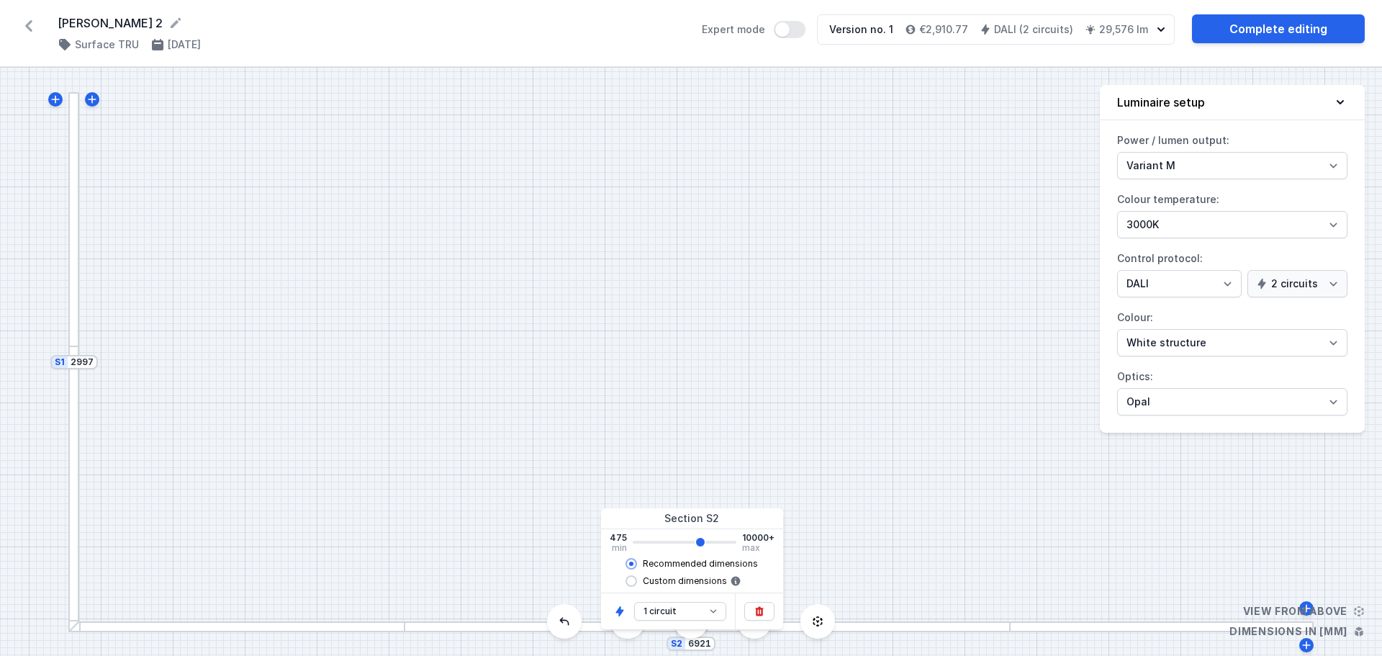
type input "6495"
type input "6361"
type input "6355"
type input "6219"
type input "6215"
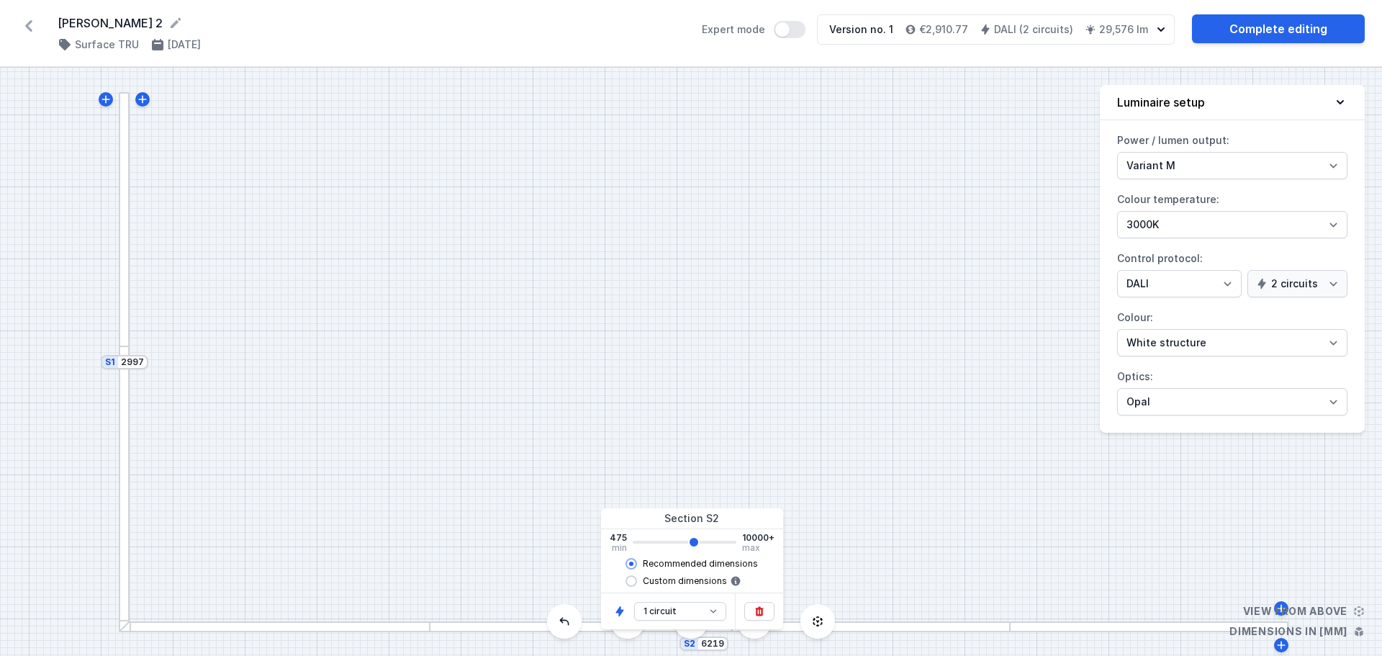
type input "6079"
type input "6075"
type input "5939"
type input "5935"
type input "5799"
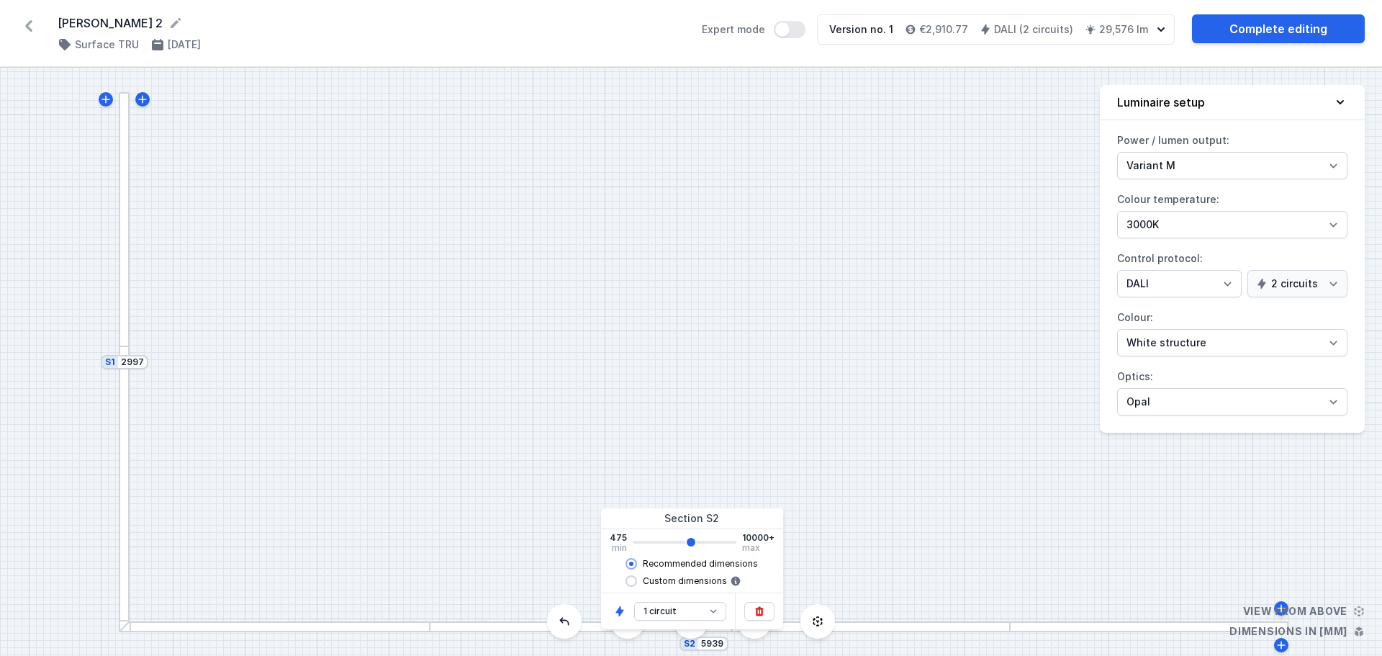
type input "5795"
type input "5659"
type input "5655"
type input "5519"
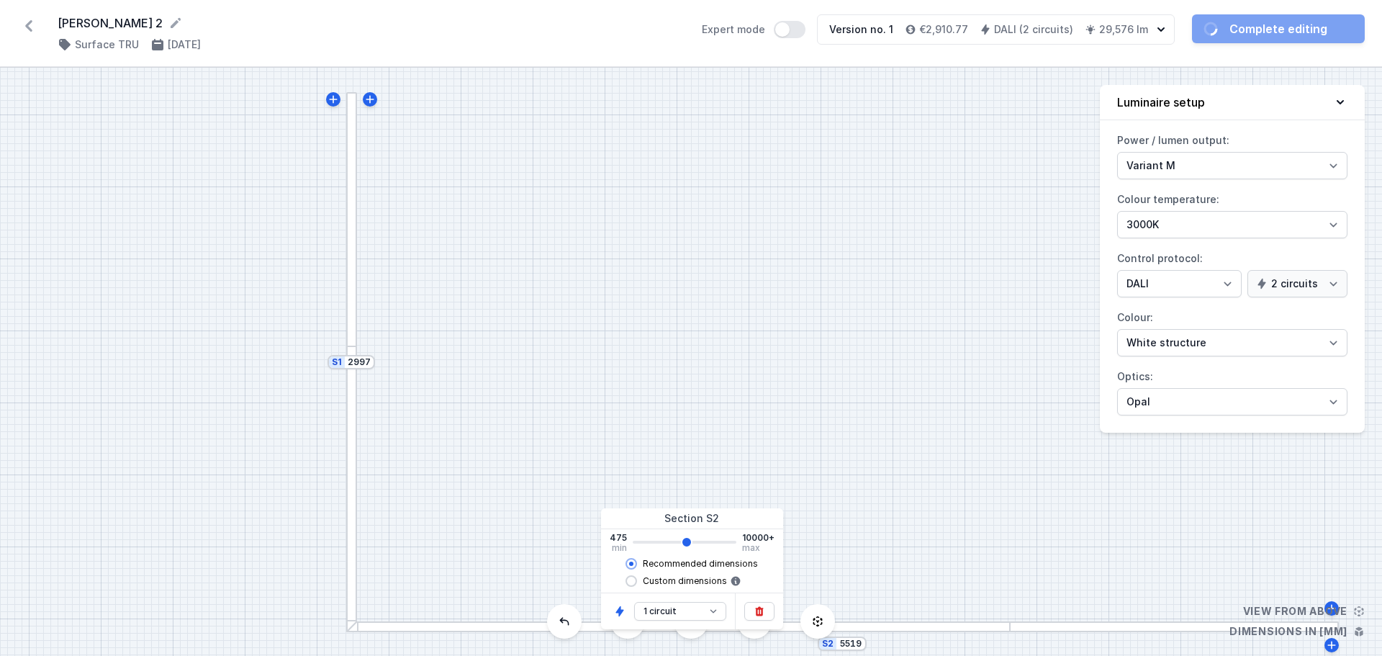
type input "5515"
type input "5379"
type input "5375"
type input "5239"
type input "5235"
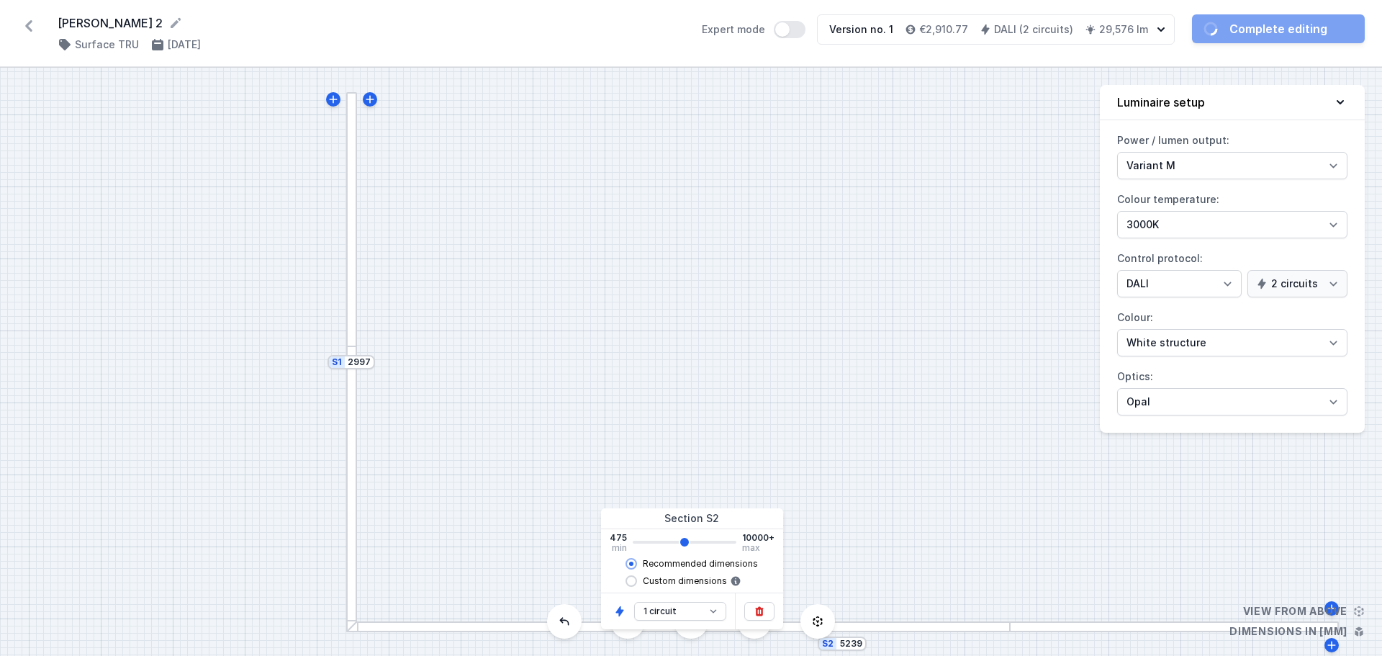
type input "5099"
type input "5095"
type input "4959"
type input "4955"
type input "4819"
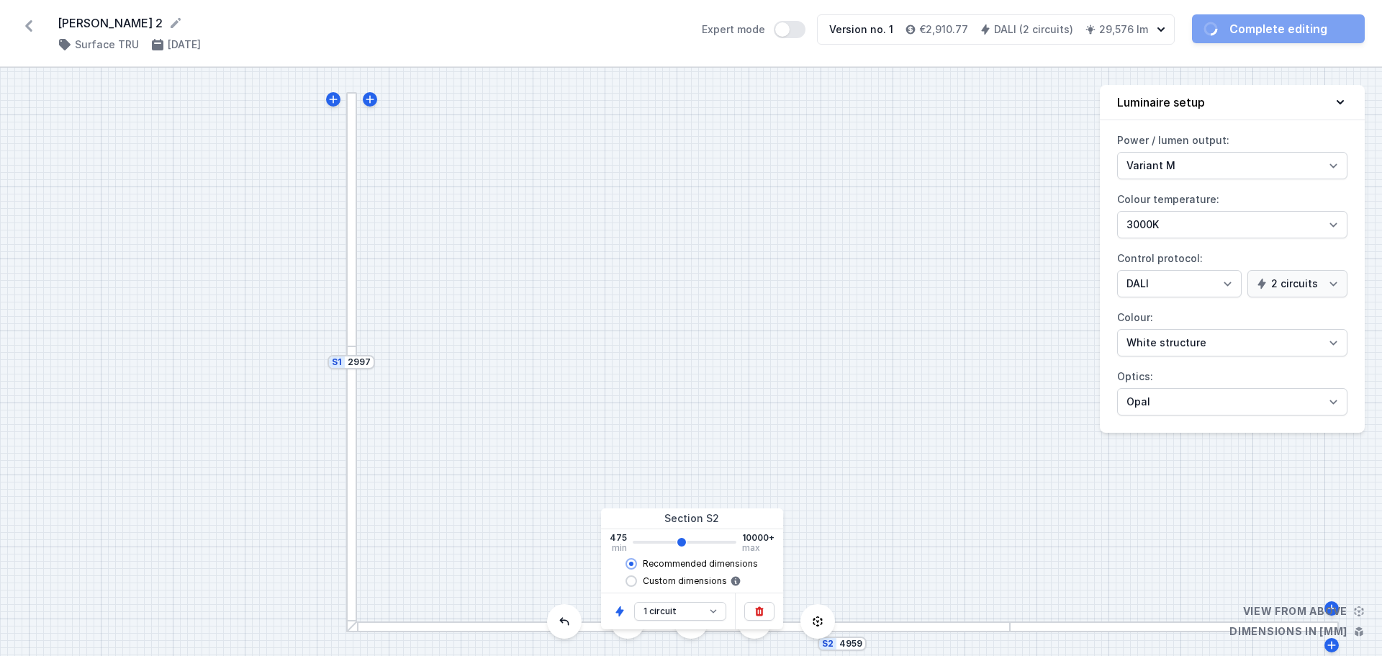
type input "4815"
type input "4679"
type input "4675"
type input "4539"
type input "4535"
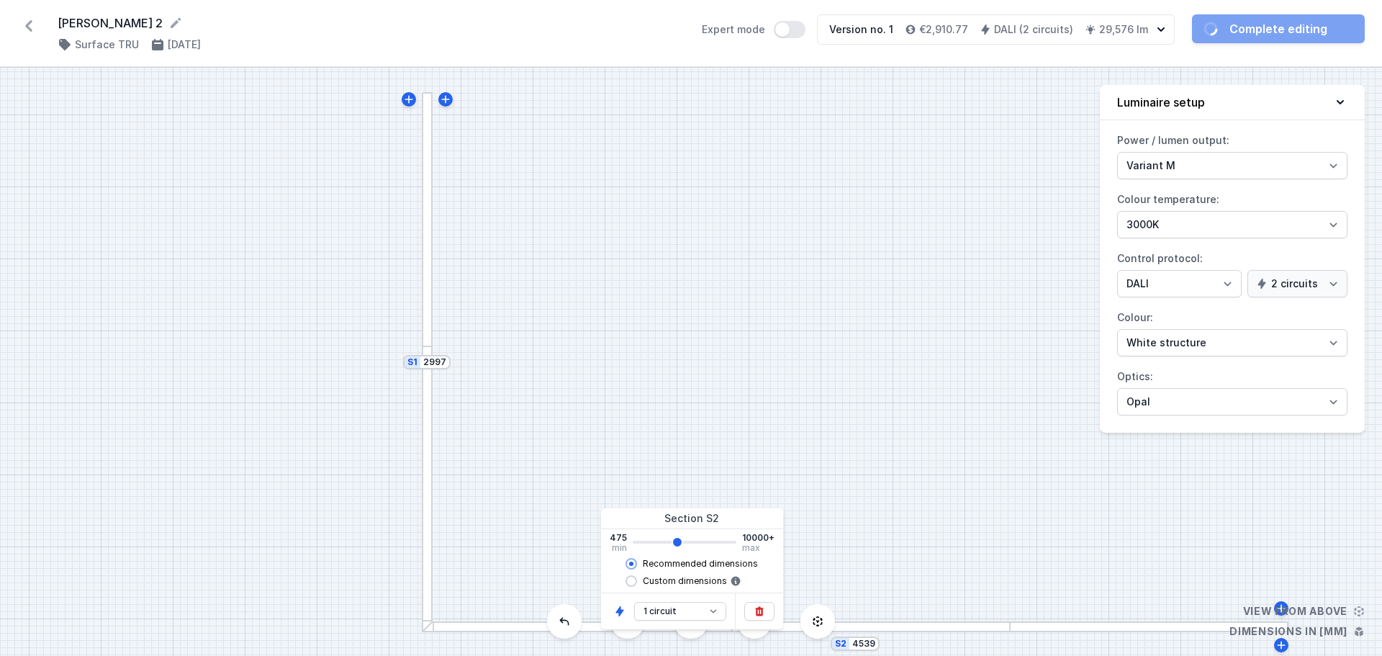
type input "4399"
type input "4395"
type input "4259"
type input "4255"
type input "4117"
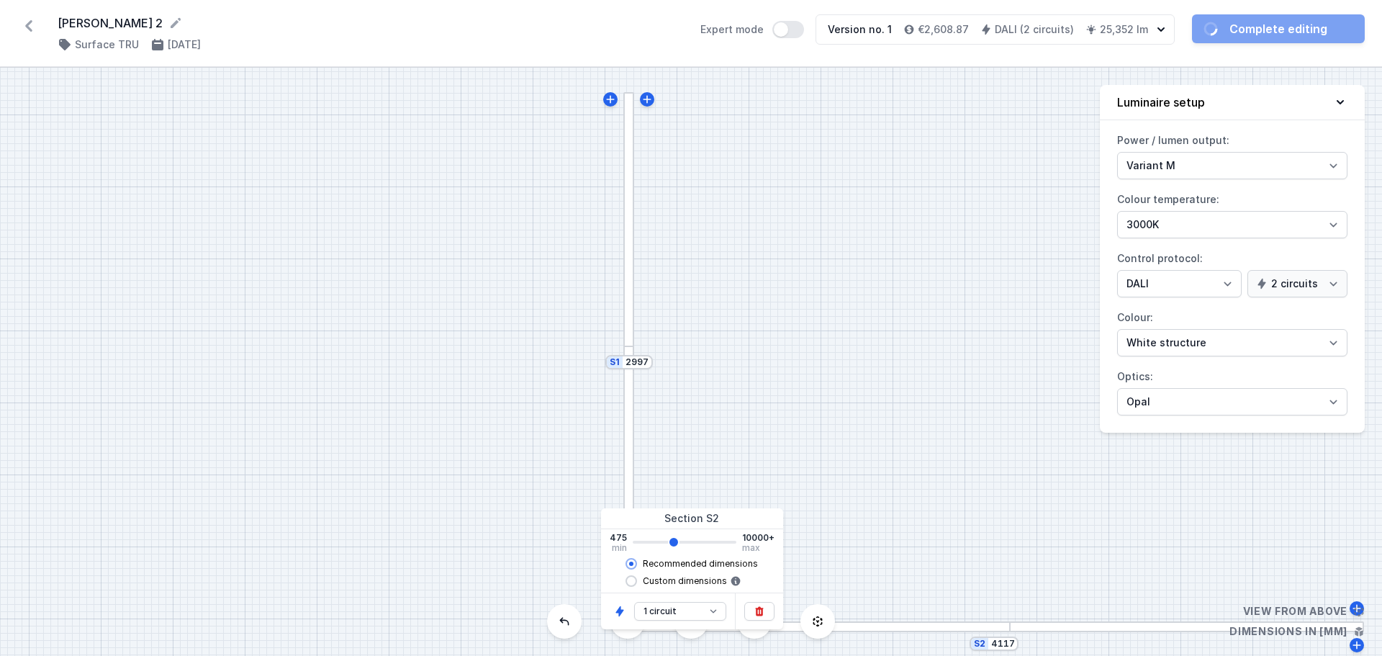
type input "4115"
type input "3977"
type input "3975"
type input "3837"
type input "3835"
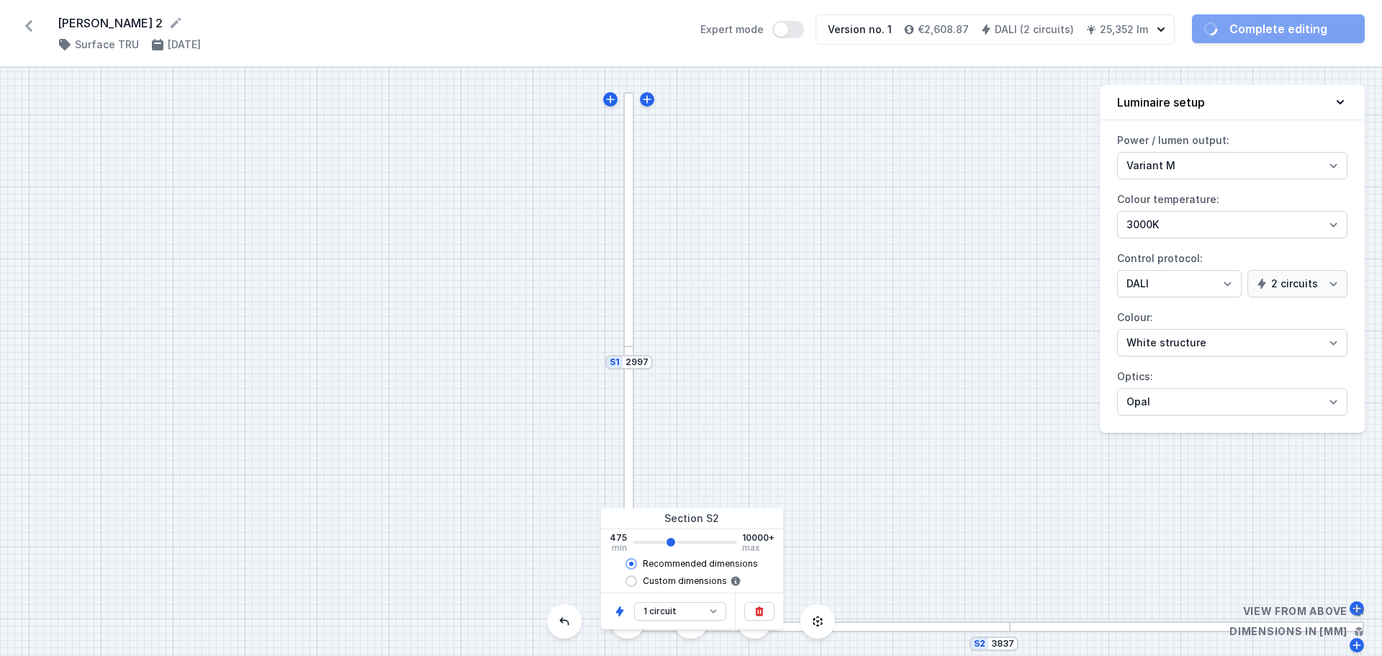
type input "3697"
type input "3695"
type input "3557"
type input "3555"
type input "3417"
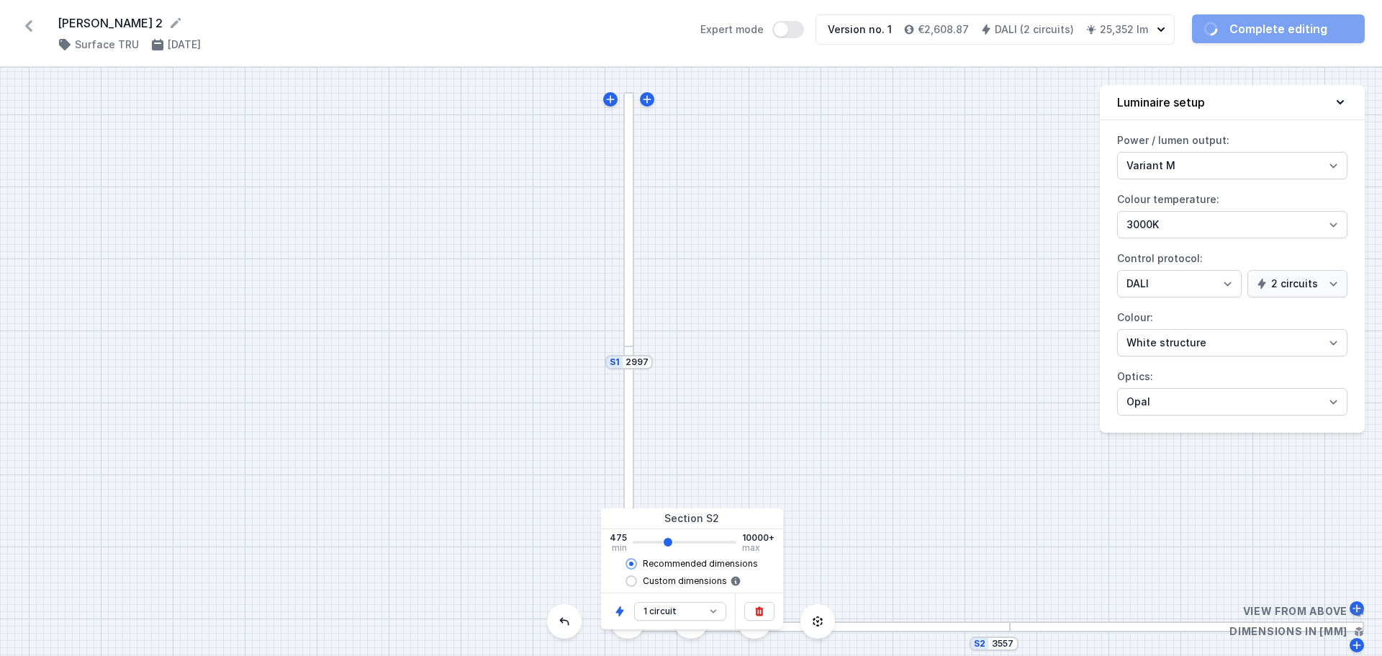
type input "3415"
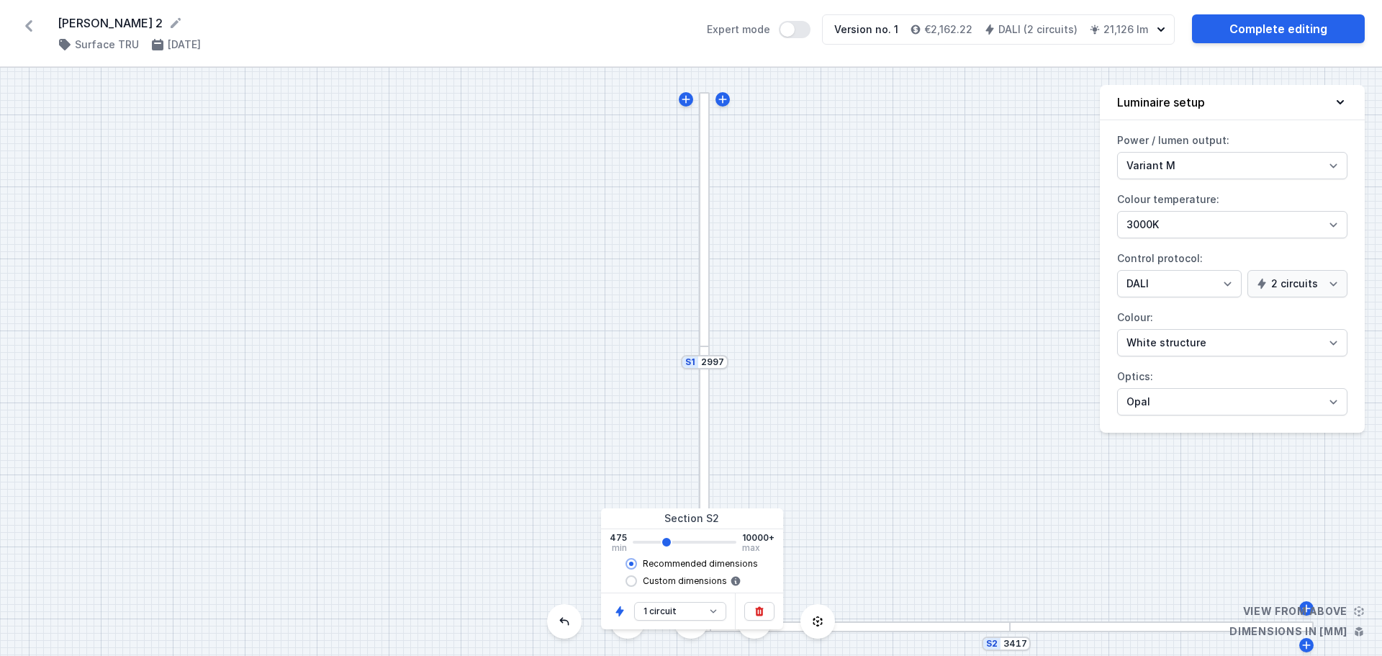
type input "3277"
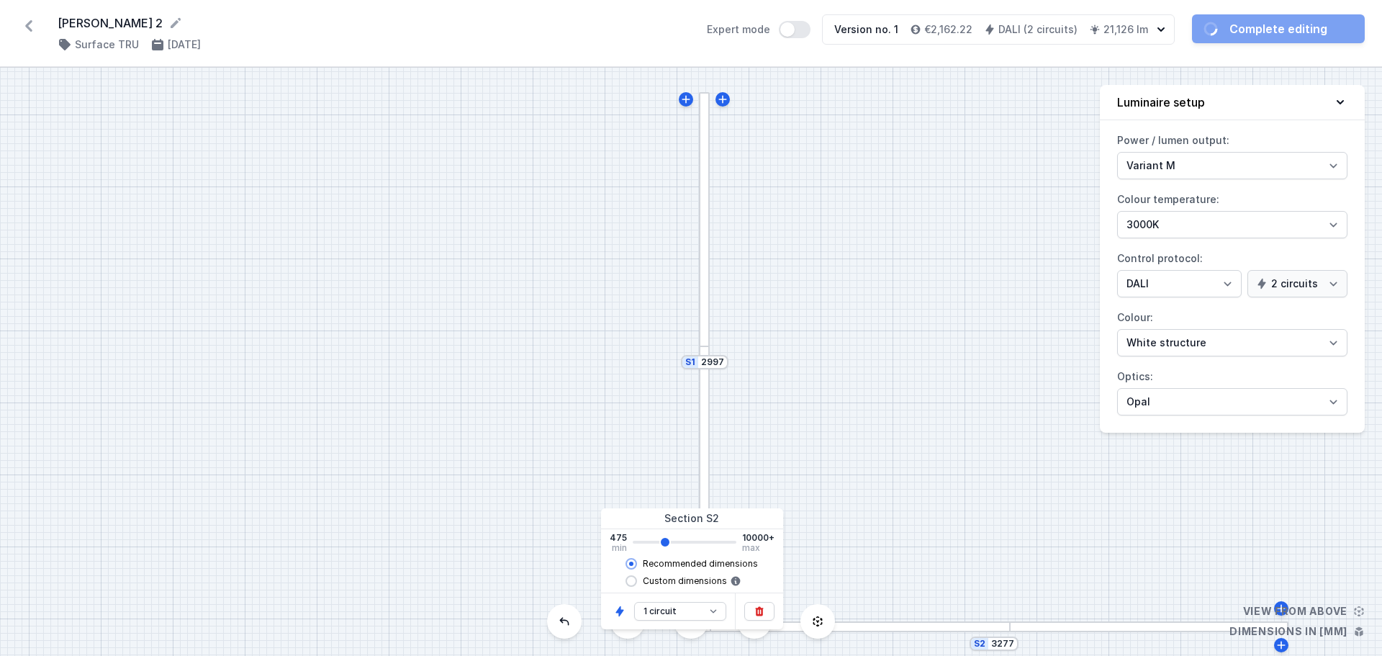
type input "3275"
type input "3137"
type input "3135"
type input "2997"
type input "2995"
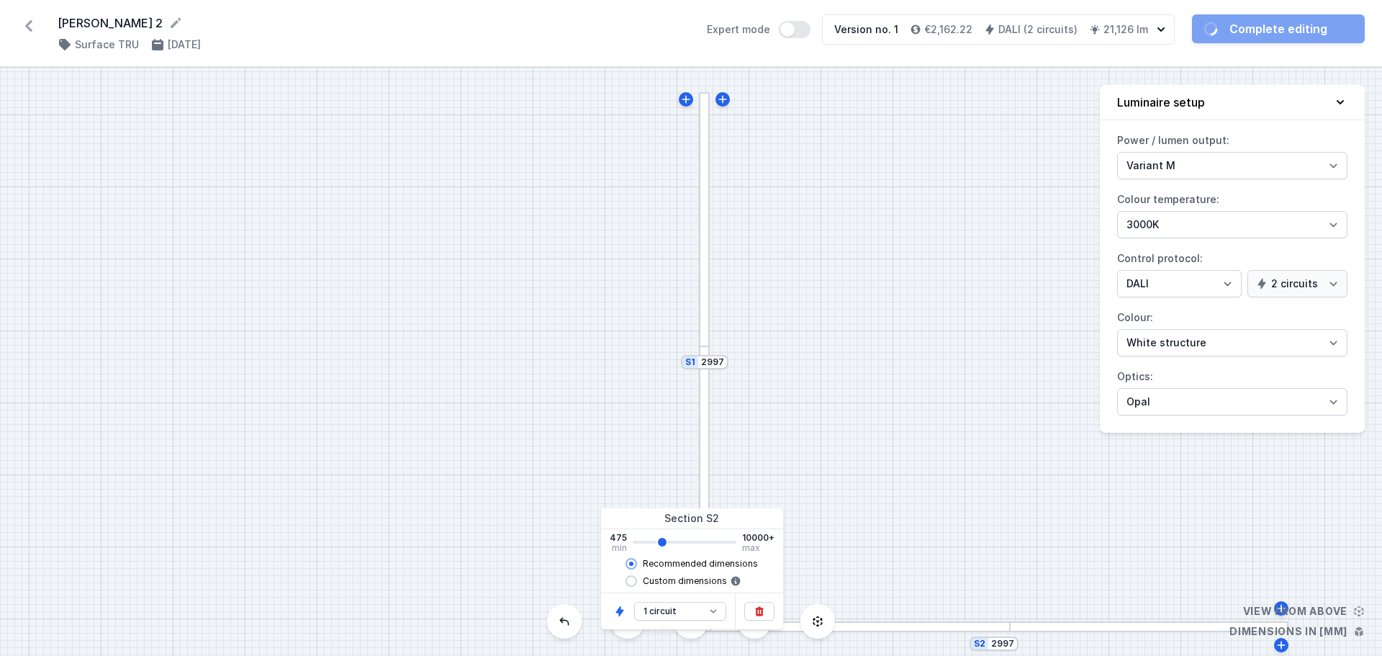
type input "2857"
type input "2855"
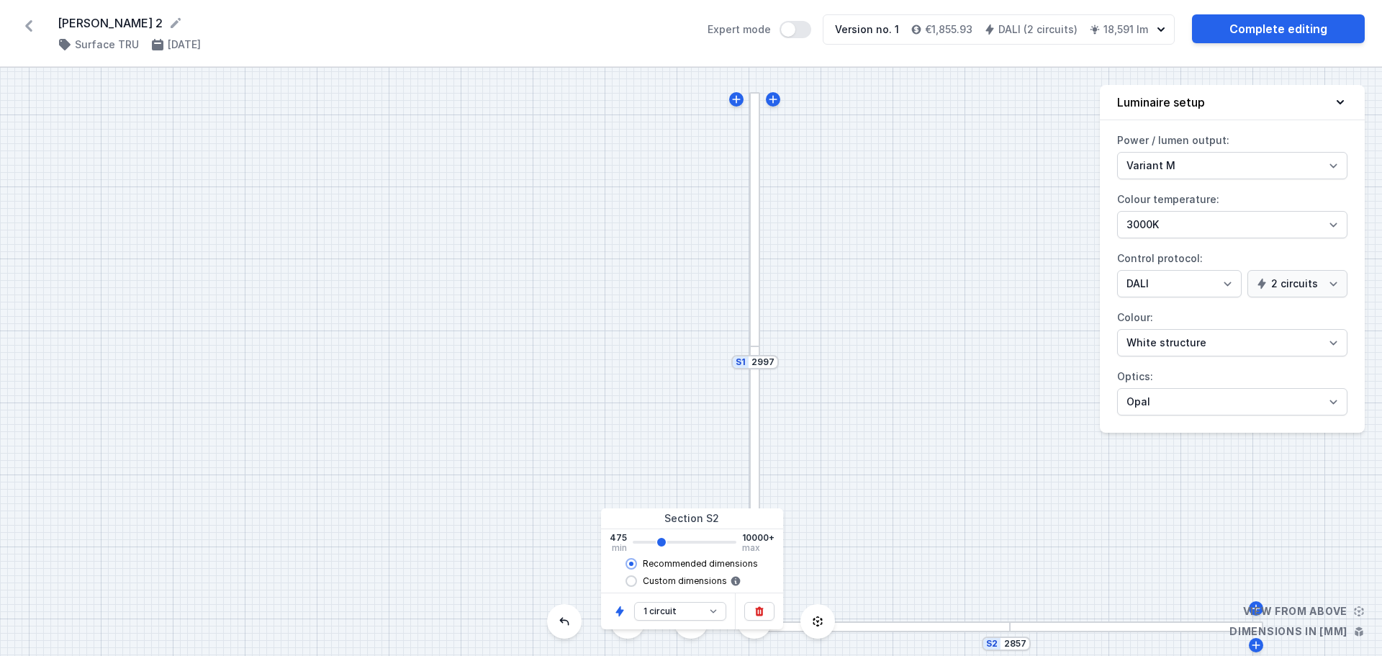
type input "2717"
type input "2715"
type input "2437"
type input "2435"
type input "2297"
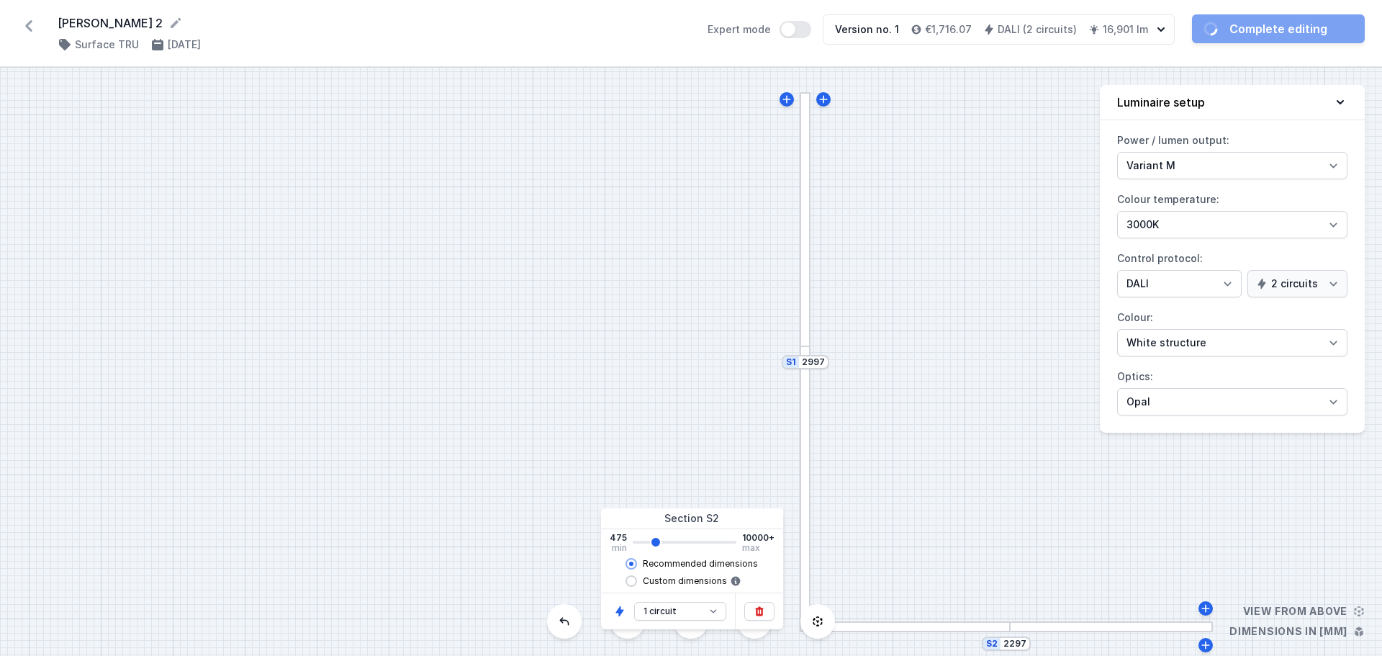
type input "2295"
type input "2155"
type input "2015"
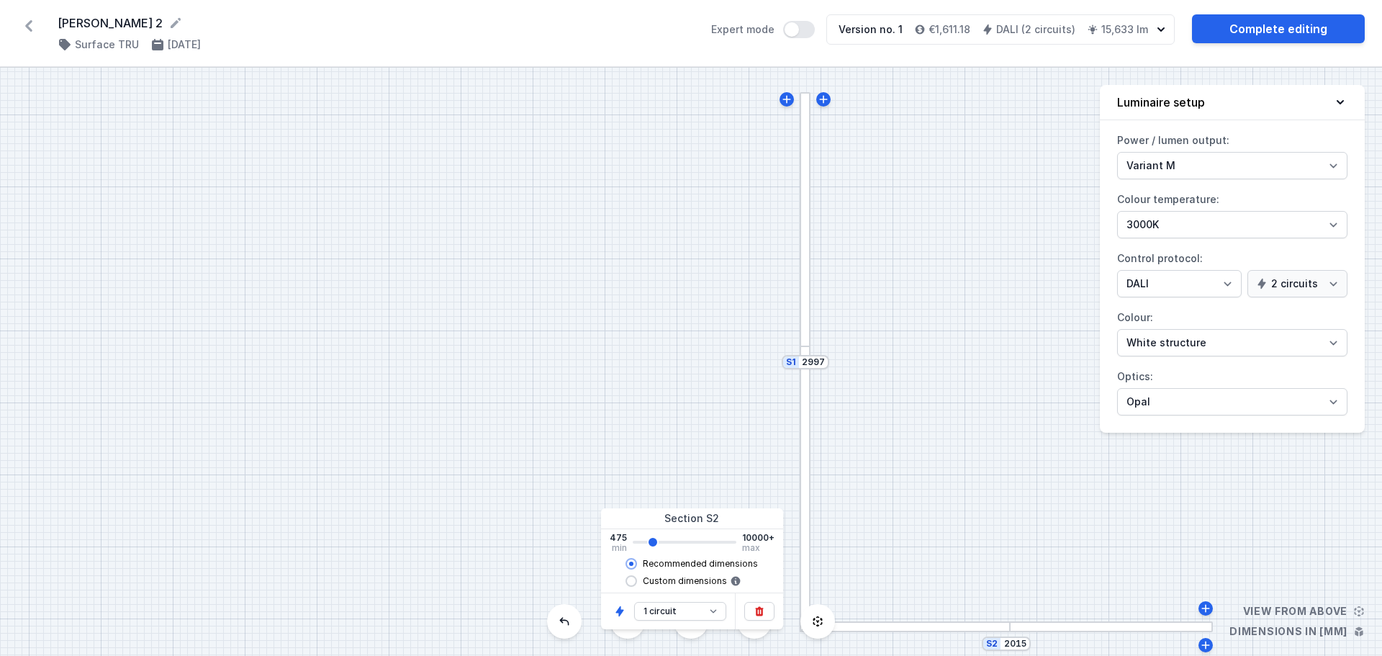
type input "1875"
type input "1735"
type input "1595"
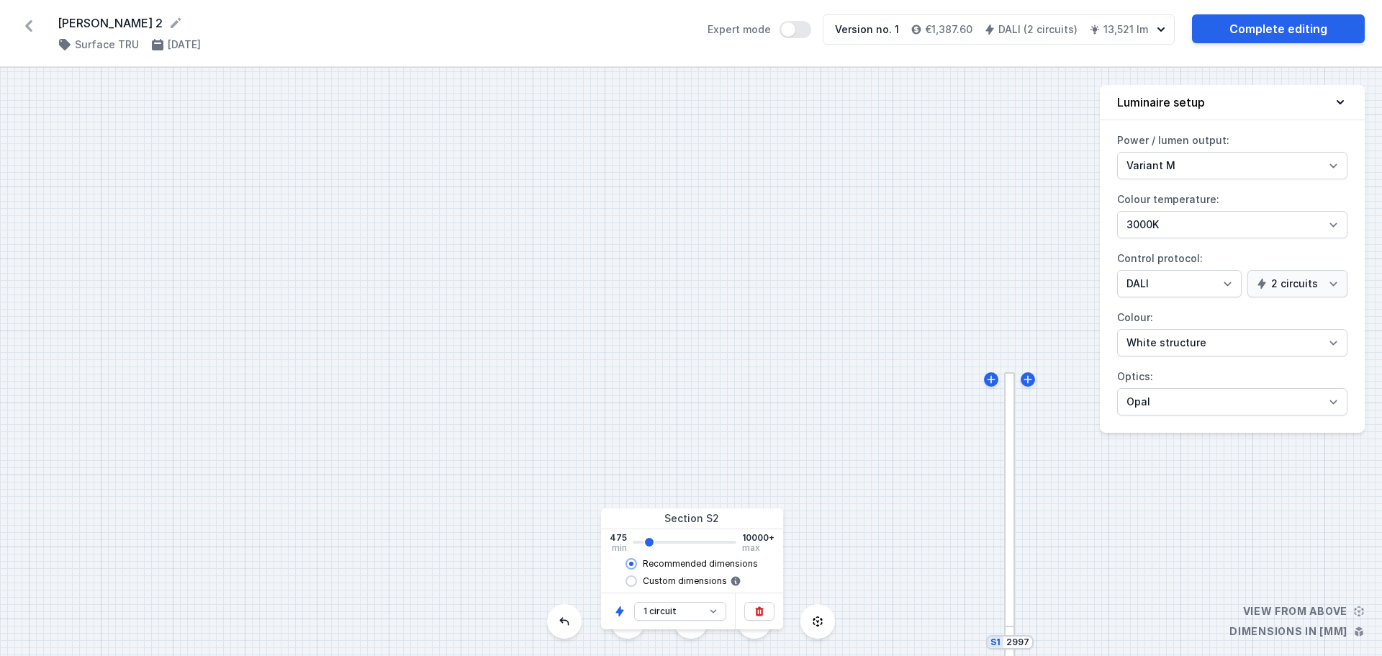
drag, startPoint x: 697, startPoint y: 544, endPoint x: 647, endPoint y: 552, distance: 50.2
type input "1595"
click at [647, 544] on input "range" at bounding box center [685, 542] width 104 height 3
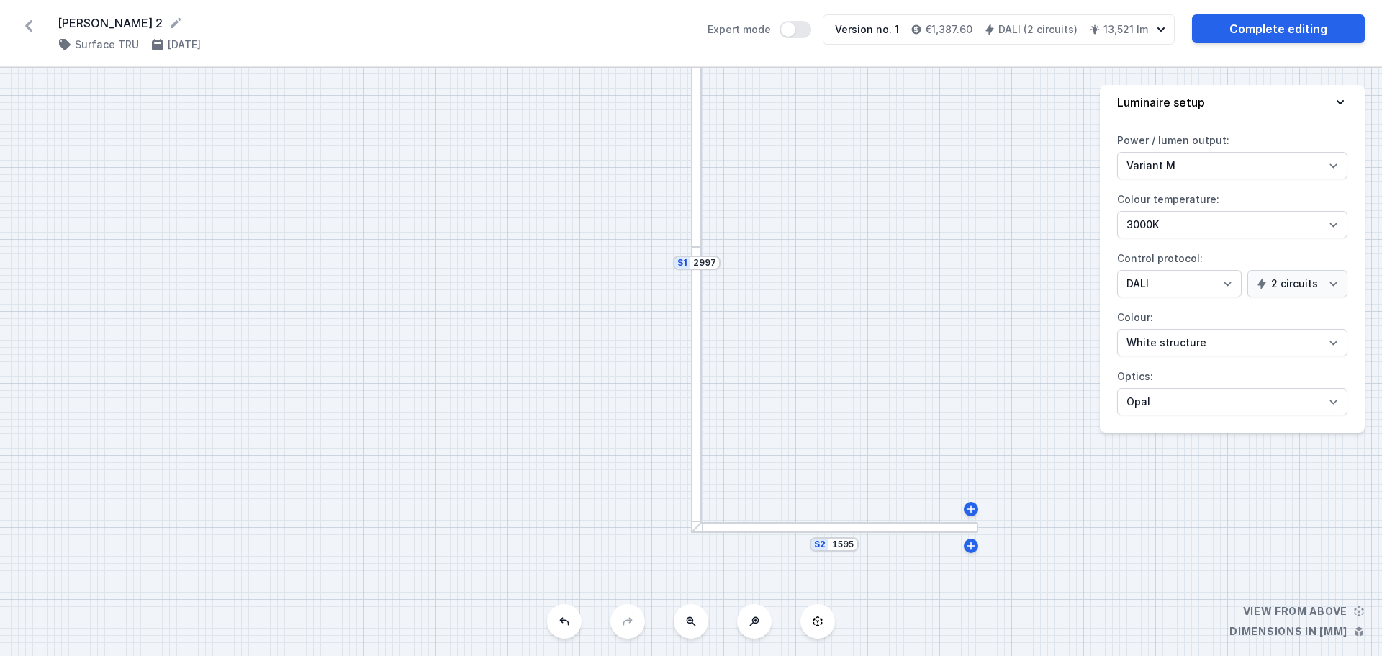
drag, startPoint x: 935, startPoint y: 464, endPoint x: 622, endPoint y: 84, distance: 492.0
click at [622, 84] on div "S2 1595 S1 2997" at bounding box center [691, 362] width 1382 height 588
click at [845, 546] on input "1595" at bounding box center [843, 545] width 23 height 12
type input "1455"
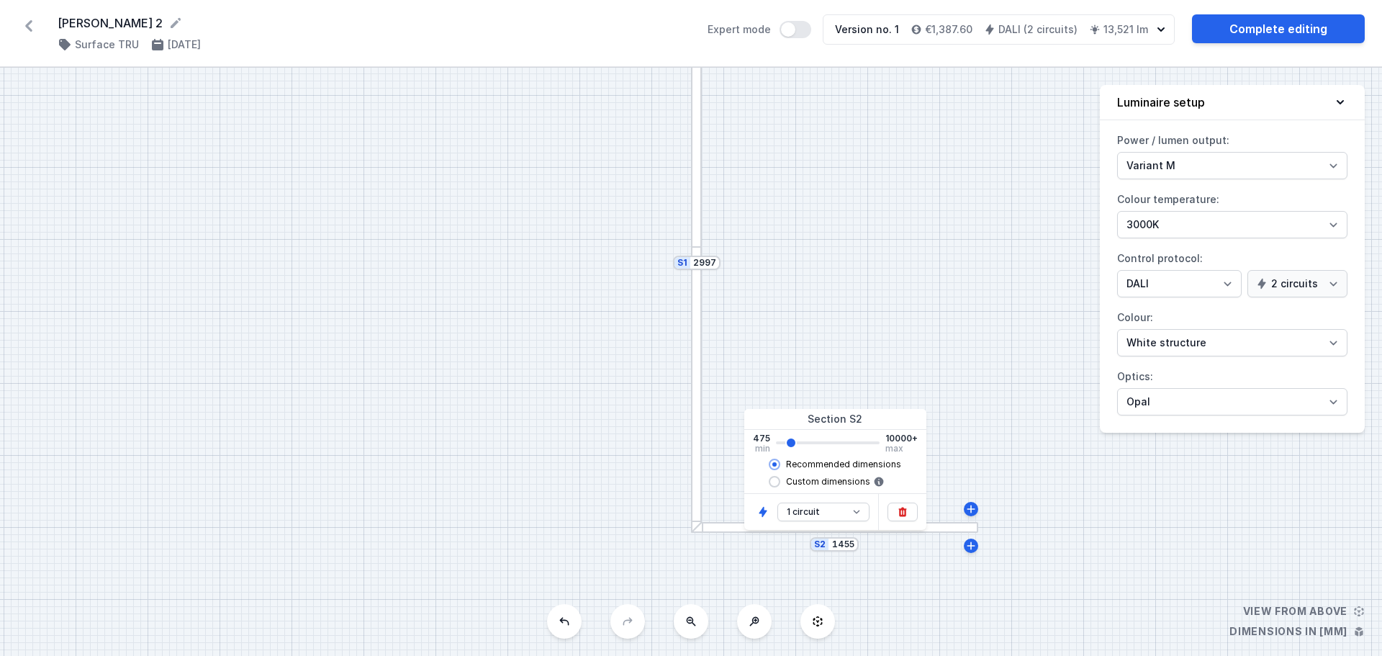
type input "1315"
type input "1175"
type input "1035"
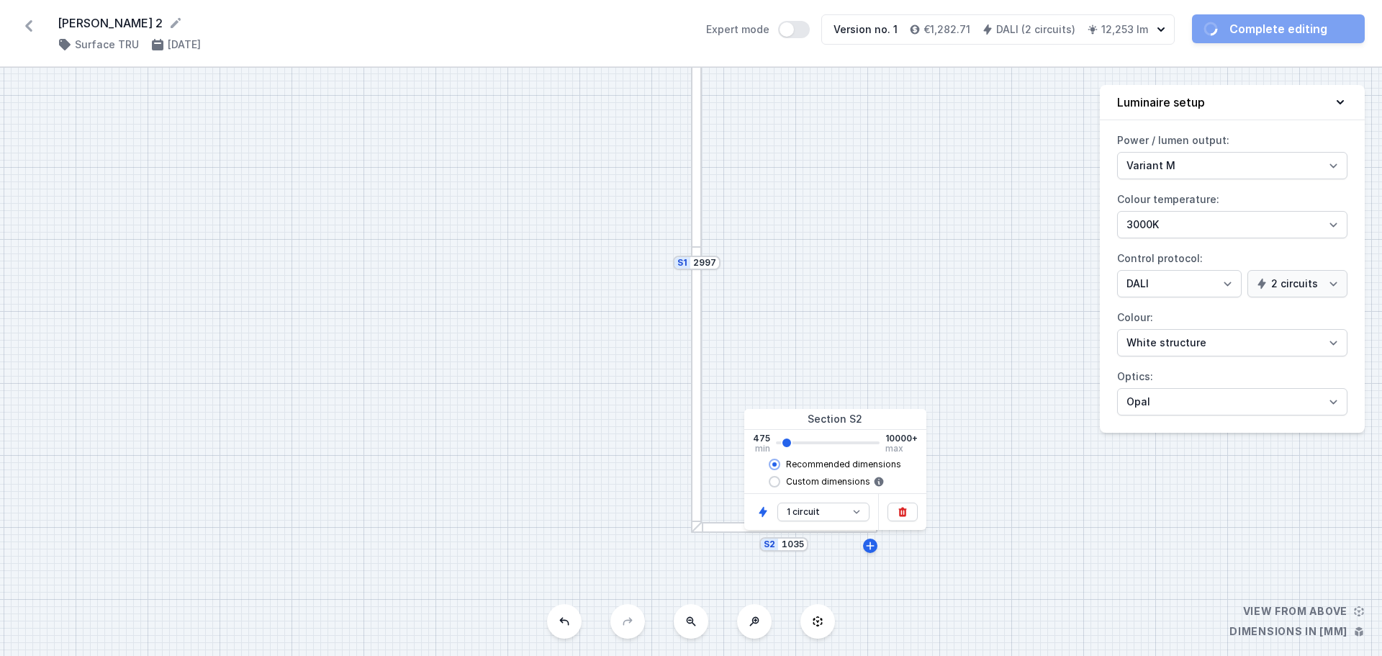
type input "1035"
click at [785, 444] on input "range" at bounding box center [828, 442] width 104 height 3
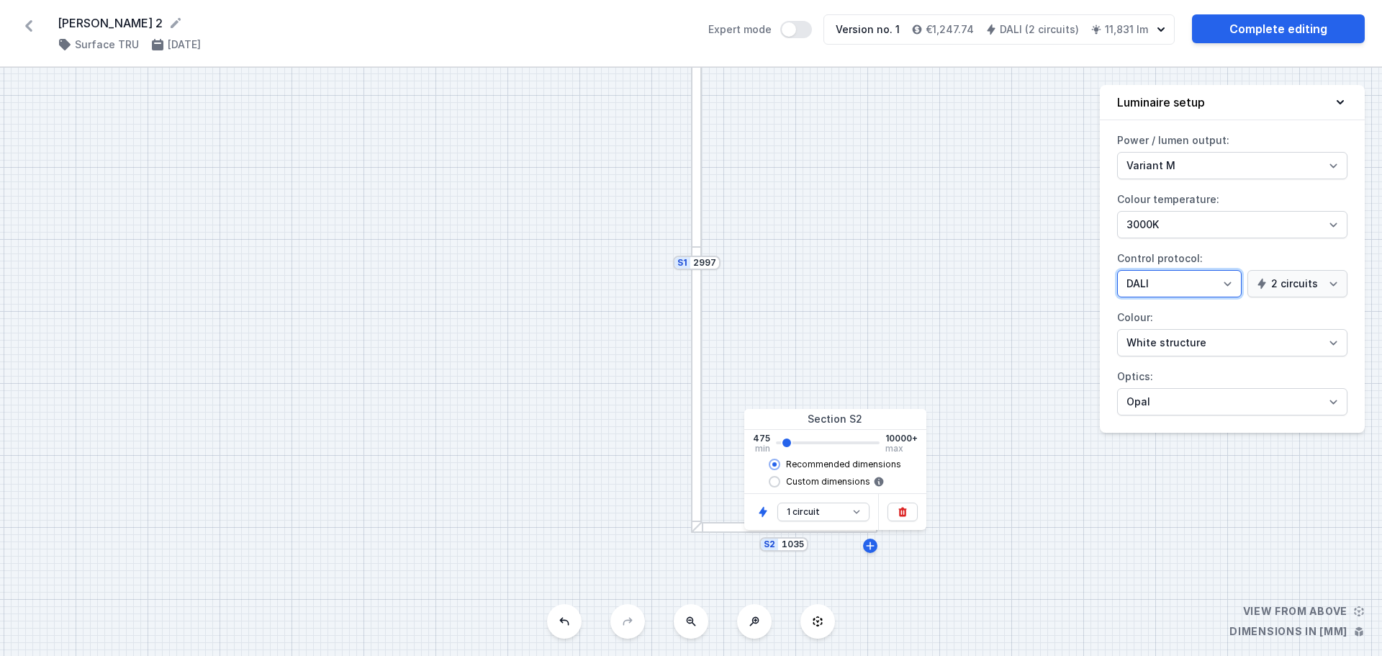
click at [1229, 284] on select "On/Off SwitchDIM DALI AQsmart" at bounding box center [1179, 283] width 125 height 27
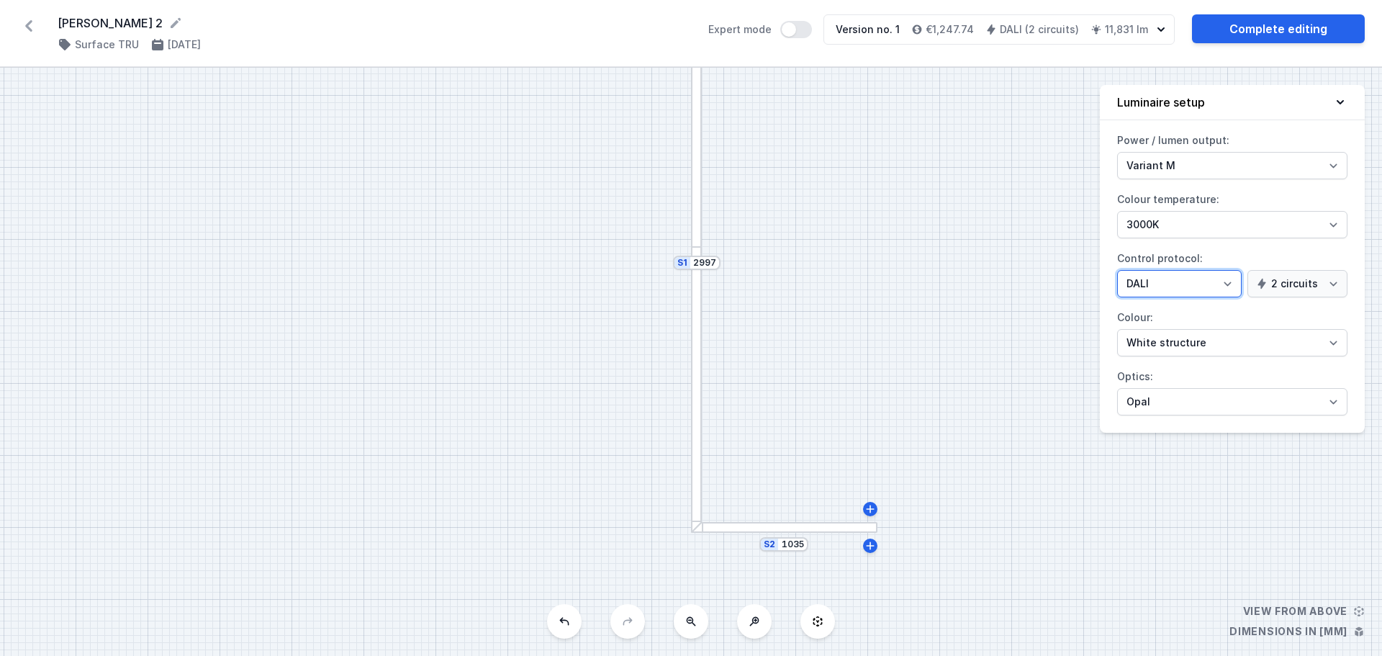
select select "1"
click at [1117, 270] on select "On/Off SwitchDIM DALI AQsmart" at bounding box center [1179, 283] width 125 height 27
click at [1333, 283] on select "1 circuit 2 circuits" at bounding box center [1298, 283] width 100 height 27
select select "false"
click at [1250, 270] on select "1 circuit 2 circuits" at bounding box center [1298, 283] width 100 height 27
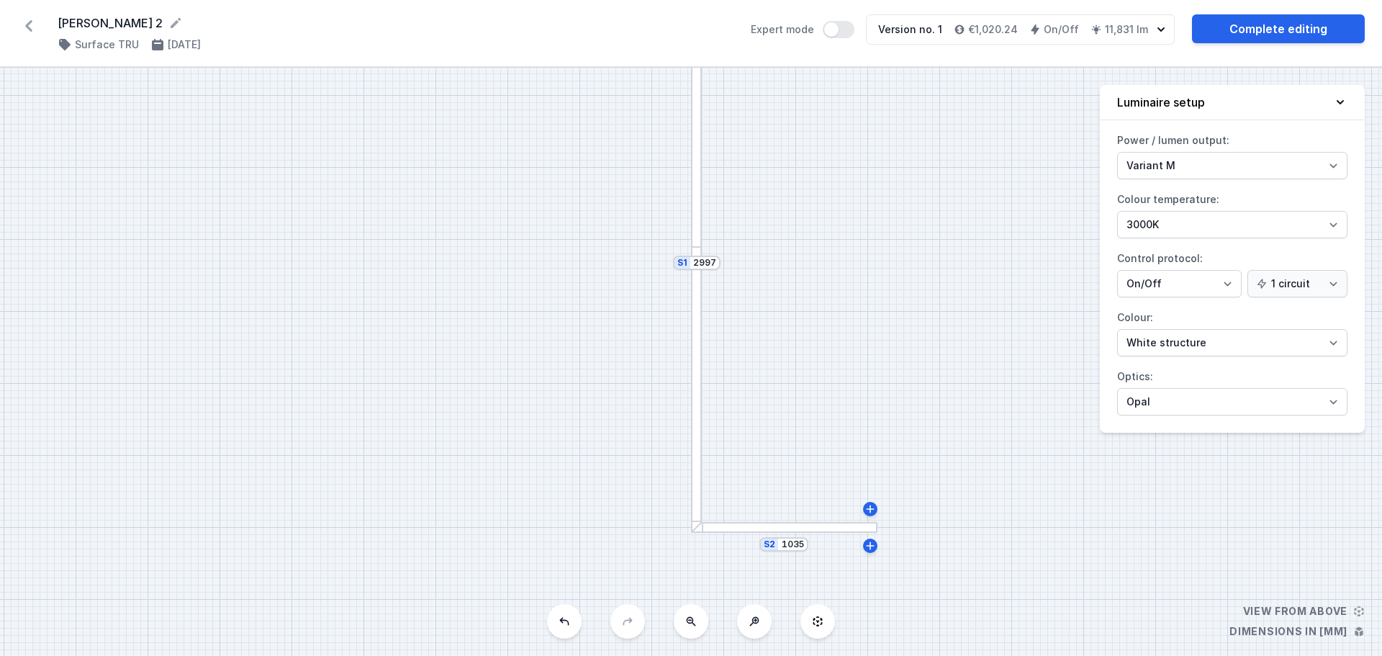
click at [899, 299] on div "S2 1035 S1 2997" at bounding box center [691, 362] width 1382 height 588
click at [1331, 30] on link "Complete editing" at bounding box center [1278, 28] width 173 height 29
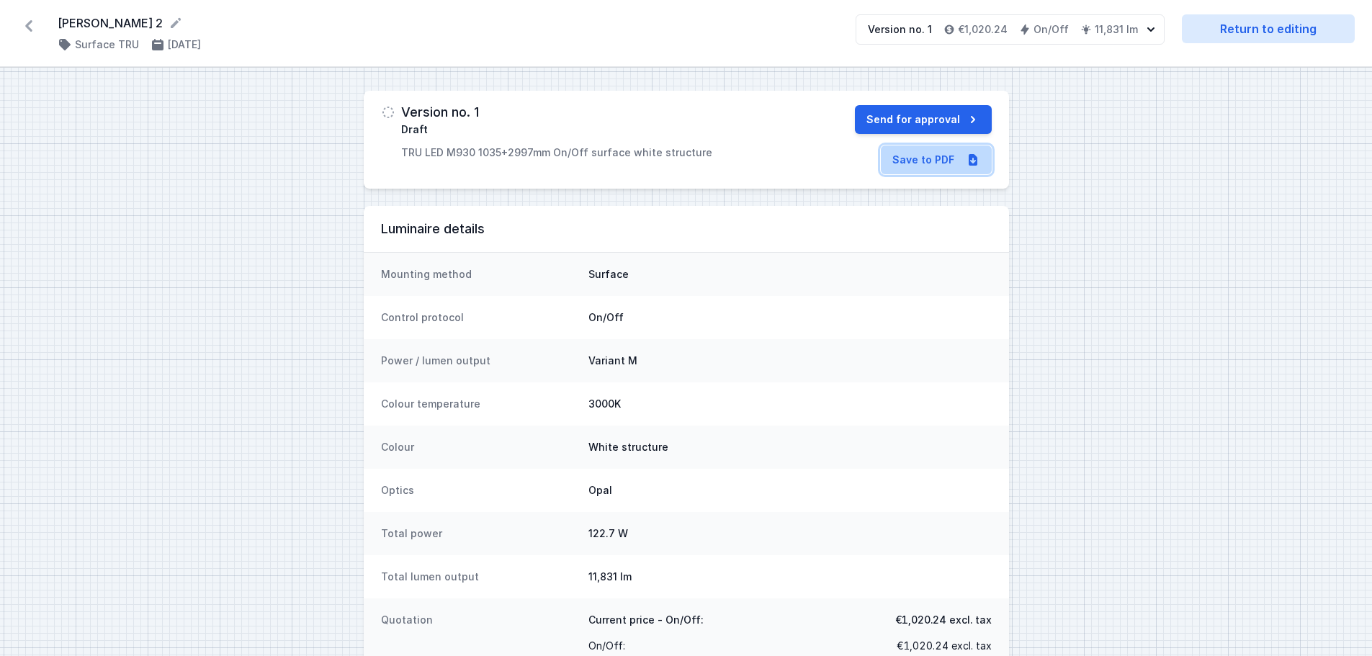
click at [941, 159] on link "Save to PDF" at bounding box center [936, 159] width 111 height 29
select select "M"
select select "3000"
select select "opal"
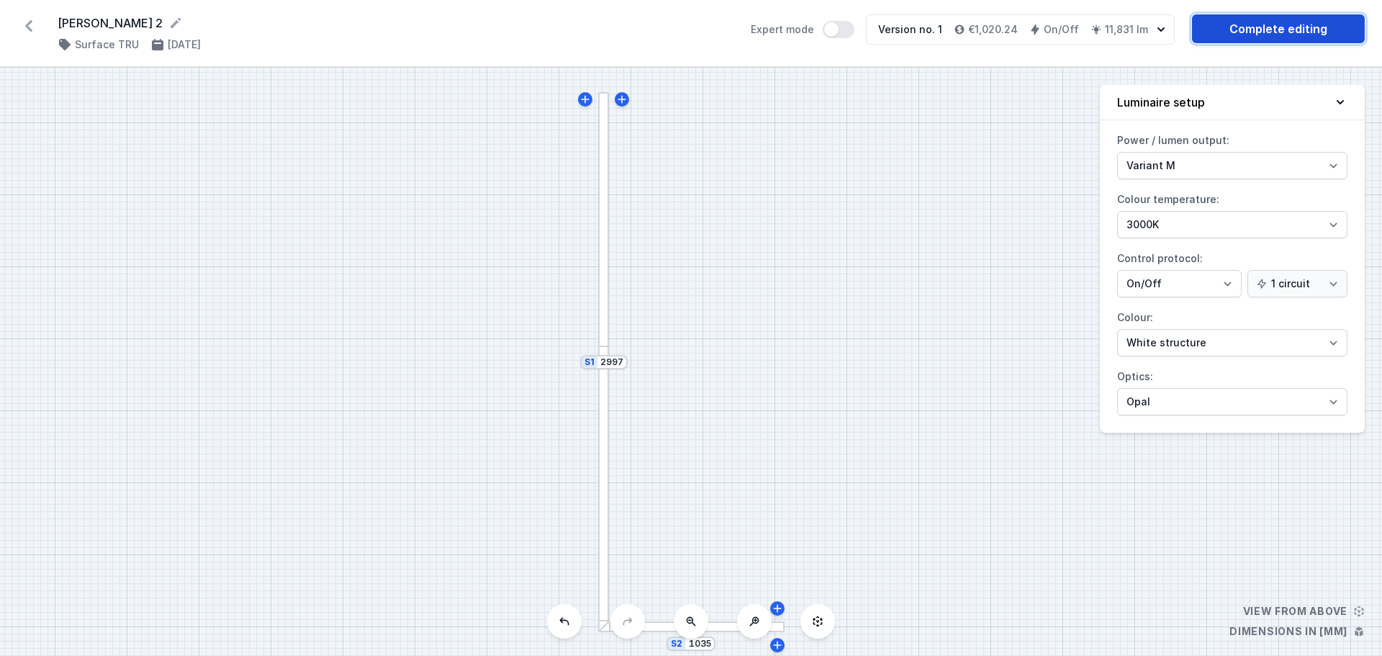
click at [1300, 30] on link "Complete editing" at bounding box center [1278, 28] width 173 height 29
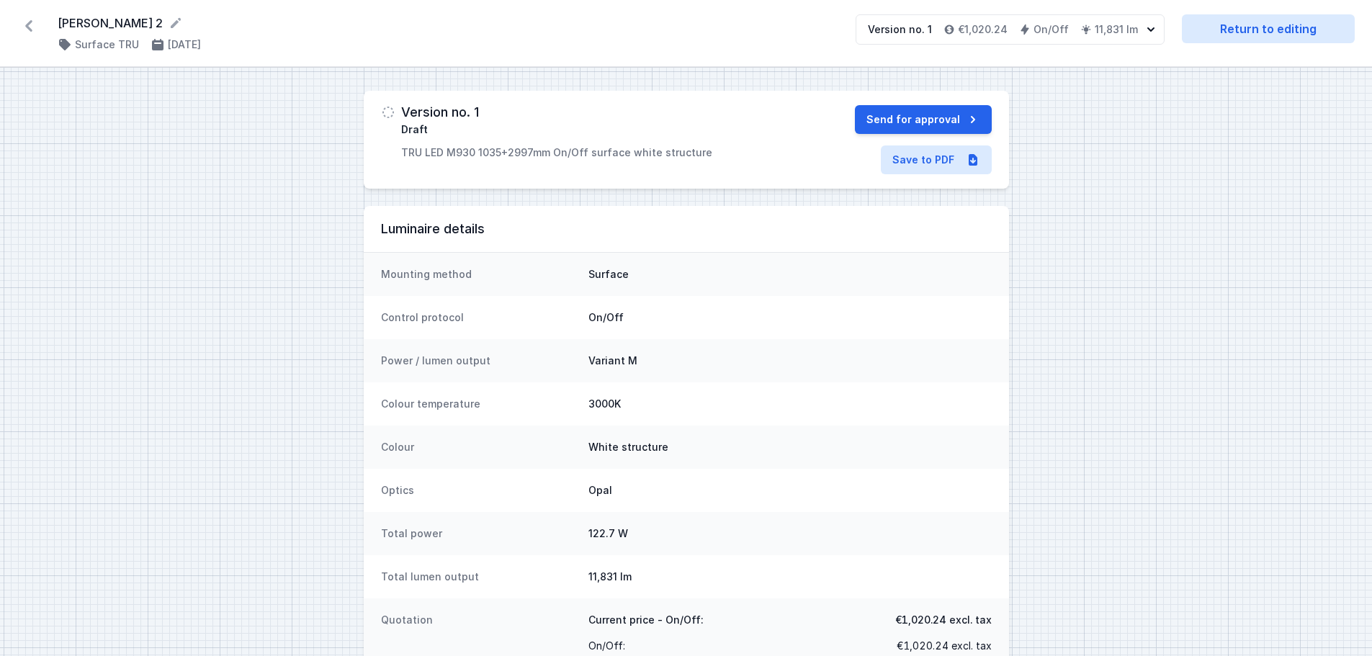
click at [1217, 278] on div "Version no. 1 Draft TRU LED M930 1035+2997mm On/Off surface white structure Sen…" at bounding box center [686, 401] width 1372 height 666
click at [31, 26] on icon at bounding box center [28, 25] width 23 height 23
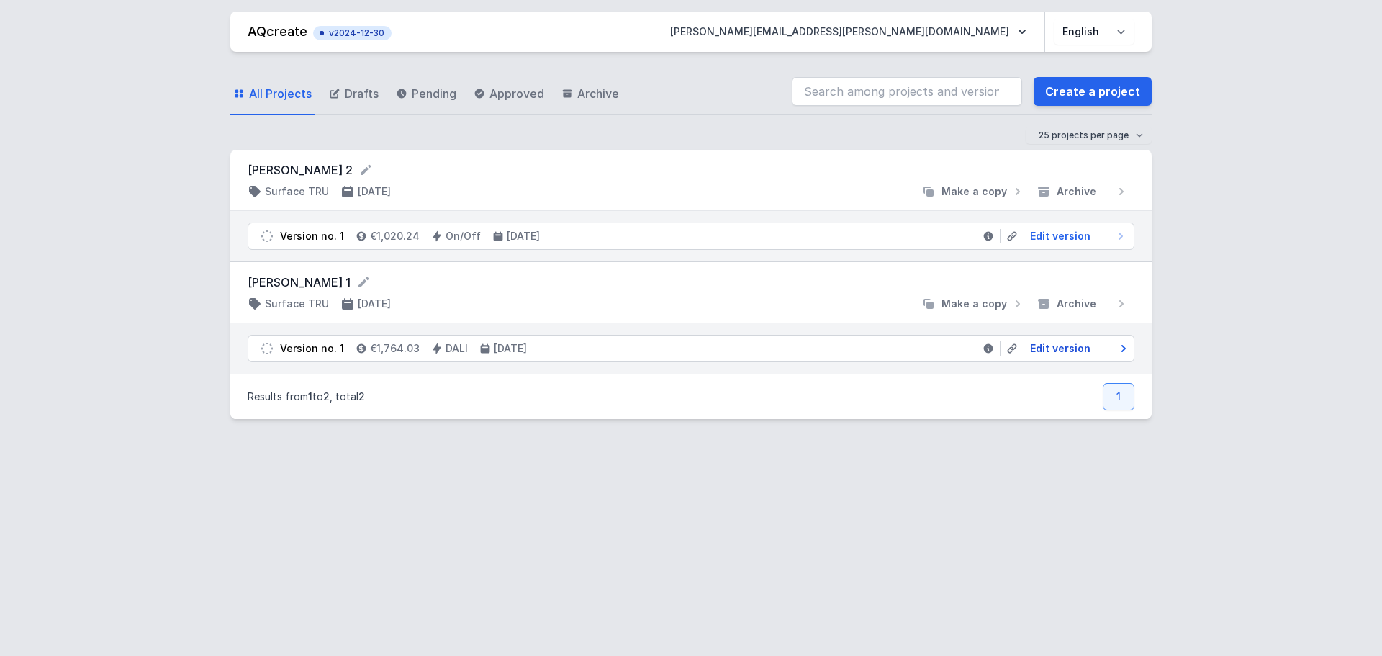
click at [1055, 347] on span "Edit version" at bounding box center [1060, 348] width 60 height 14
select select "M"
select select "3000"
select select "4"
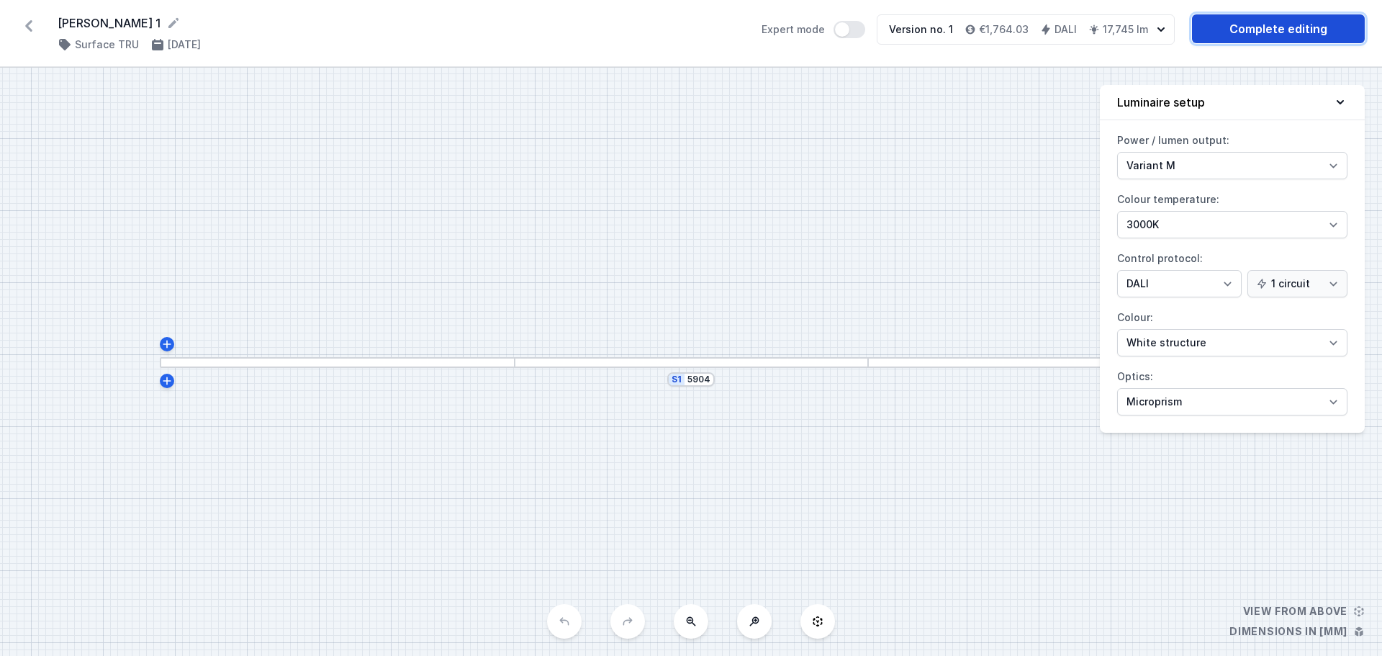
click at [1277, 30] on link "Complete editing" at bounding box center [1278, 28] width 173 height 29
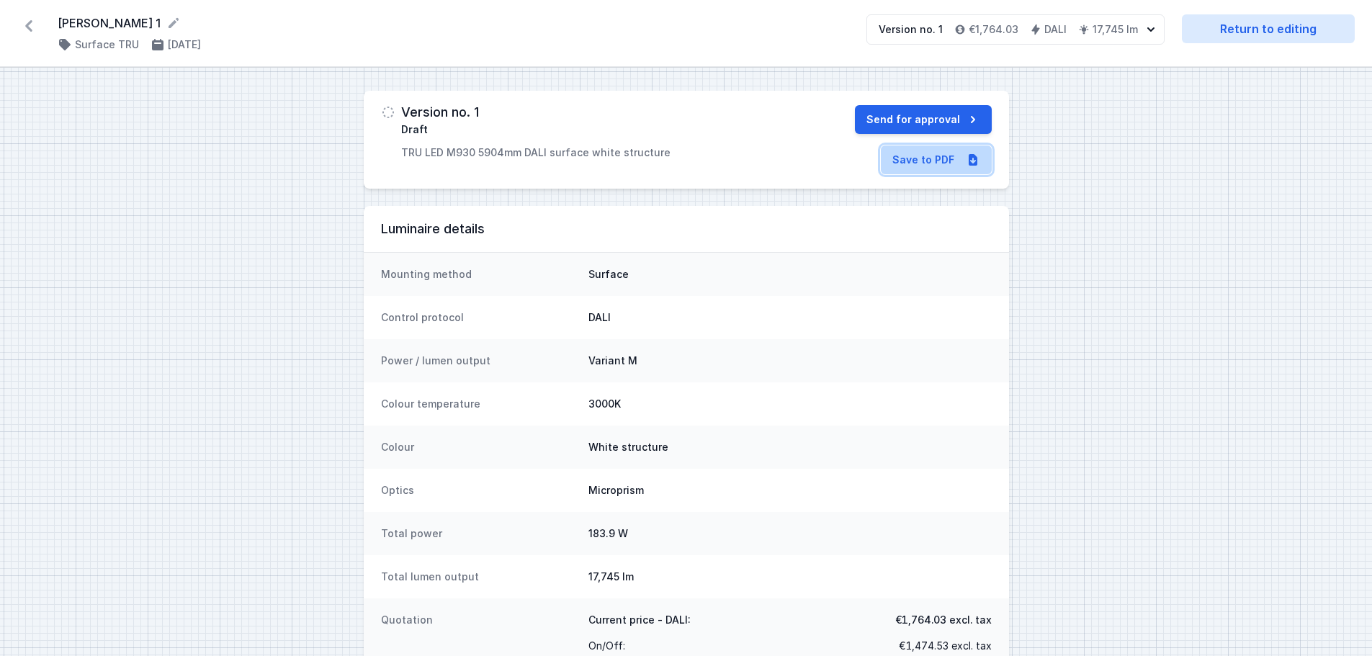
click at [918, 157] on link "Save to PDF" at bounding box center [936, 159] width 111 height 29
click at [30, 27] on icon at bounding box center [28, 25] width 23 height 23
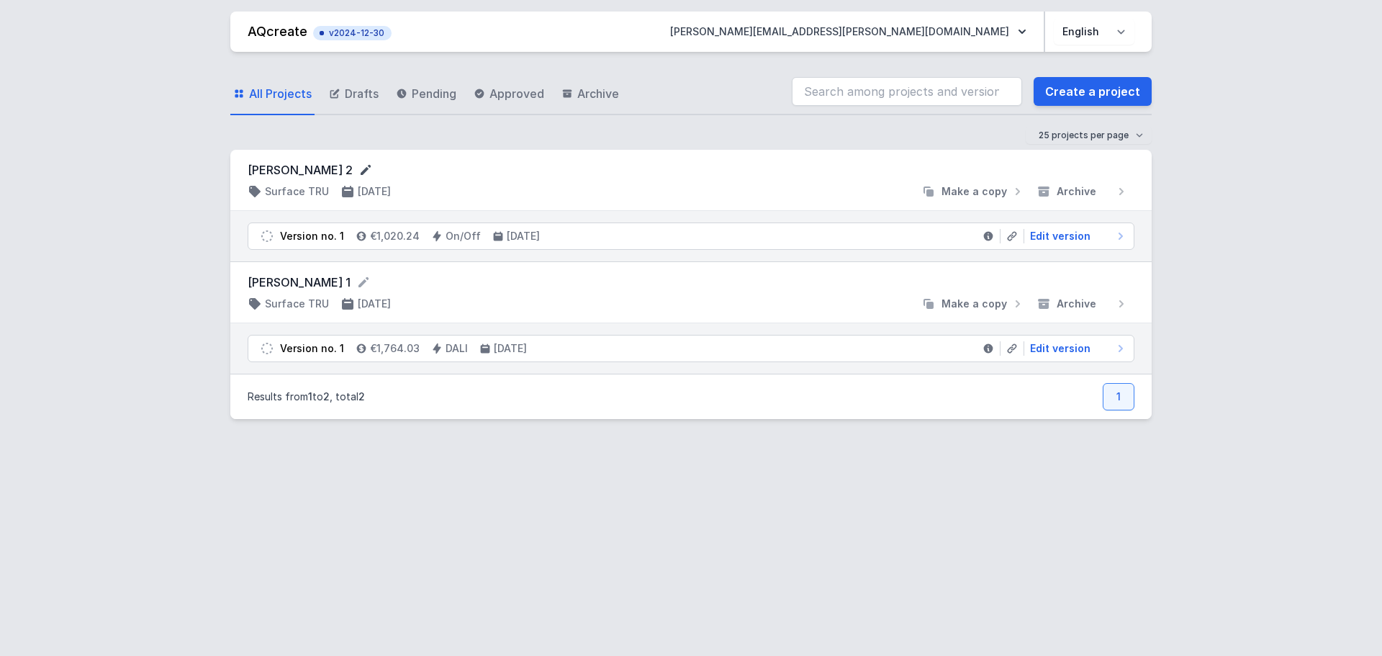
click at [359, 167] on icon at bounding box center [366, 170] width 14 height 14
click at [1073, 240] on span "Edit version" at bounding box center [1060, 236] width 60 height 14
select select "M"
select select "3000"
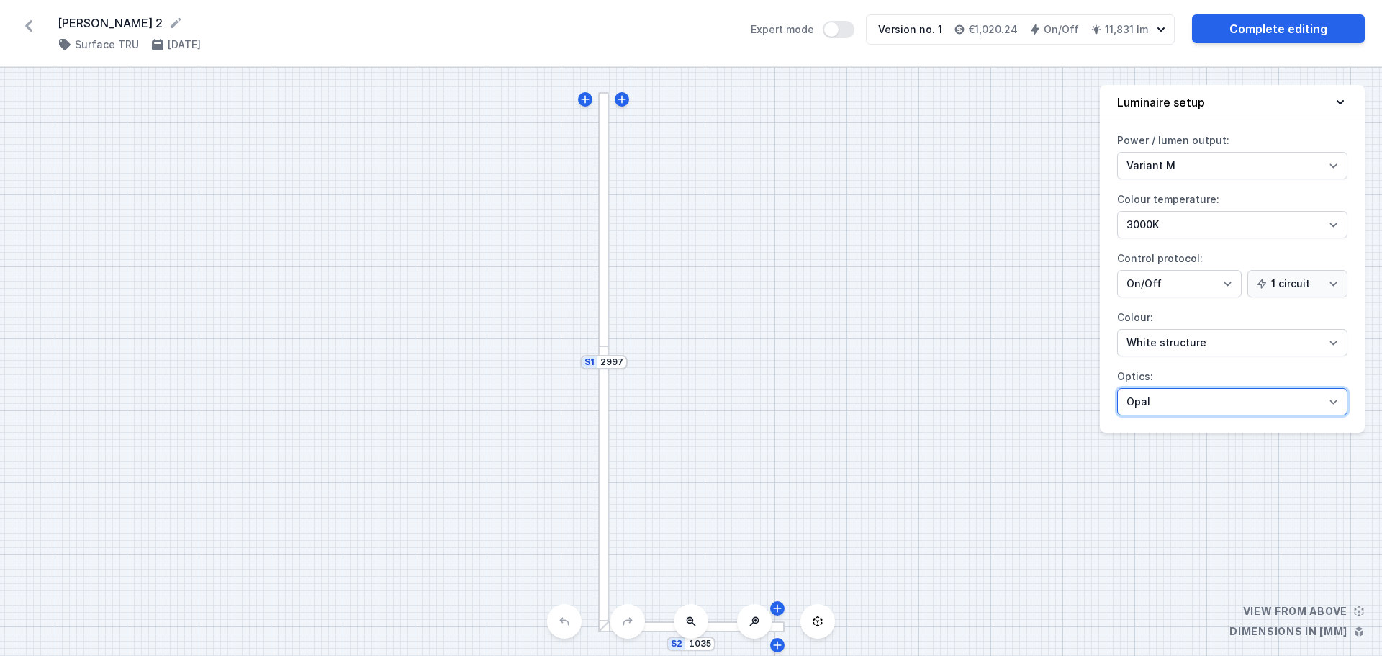
click at [1337, 402] on select "Microprism Opal" at bounding box center [1232, 401] width 230 height 27
select select "microprism"
click at [1117, 388] on select "Microprism Opal" at bounding box center [1232, 401] width 230 height 27
click at [721, 302] on div "S2 1035 S1 2997" at bounding box center [691, 362] width 1382 height 588
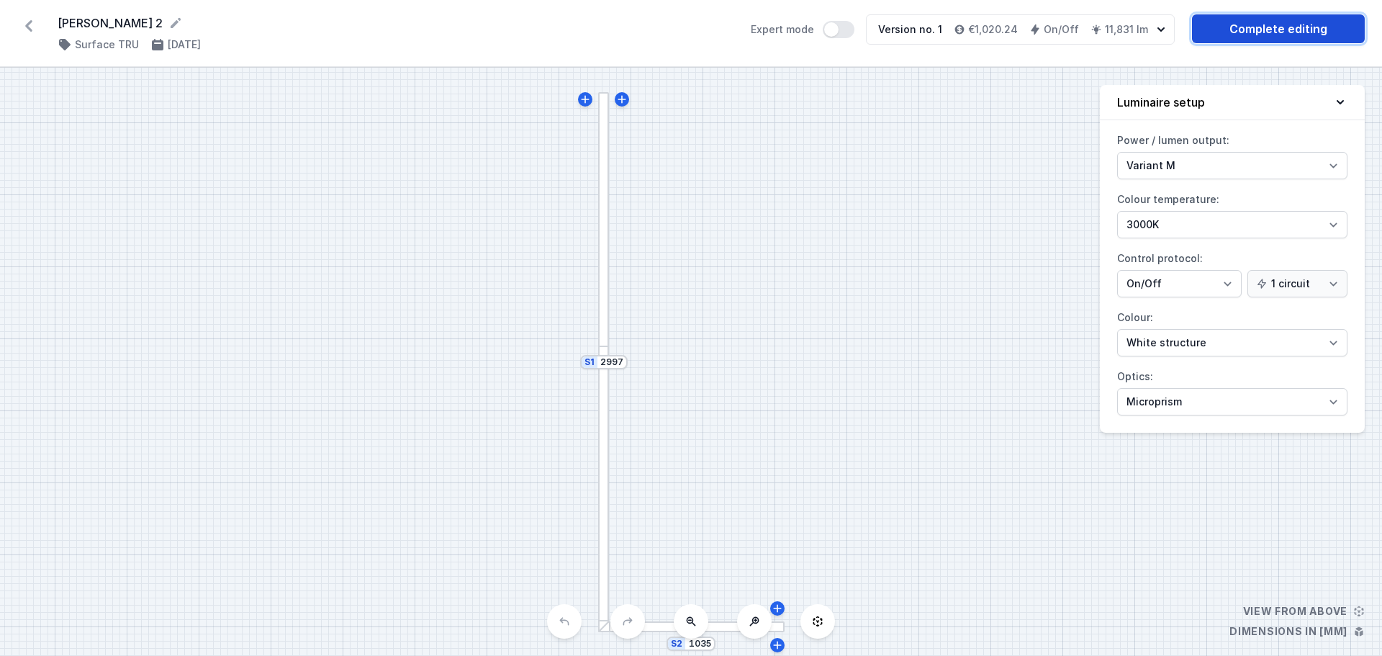
click at [1305, 31] on link "Complete editing" at bounding box center [1278, 28] width 173 height 29
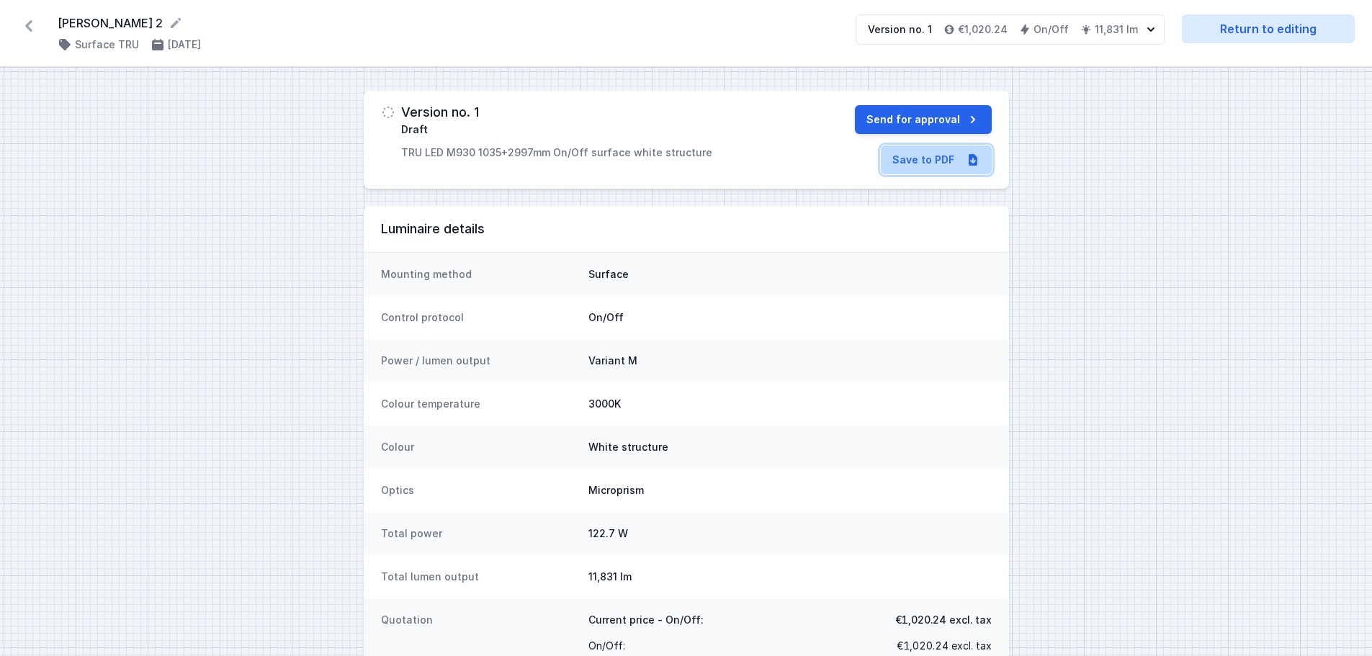
click at [940, 158] on link "Save to PDF" at bounding box center [936, 159] width 111 height 29
click at [27, 22] on icon at bounding box center [28, 25] width 23 height 23
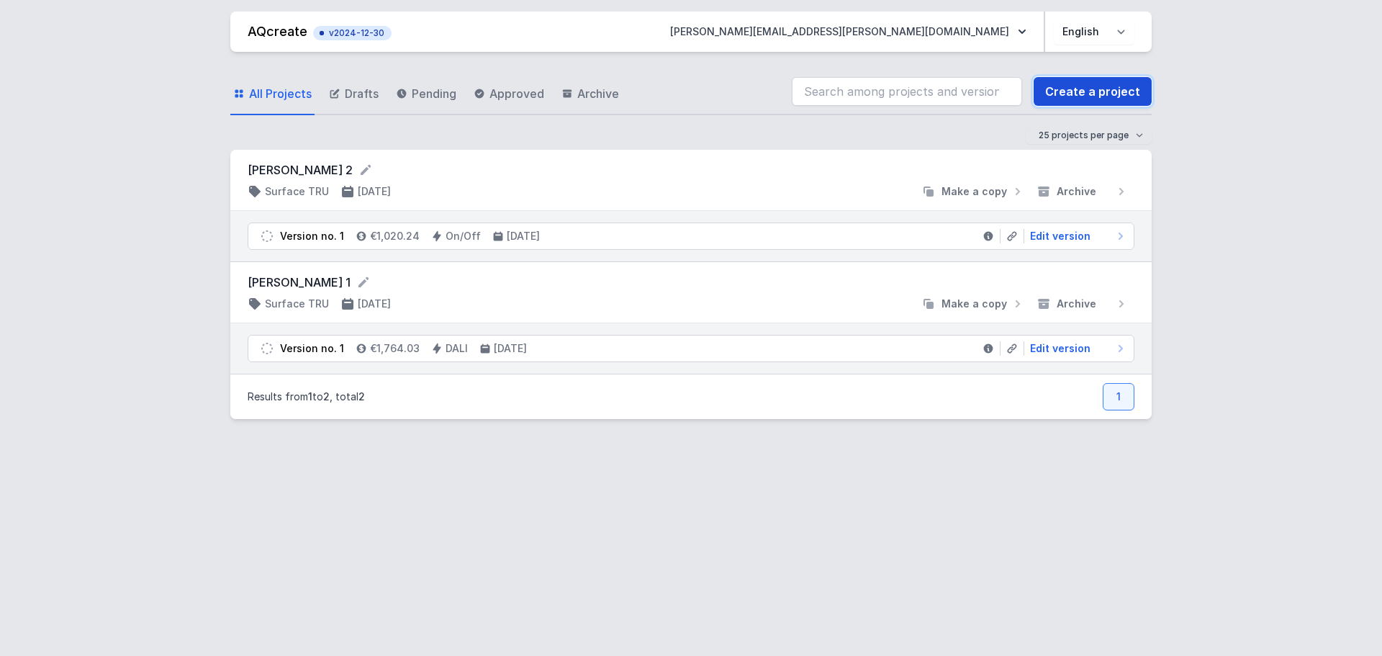
click at [1095, 86] on link "Create a project" at bounding box center [1093, 91] width 118 height 29
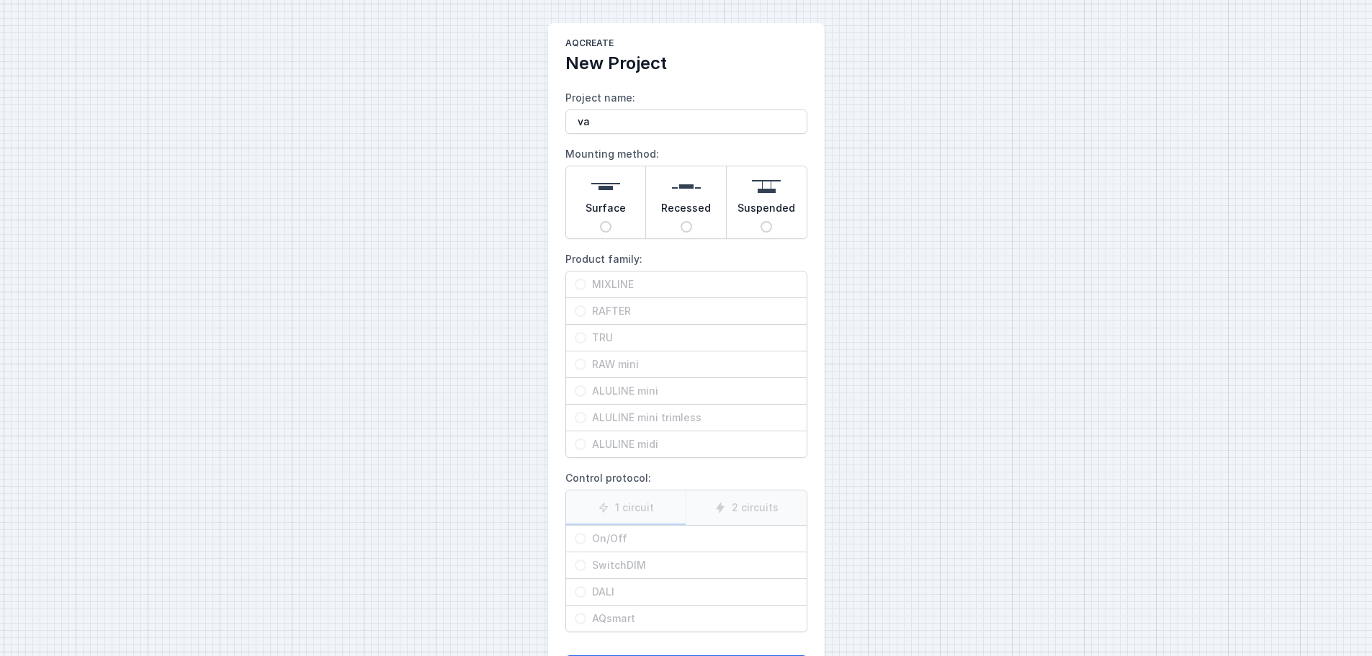
type input "v"
type input "VAN LAETHEM 3"
click at [604, 224] on input "Surface" at bounding box center [606, 227] width 12 height 12
radio input "true"
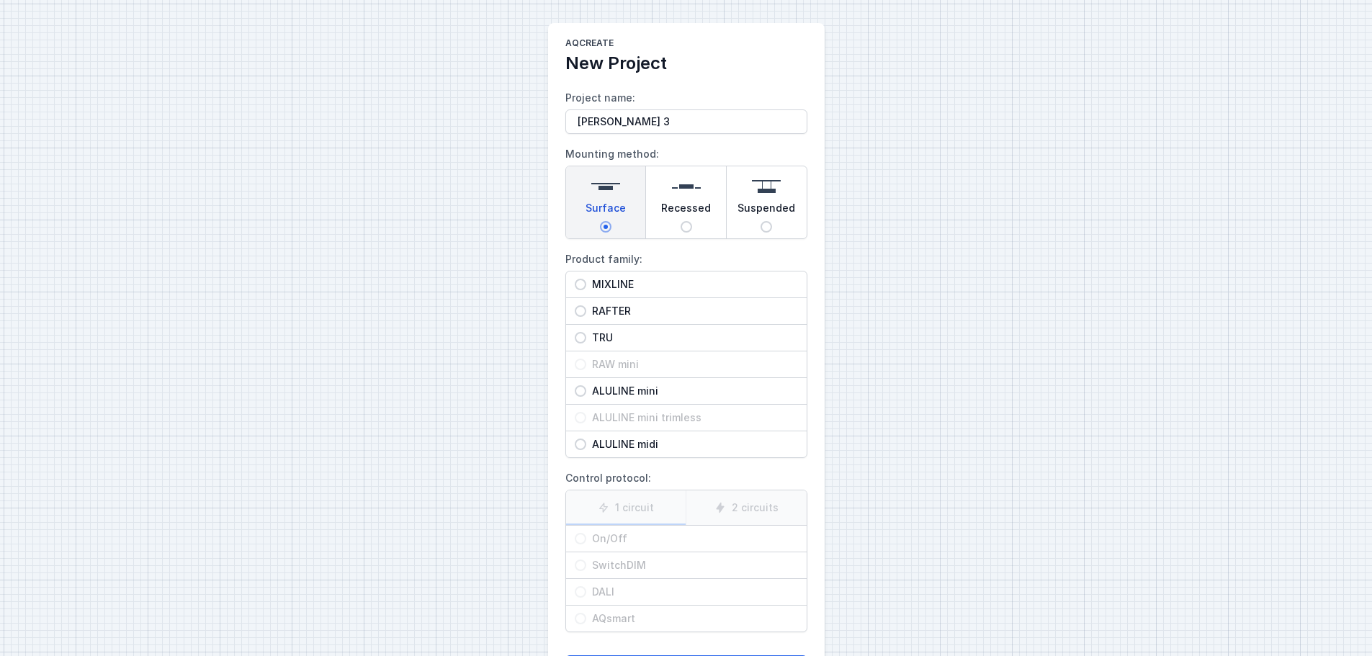
click at [598, 337] on span "TRU" at bounding box center [692, 337] width 212 height 14
click at [586, 337] on input "TRU" at bounding box center [581, 338] width 12 height 12
radio input "true"
click at [637, 508] on label "1 circuit" at bounding box center [626, 507] width 120 height 35
click at [0, 0] on input "1 circuit" at bounding box center [0, 0] width 0 height 0
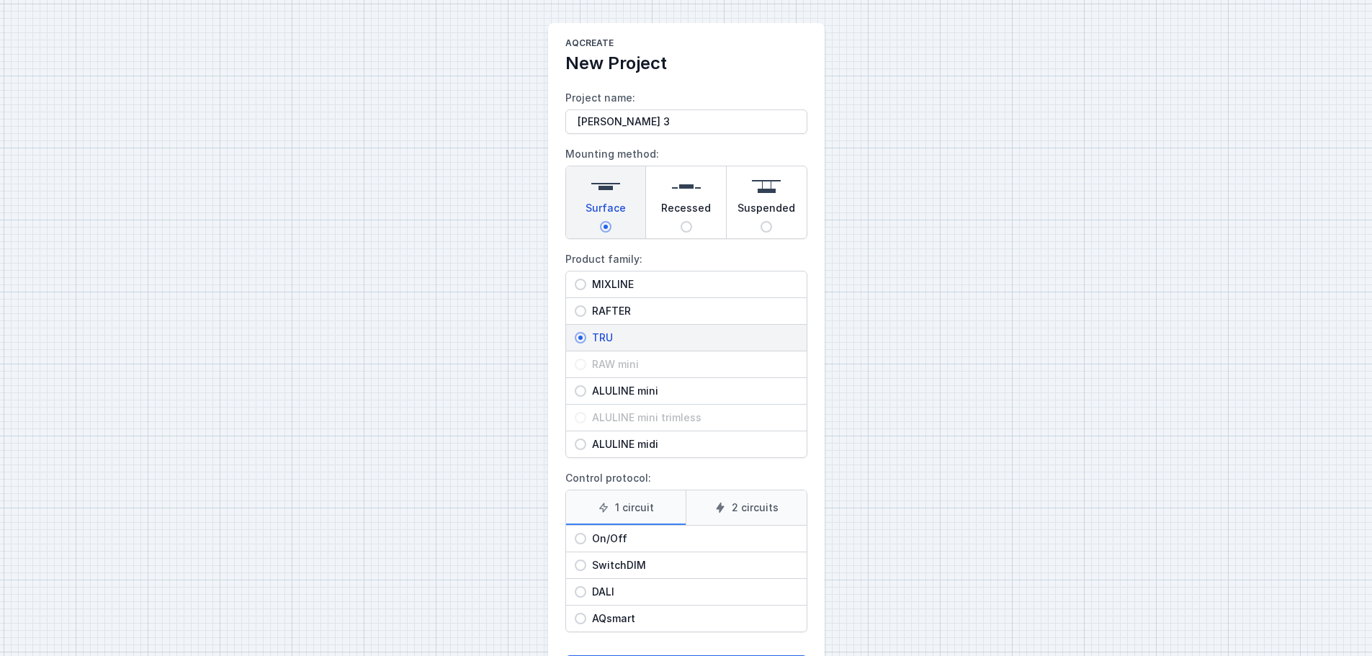
click at [633, 507] on label "1 circuit" at bounding box center [626, 507] width 120 height 35
click at [0, 0] on input "1 circuit" at bounding box center [0, 0] width 0 height 0
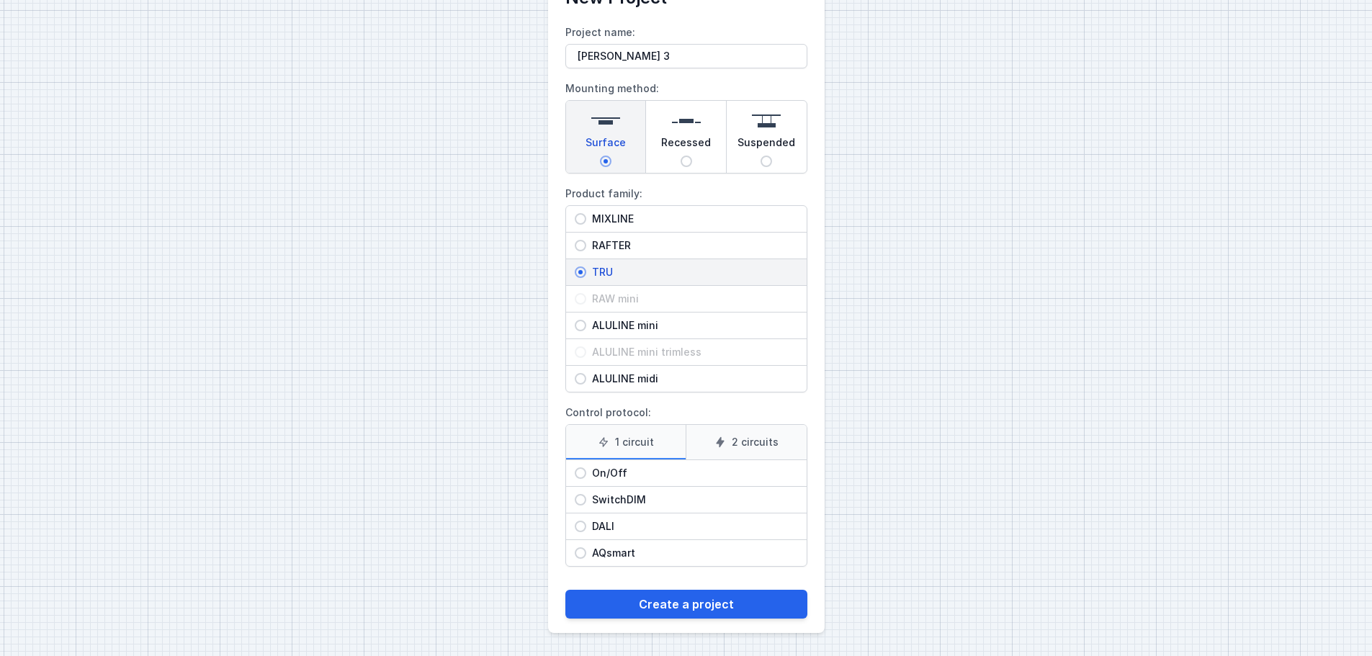
click at [583, 526] on input "DALI" at bounding box center [581, 527] width 12 height 12
radio input "true"
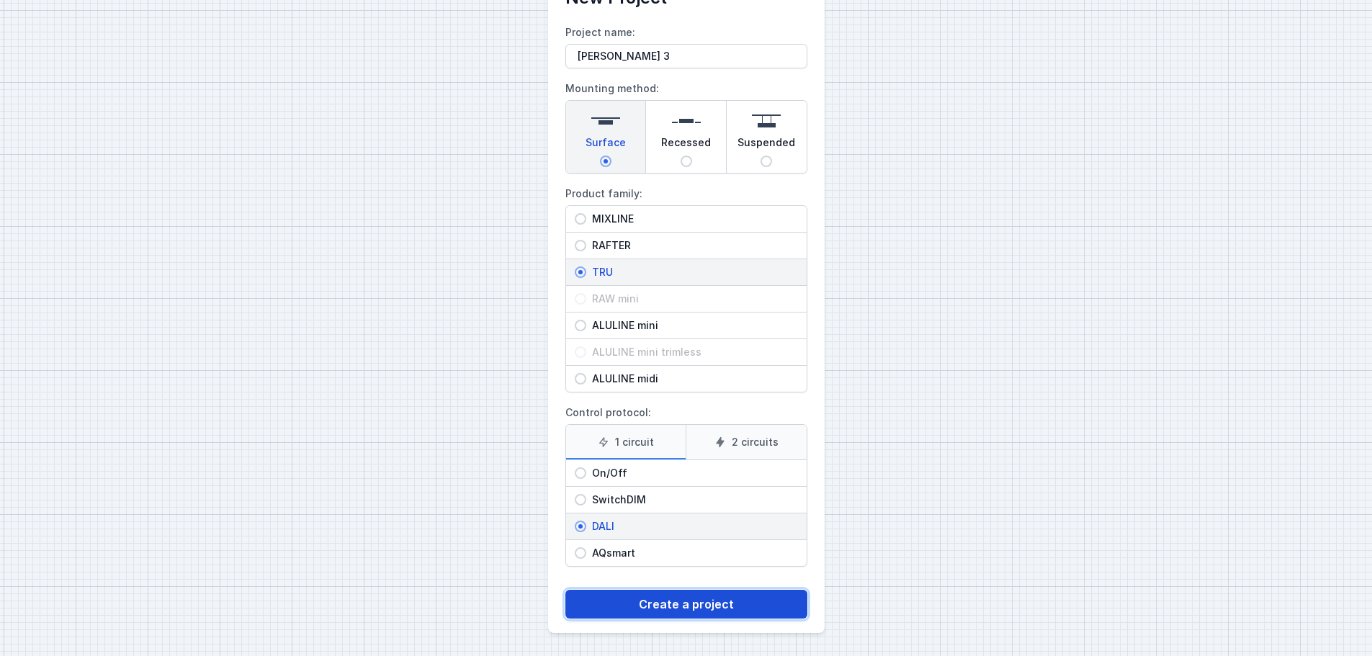
click at [683, 603] on button "Create a project" at bounding box center [686, 604] width 242 height 29
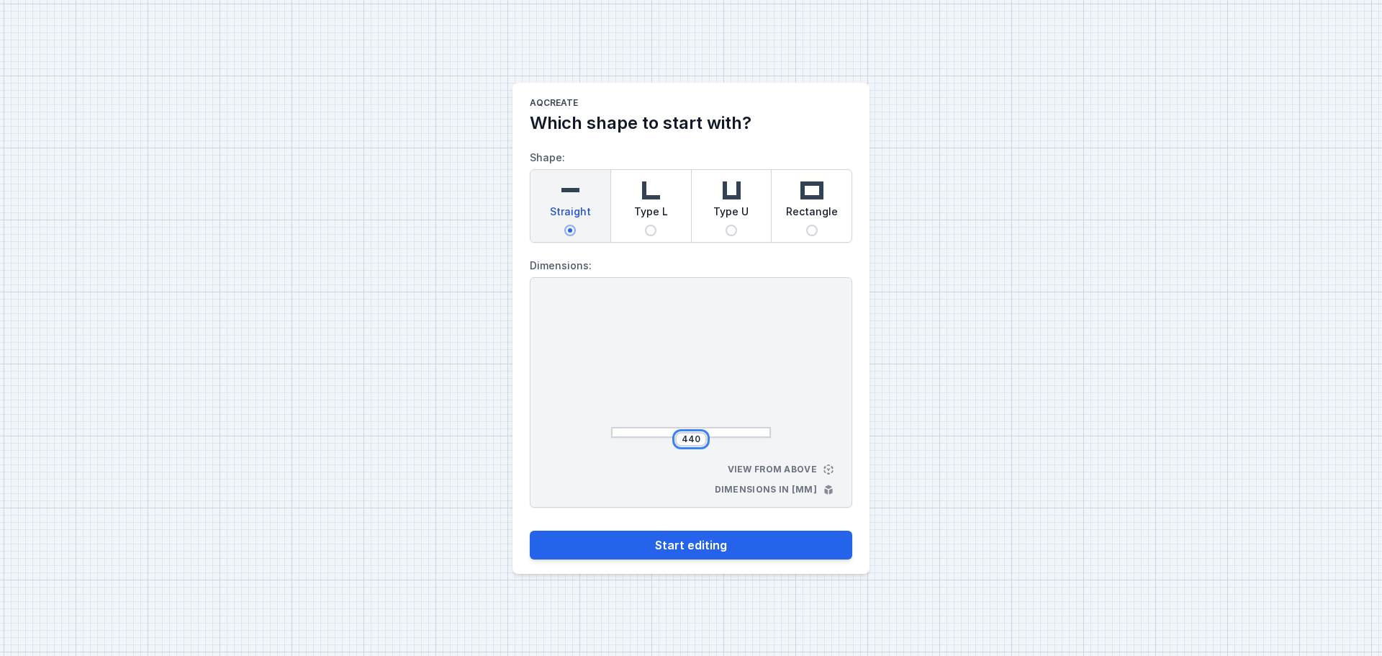
click at [692, 440] on input "440" at bounding box center [691, 439] width 23 height 12
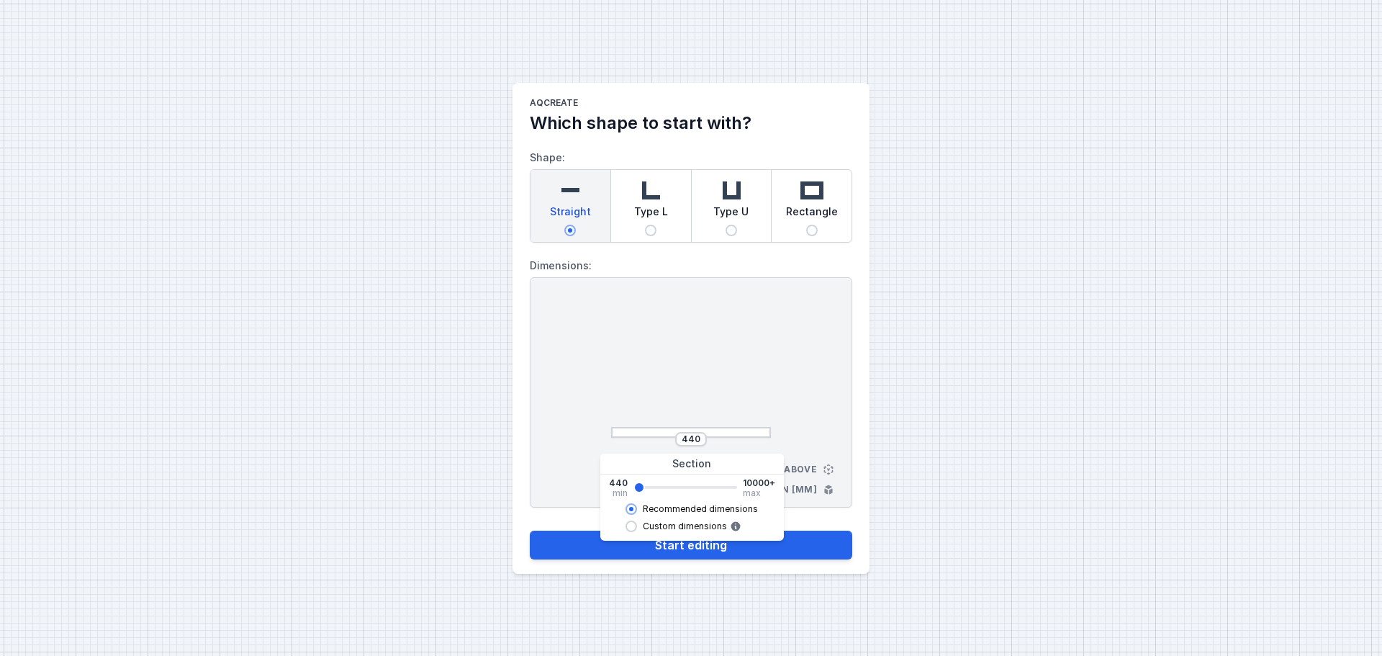
type input "580"
type input "720"
type input "860"
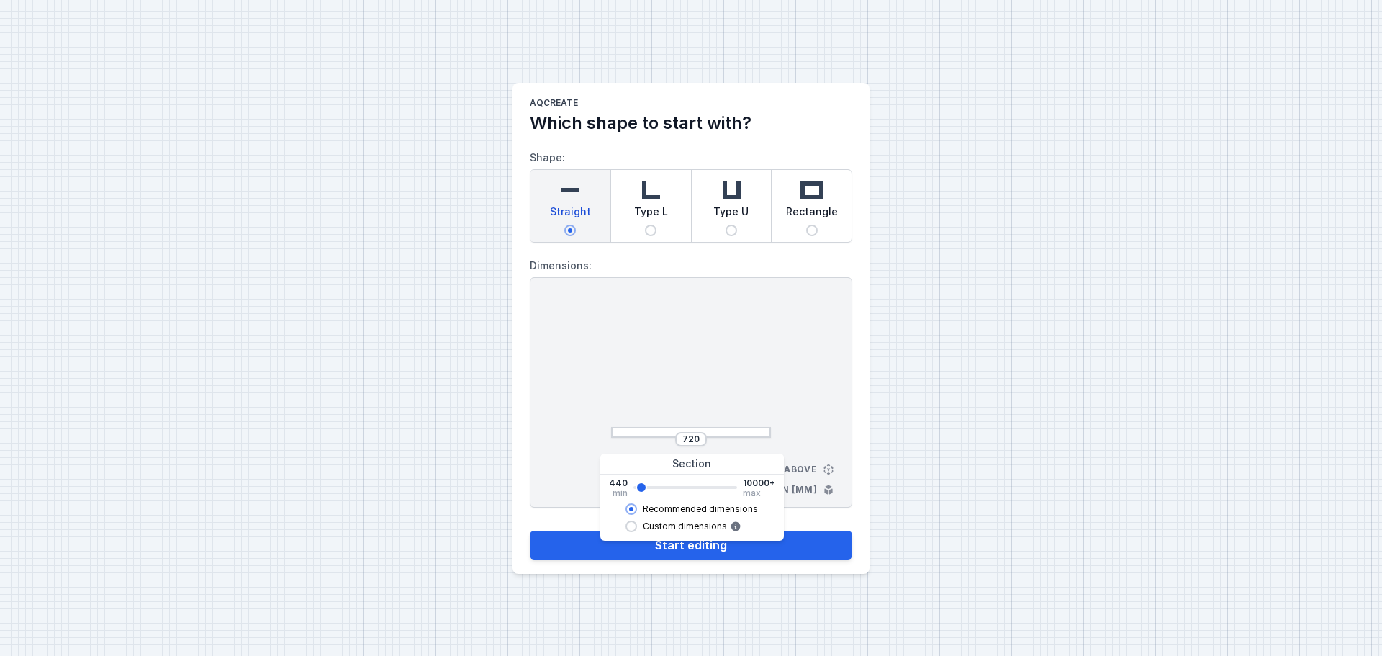
type input "860"
type input "1000"
type input "1140"
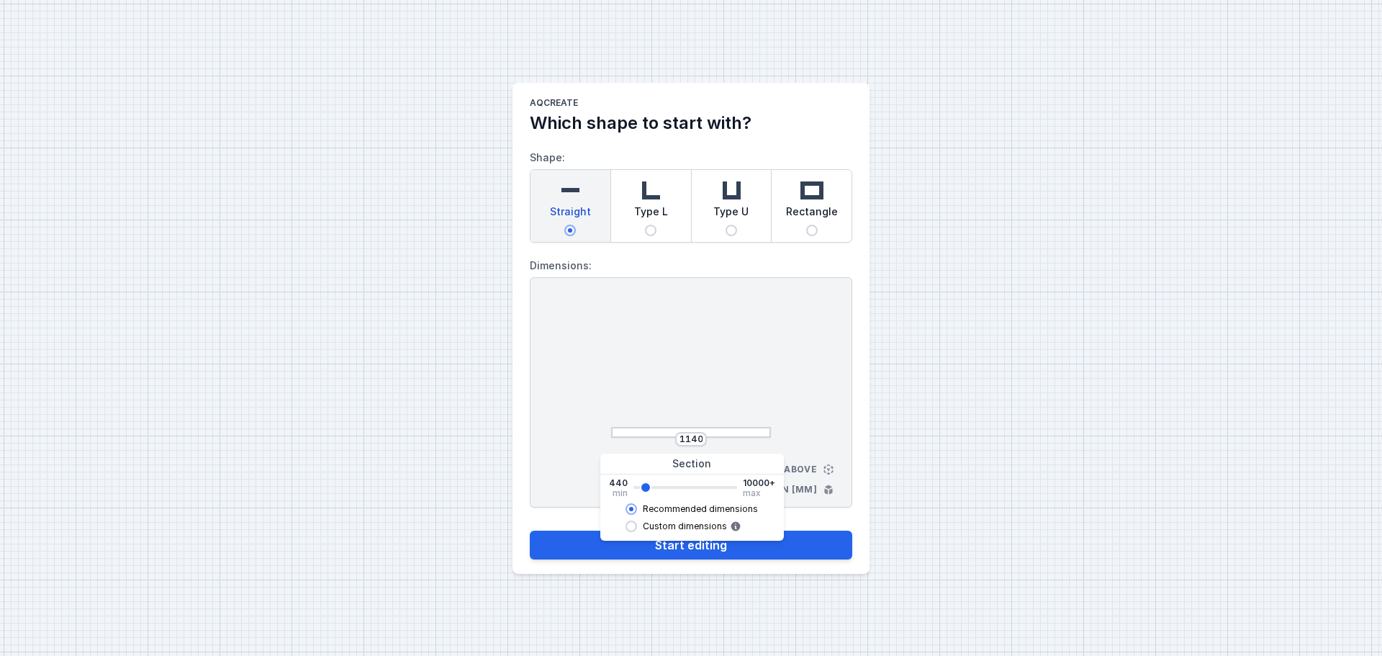
type input "1280"
type input "1420"
type input "1560"
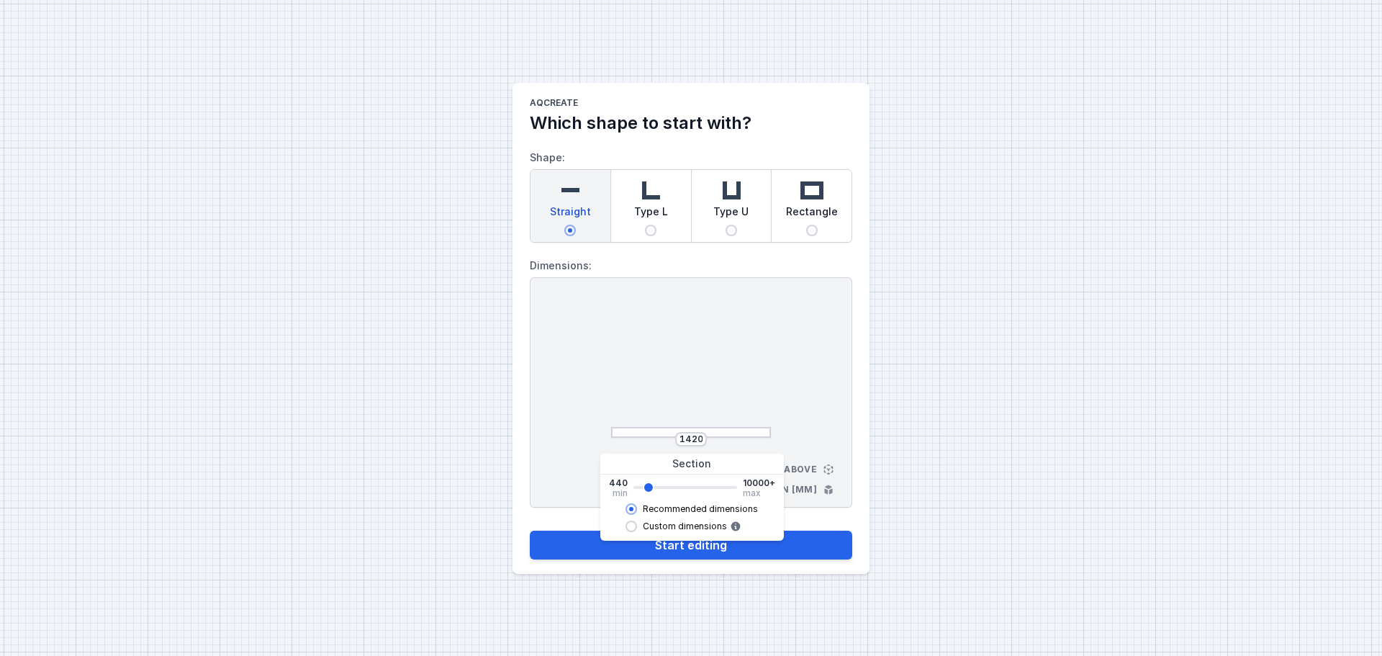
type input "1560"
type input "1700"
type input "1840"
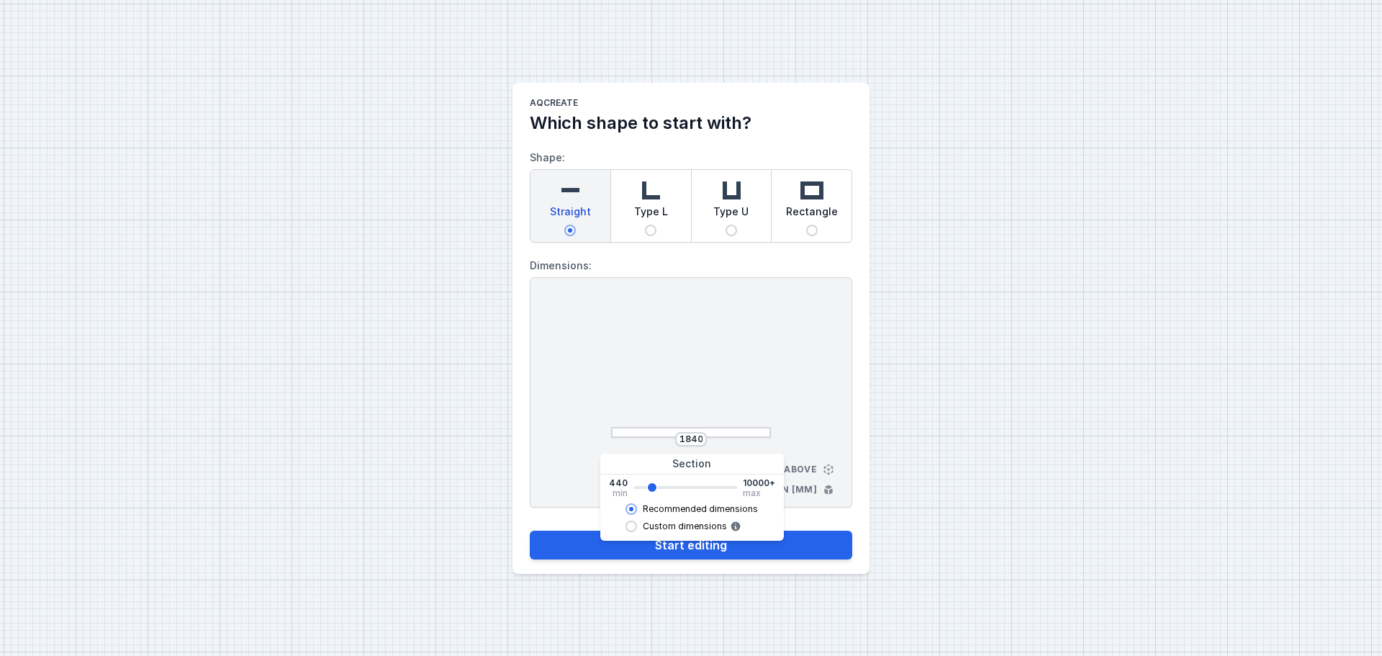
type input "1980"
drag, startPoint x: 636, startPoint y: 487, endPoint x: 652, endPoint y: 490, distance: 16.0
type input "1980"
click at [652, 489] on input "range" at bounding box center [686, 487] width 104 height 3
click at [680, 545] on button "Start editing" at bounding box center [691, 545] width 323 height 29
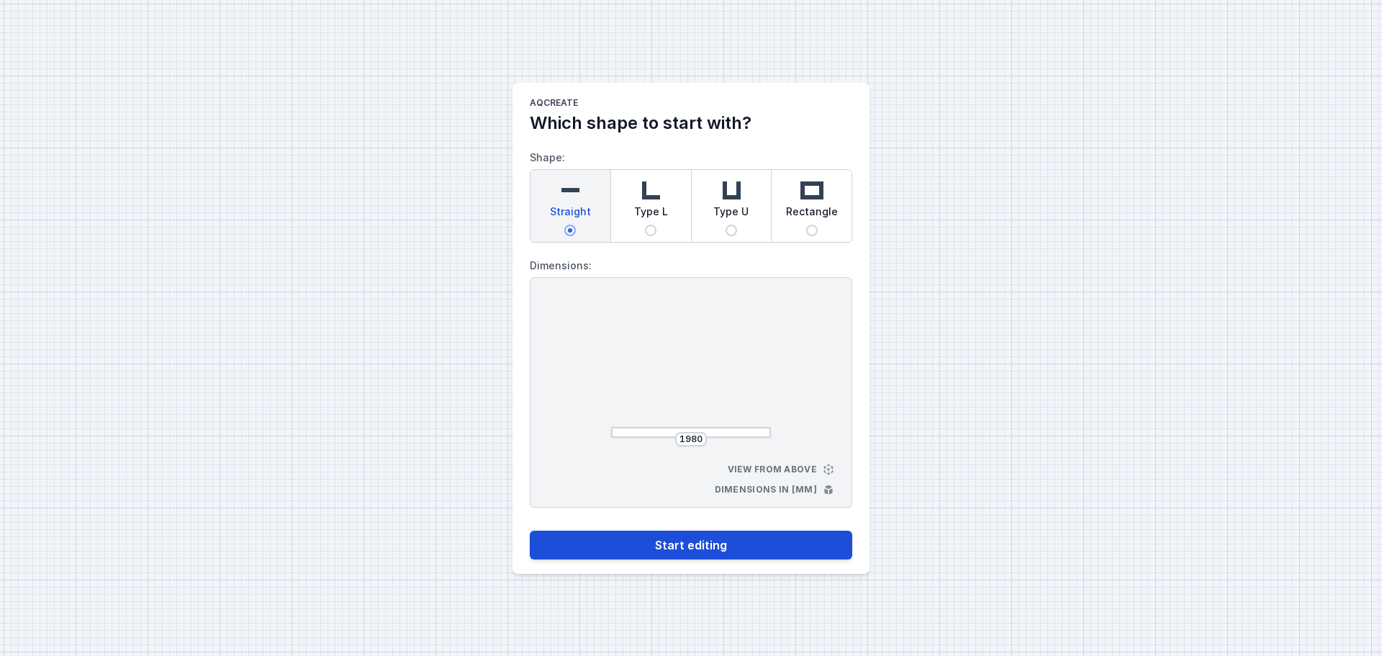
select select "M"
select select "3000"
select select "4"
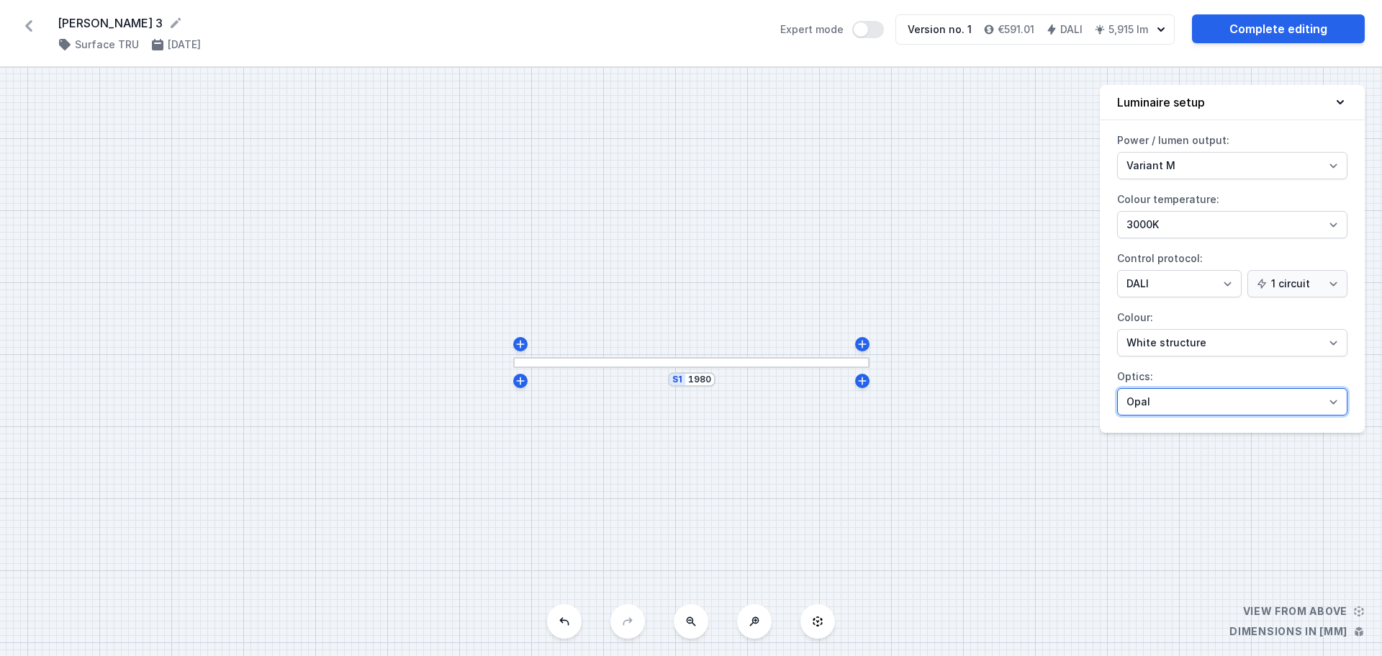
click at [1334, 401] on select "Microprism Opal" at bounding box center [1232, 401] width 230 height 27
select select "microprism"
click at [1117, 388] on select "Microprism Opal" at bounding box center [1232, 401] width 230 height 27
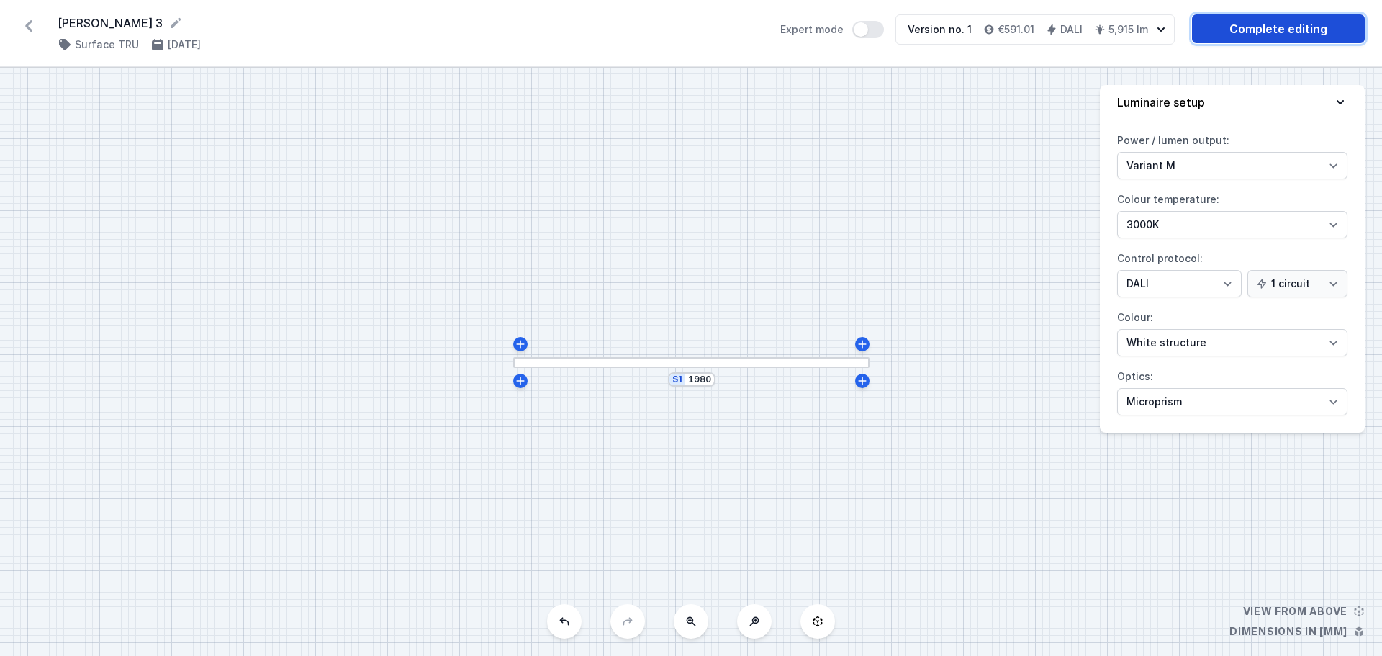
click at [1293, 28] on link "Complete editing" at bounding box center [1278, 28] width 173 height 29
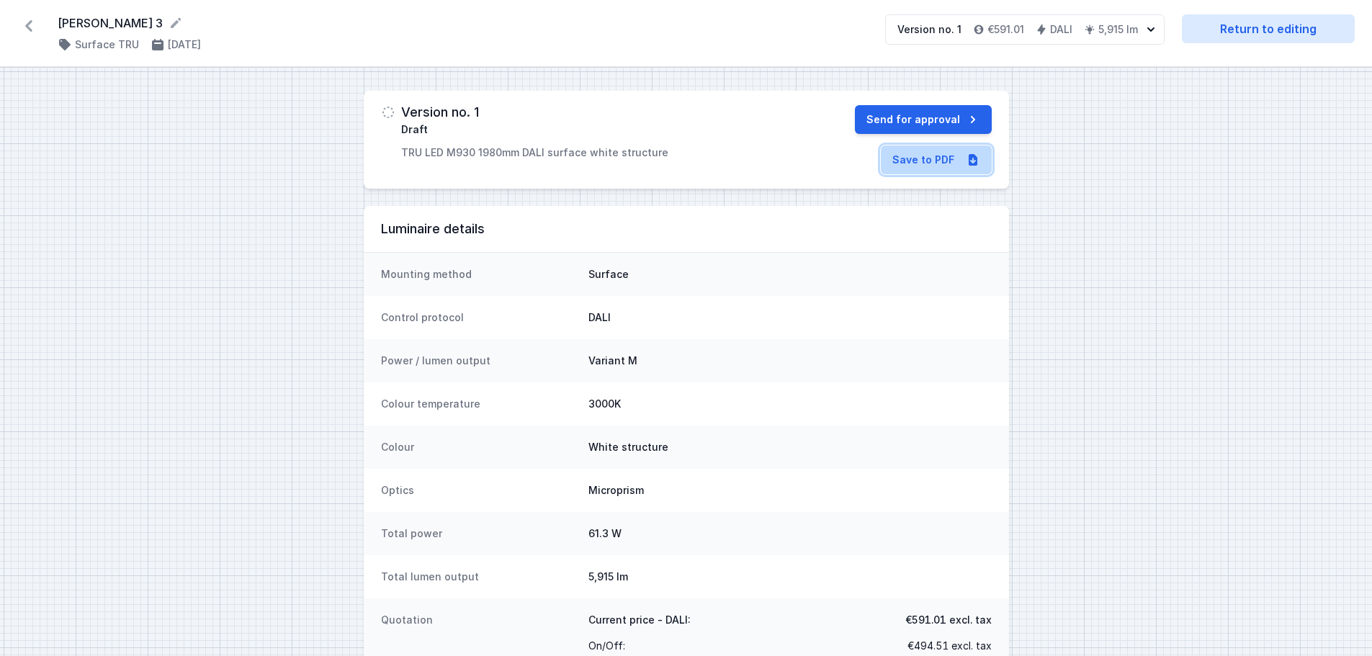
click at [920, 159] on link "Save to PDF" at bounding box center [936, 159] width 111 height 29
